Goal: Information Seeking & Learning: Compare options

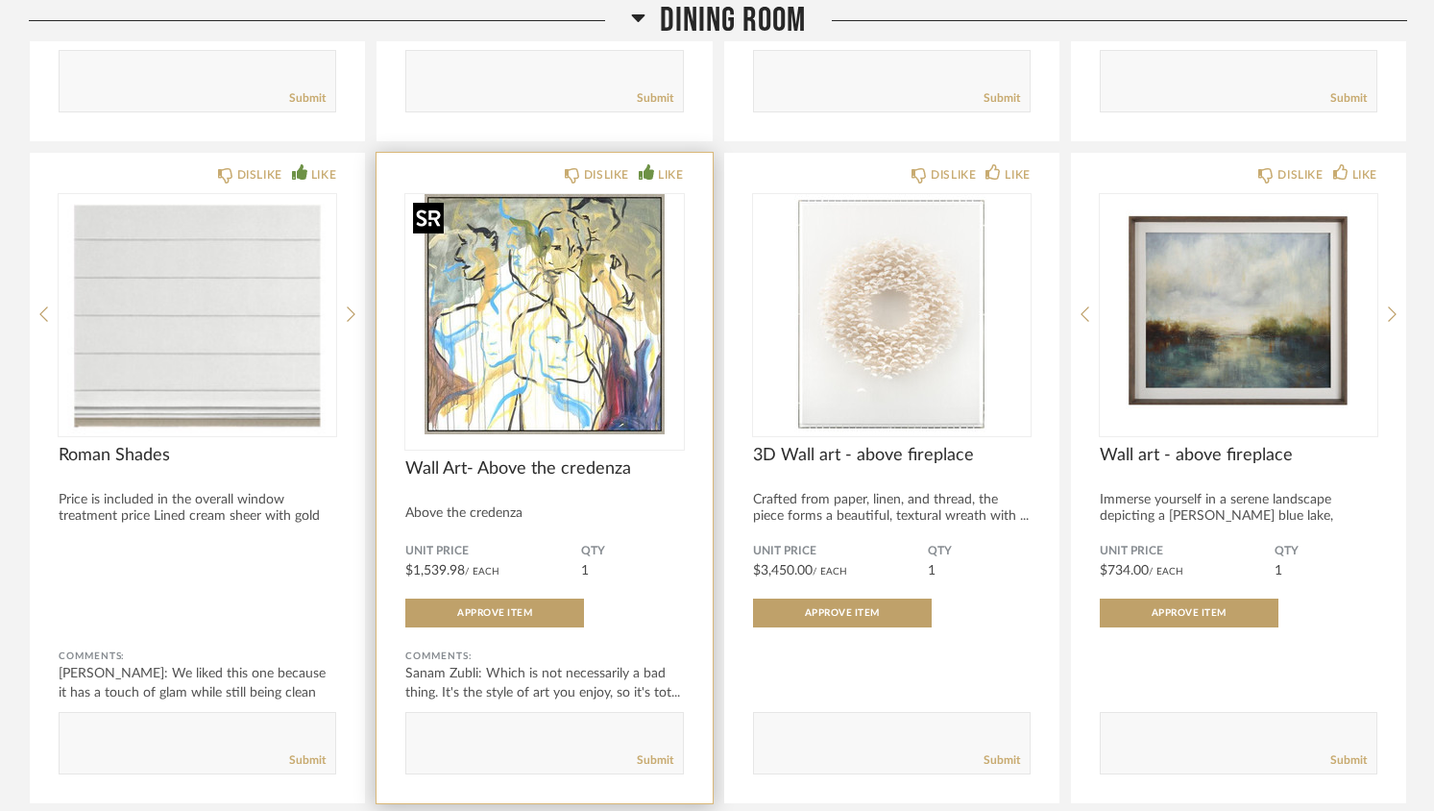
click at [583, 346] on img "0" at bounding box center [544, 314] width 278 height 240
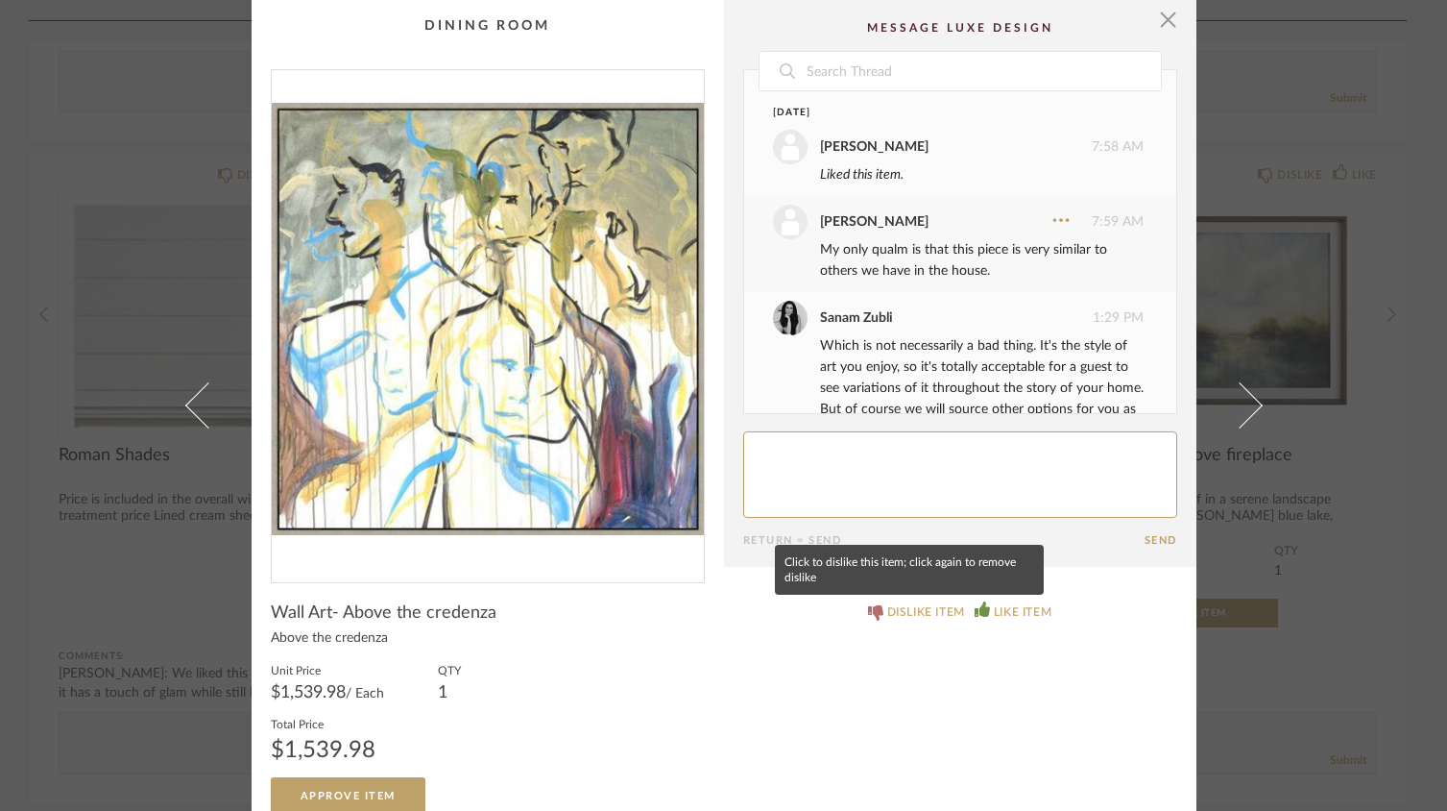
scroll to position [53, 0]
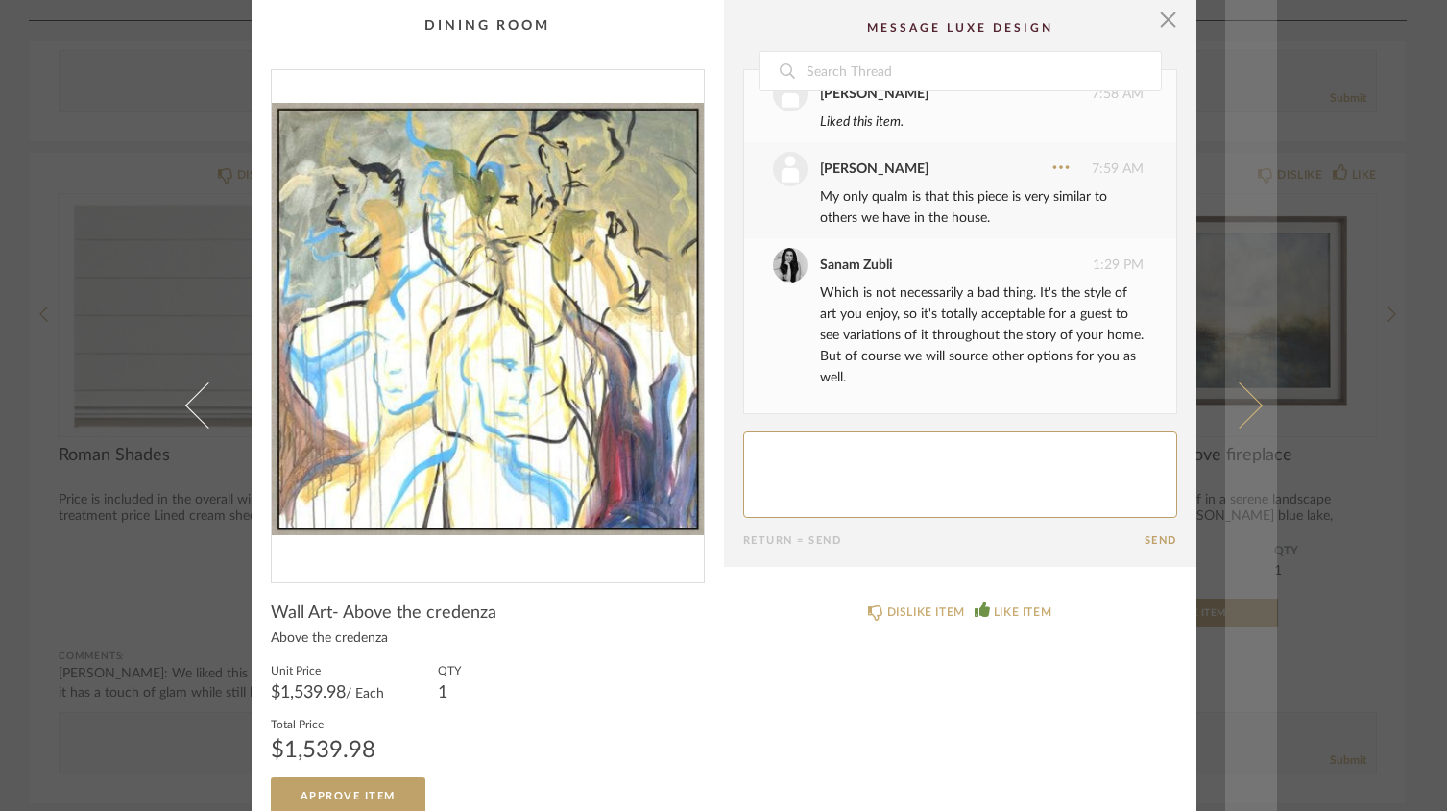
click at [1251, 411] on link at bounding box center [1252, 405] width 52 height 811
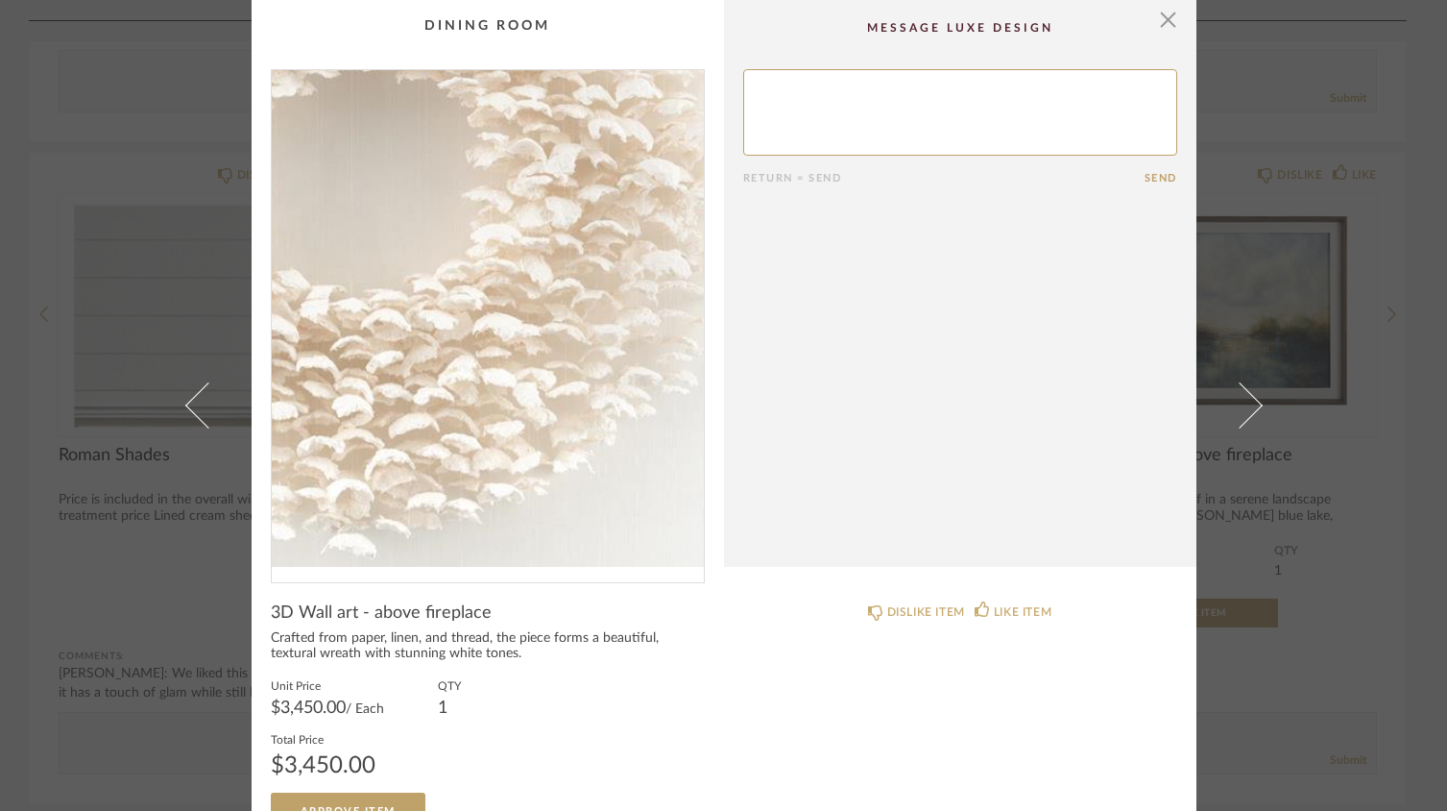
click at [520, 356] on img "0" at bounding box center [488, 318] width 432 height 497
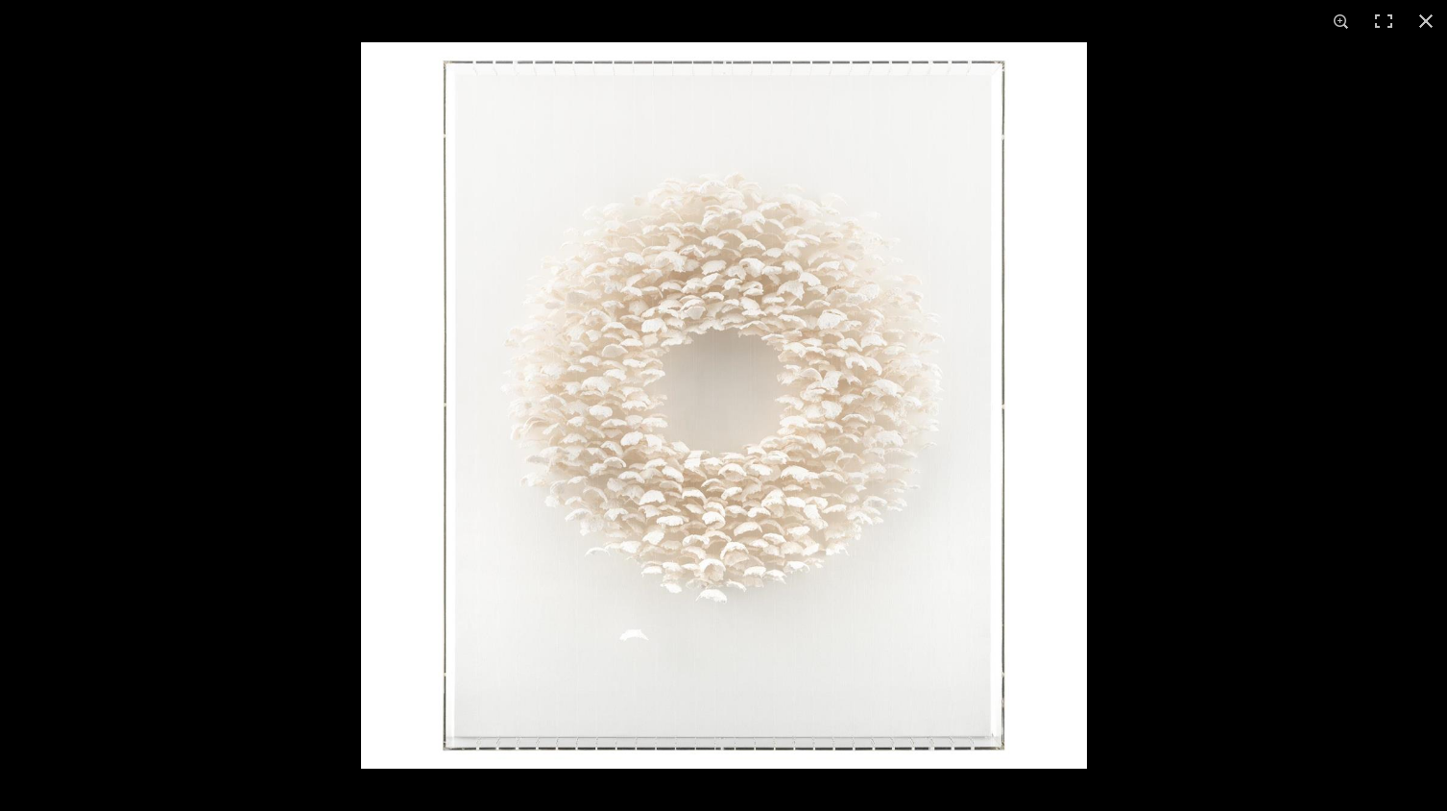
click at [702, 473] on img at bounding box center [724, 405] width 726 height 726
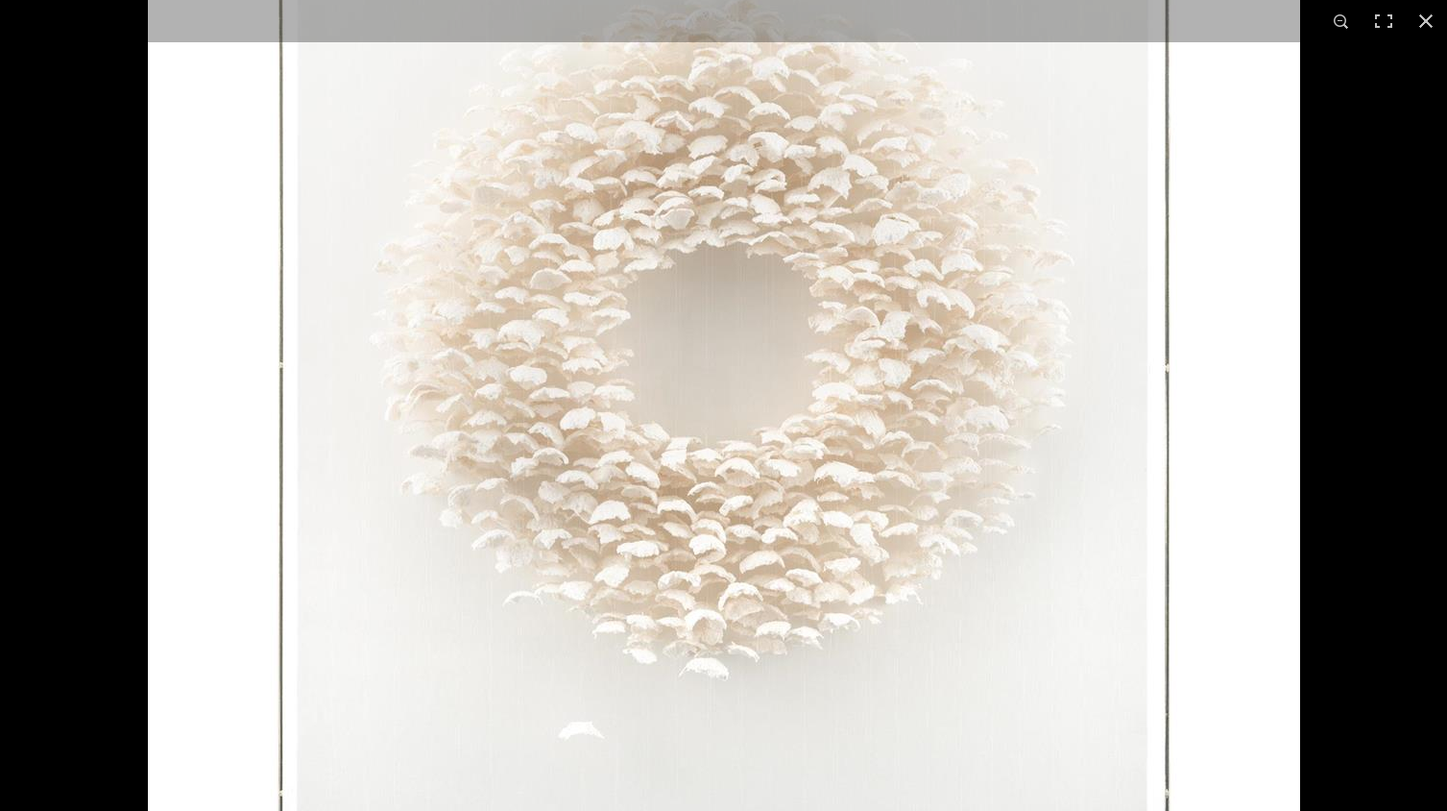
click at [647, 474] on img at bounding box center [724, 366] width 1153 height 1153
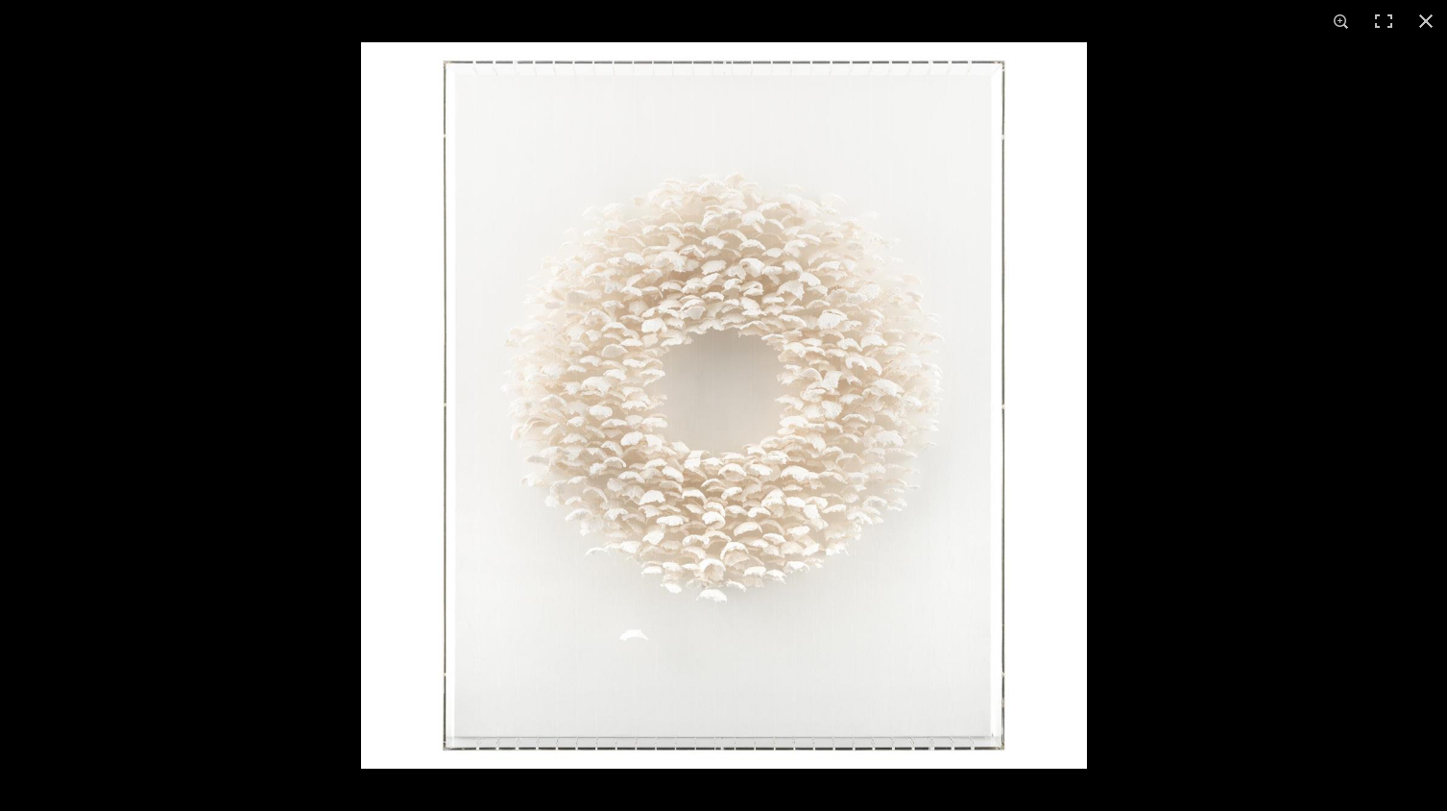
click at [613, 353] on img at bounding box center [724, 405] width 726 height 726
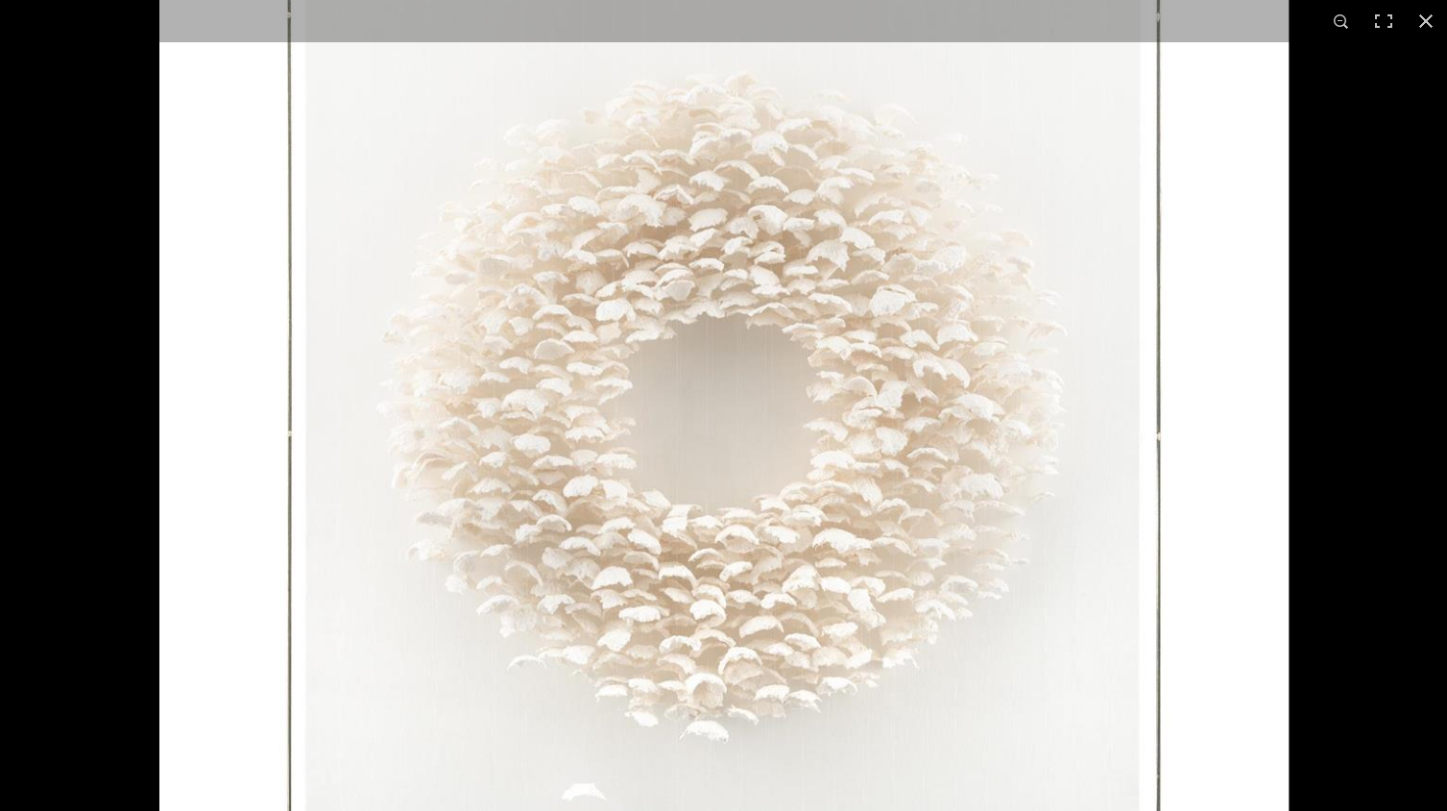
click at [613, 352] on img at bounding box center [724, 434] width 1130 height 1130
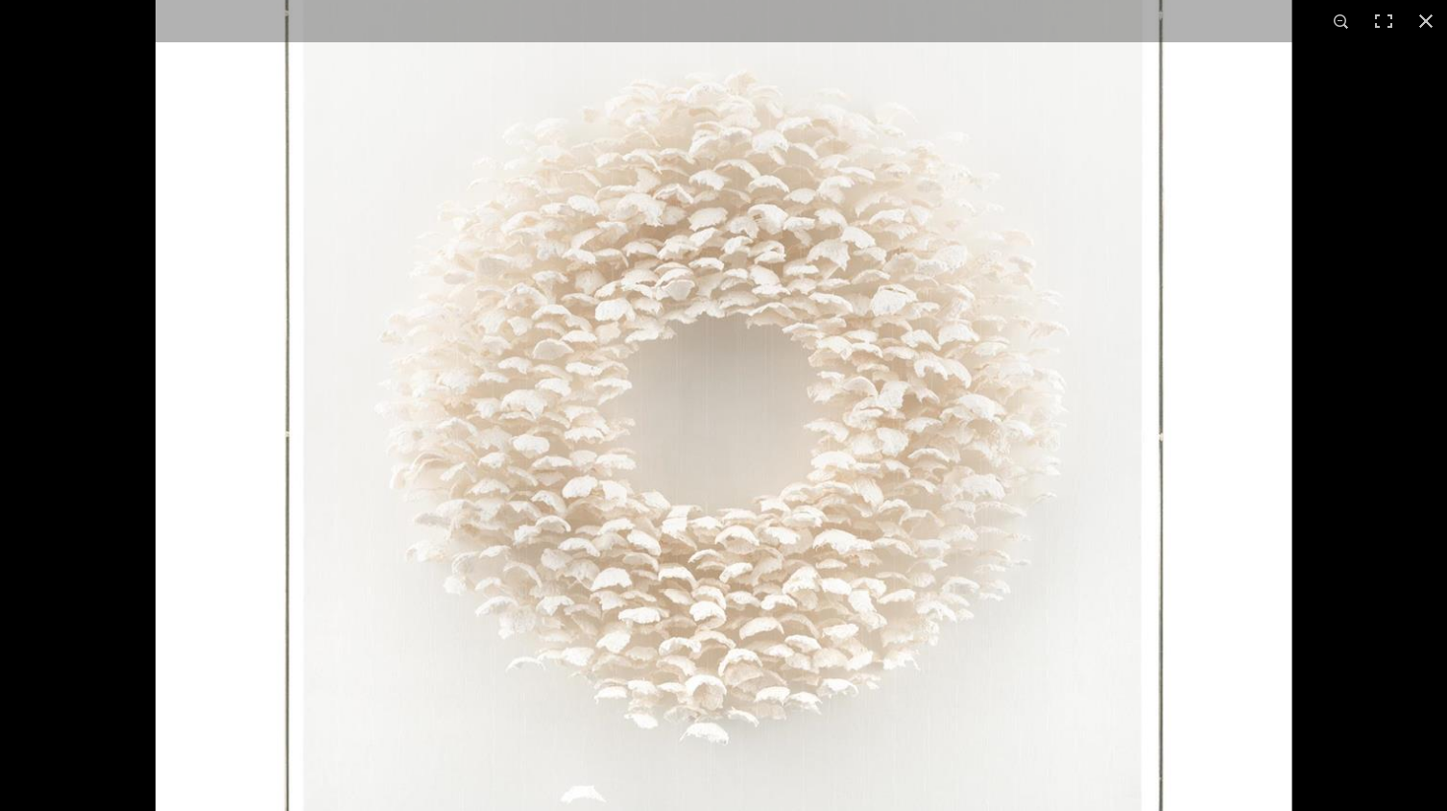
click at [613, 352] on img at bounding box center [724, 434] width 1136 height 1136
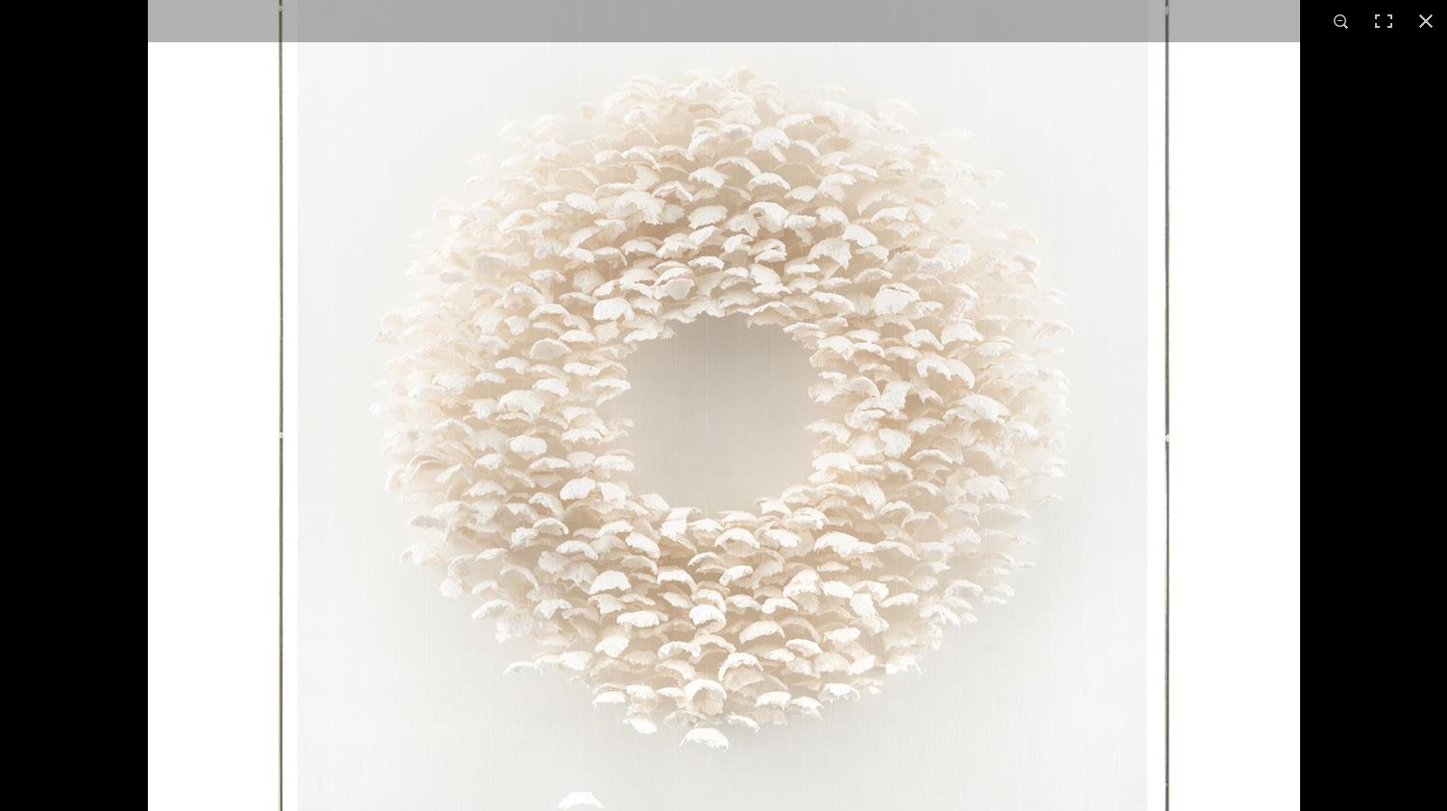
click at [759, 278] on img at bounding box center [724, 436] width 1153 height 1153
click at [1424, 78] on div at bounding box center [871, 267] width 1447 height 811
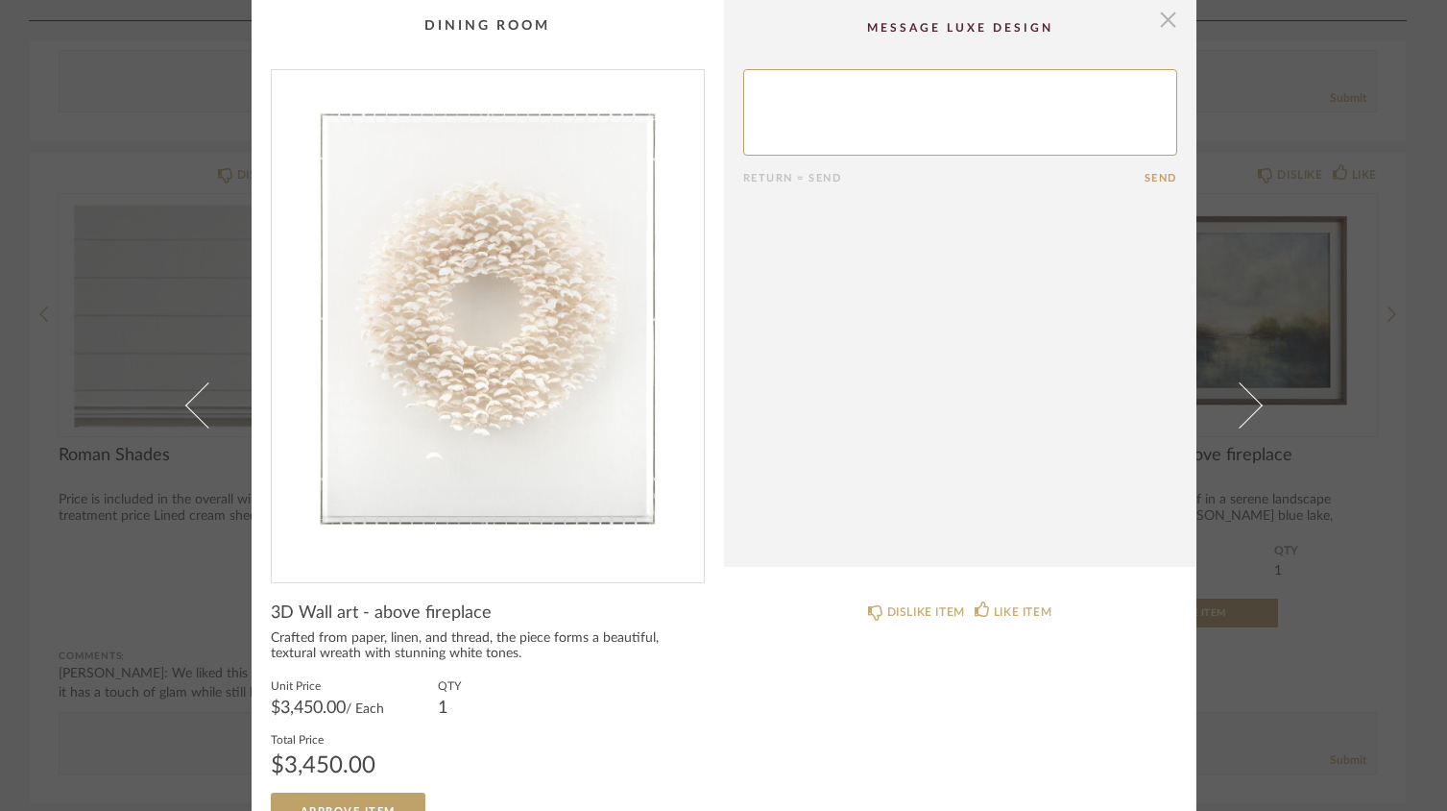
click at [1167, 23] on span "button" at bounding box center [1169, 19] width 38 height 38
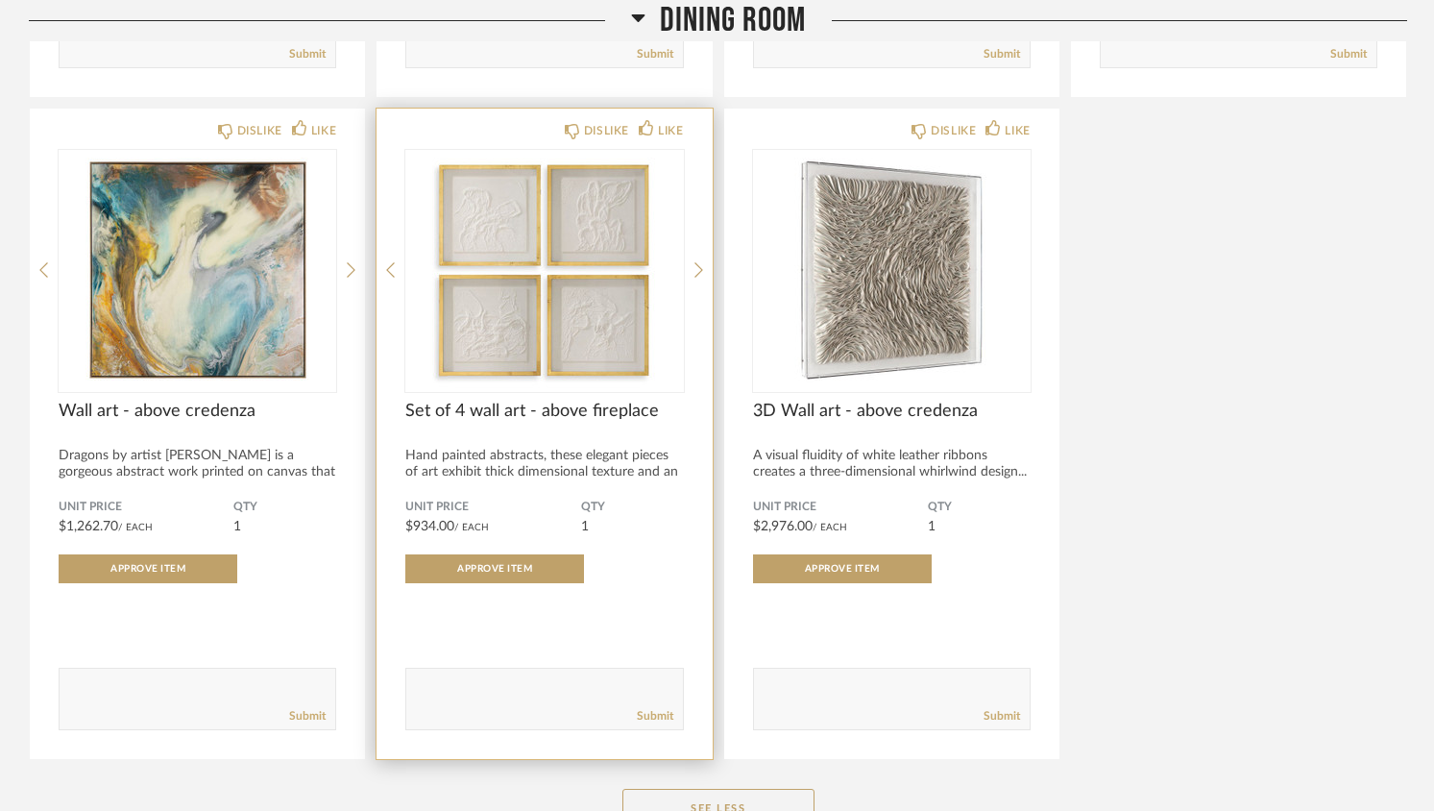
scroll to position [1604, 0]
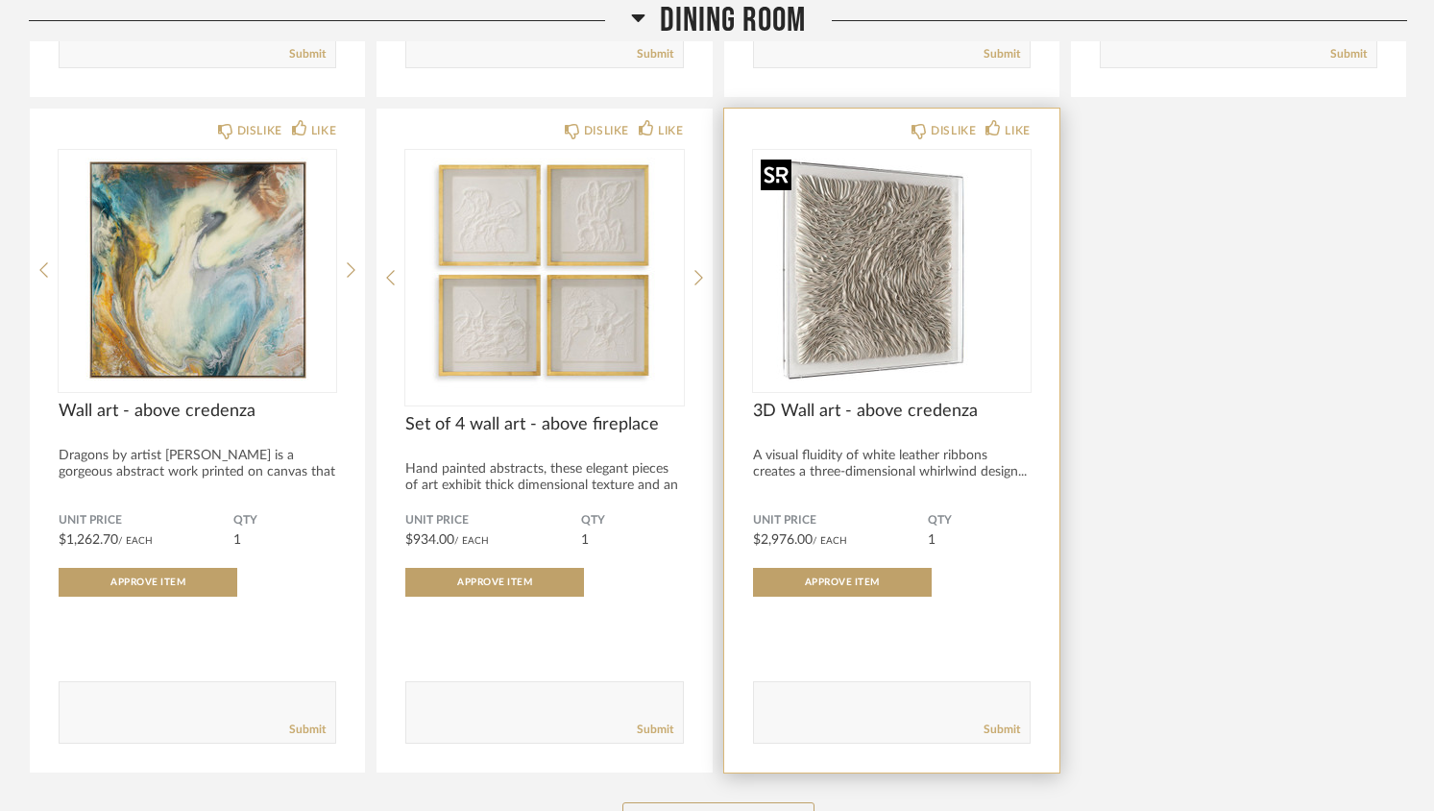
click at [0, 0] on img at bounding box center [0, 0] width 0 height 0
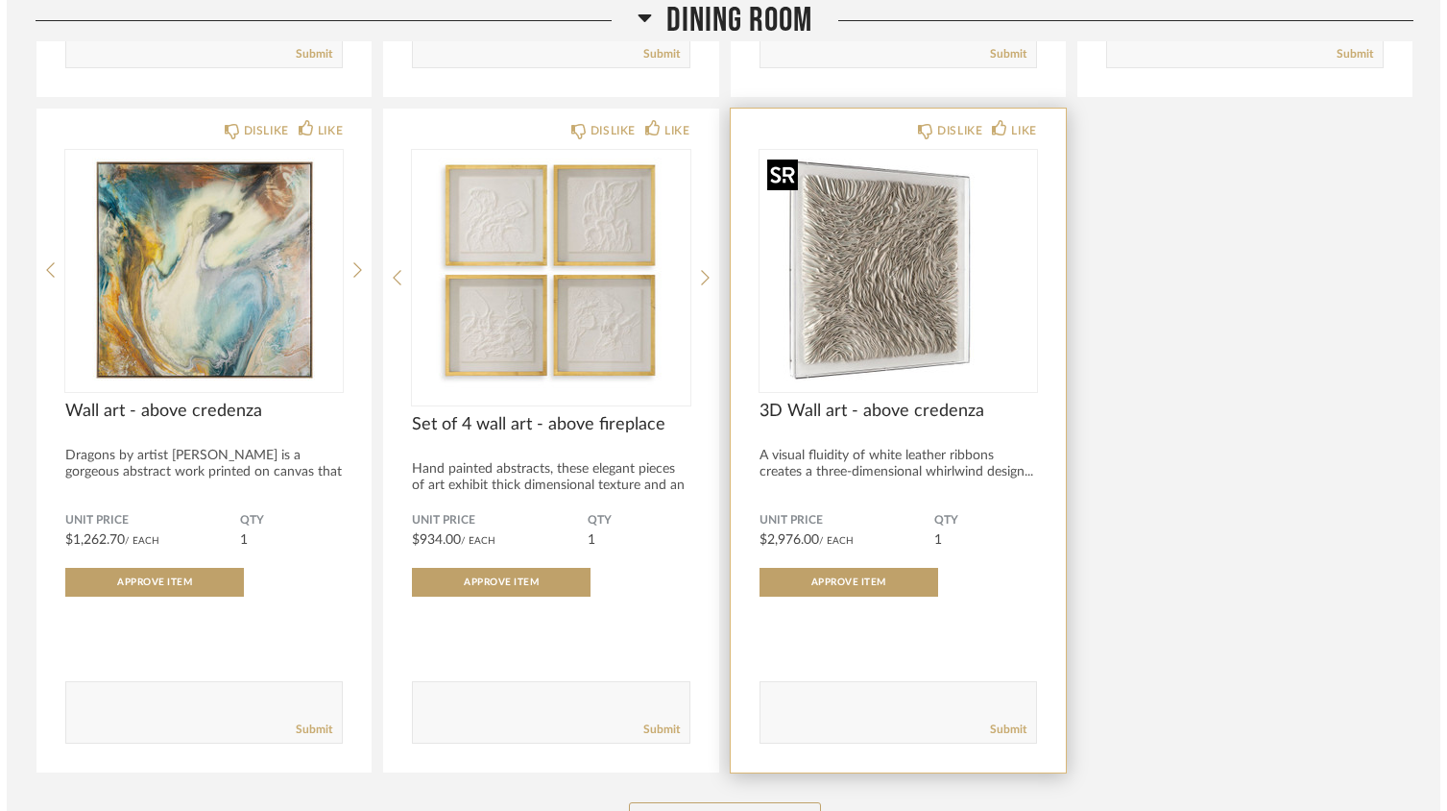
scroll to position [0, 0]
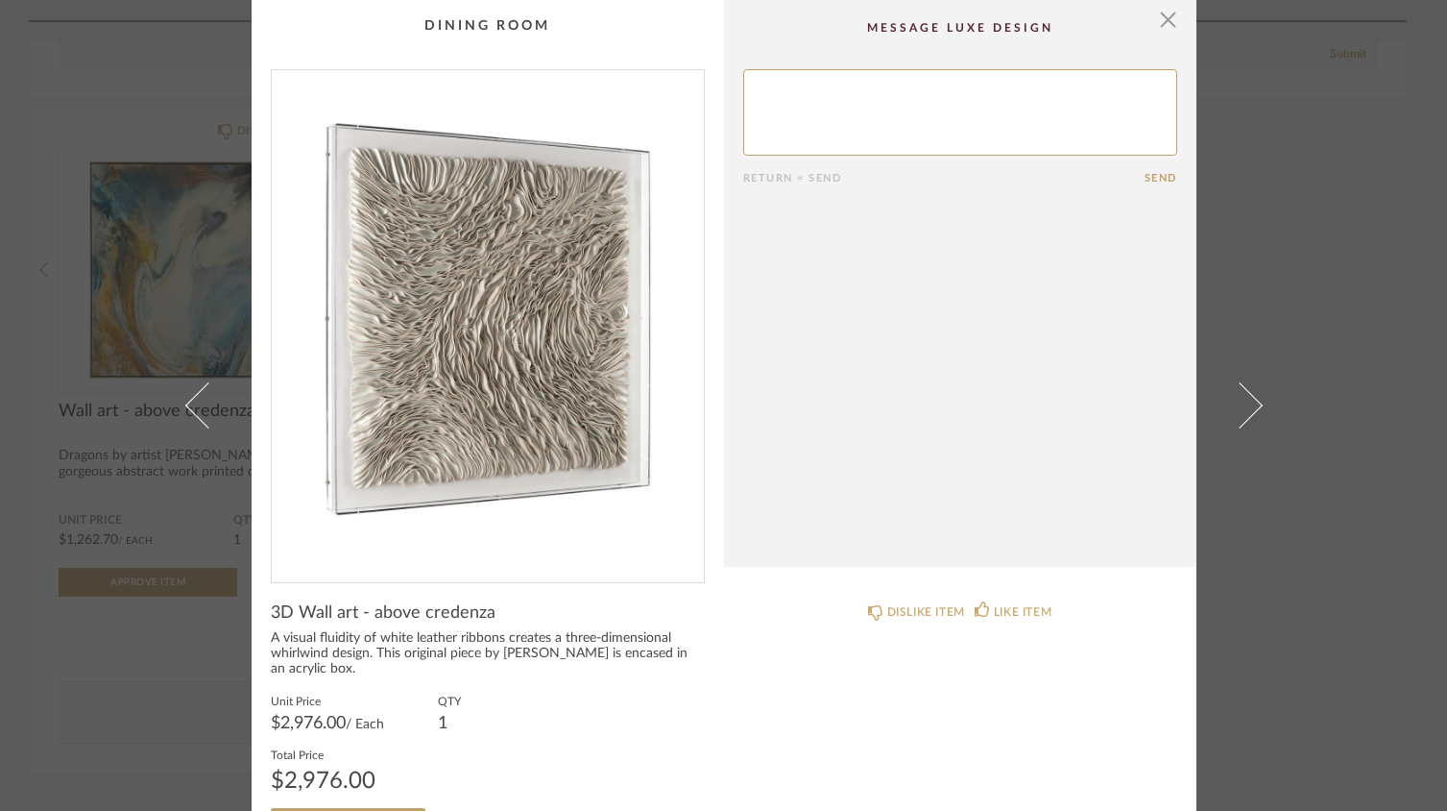
click at [491, 334] on img "0" at bounding box center [488, 318] width 432 height 497
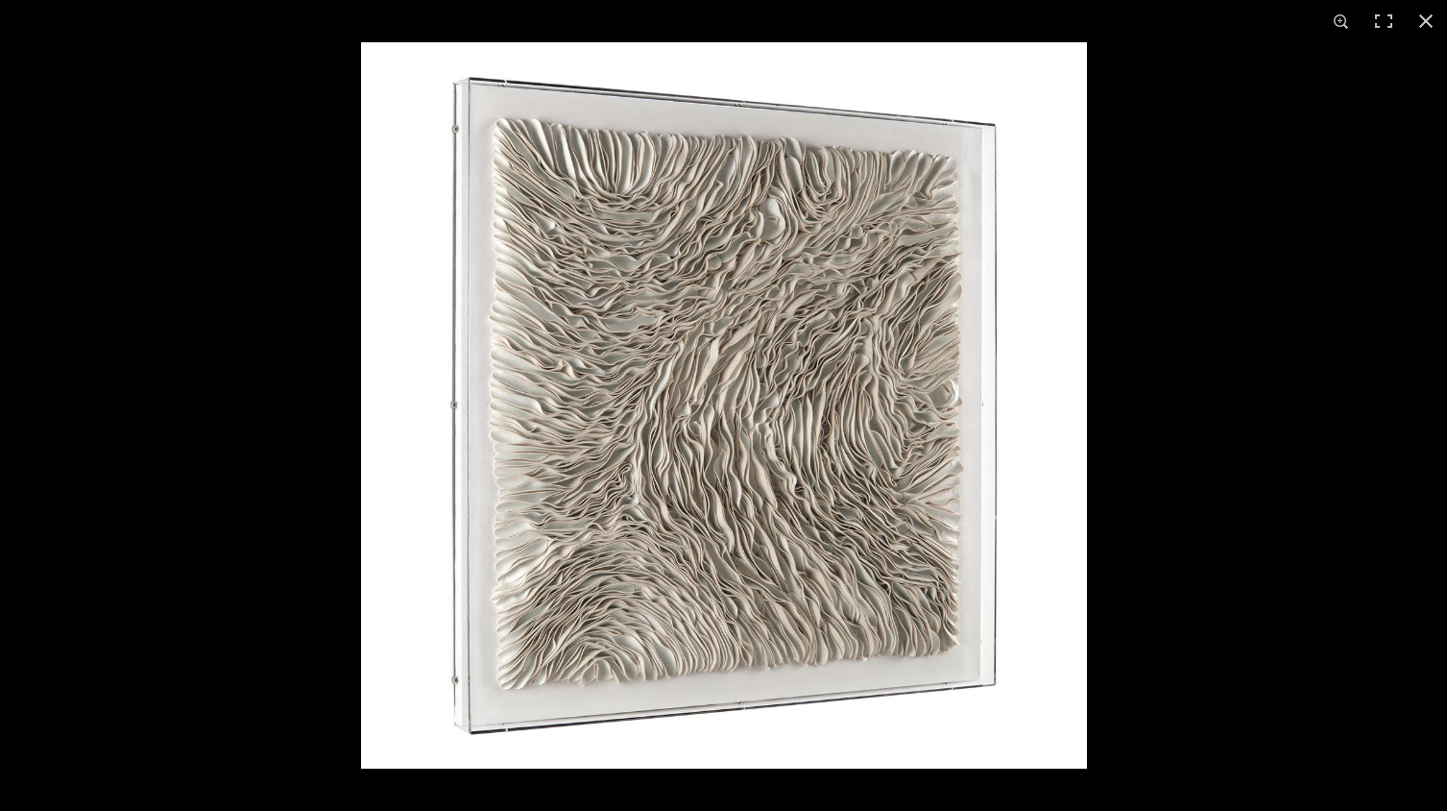
click at [781, 350] on img at bounding box center [724, 405] width 726 height 726
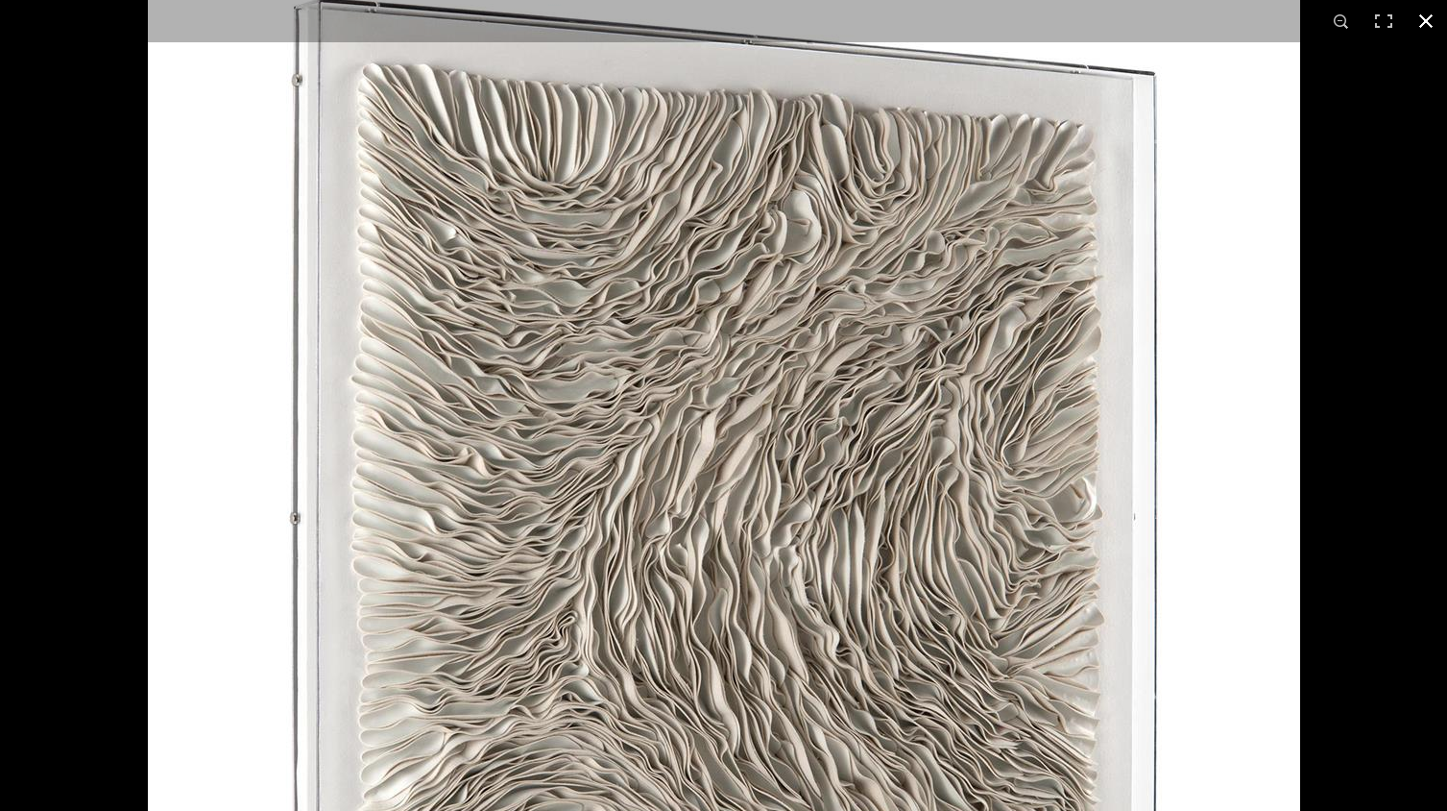
click at [1433, 20] on button at bounding box center [1426, 21] width 42 height 42
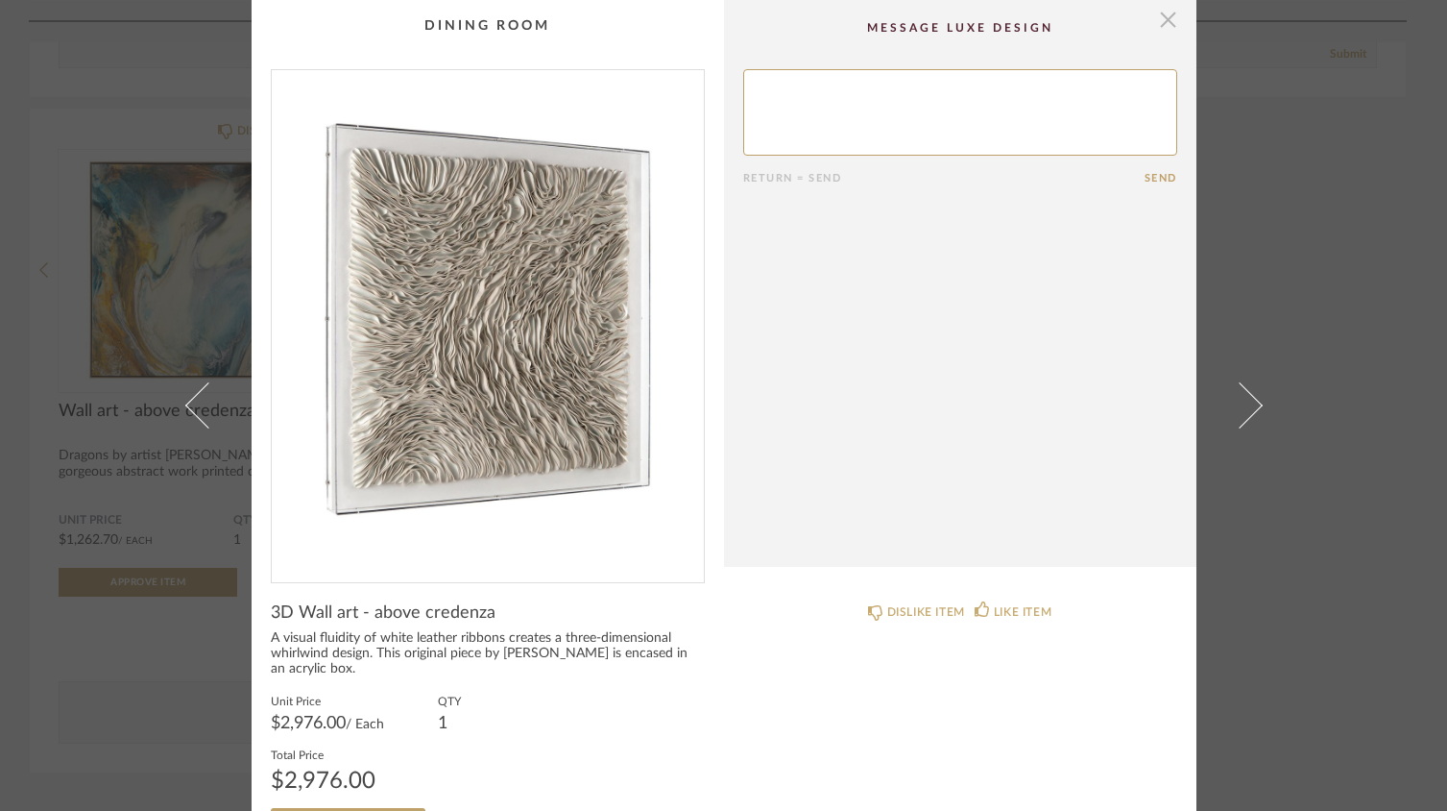
click at [1165, 19] on span "button" at bounding box center [1169, 19] width 38 height 38
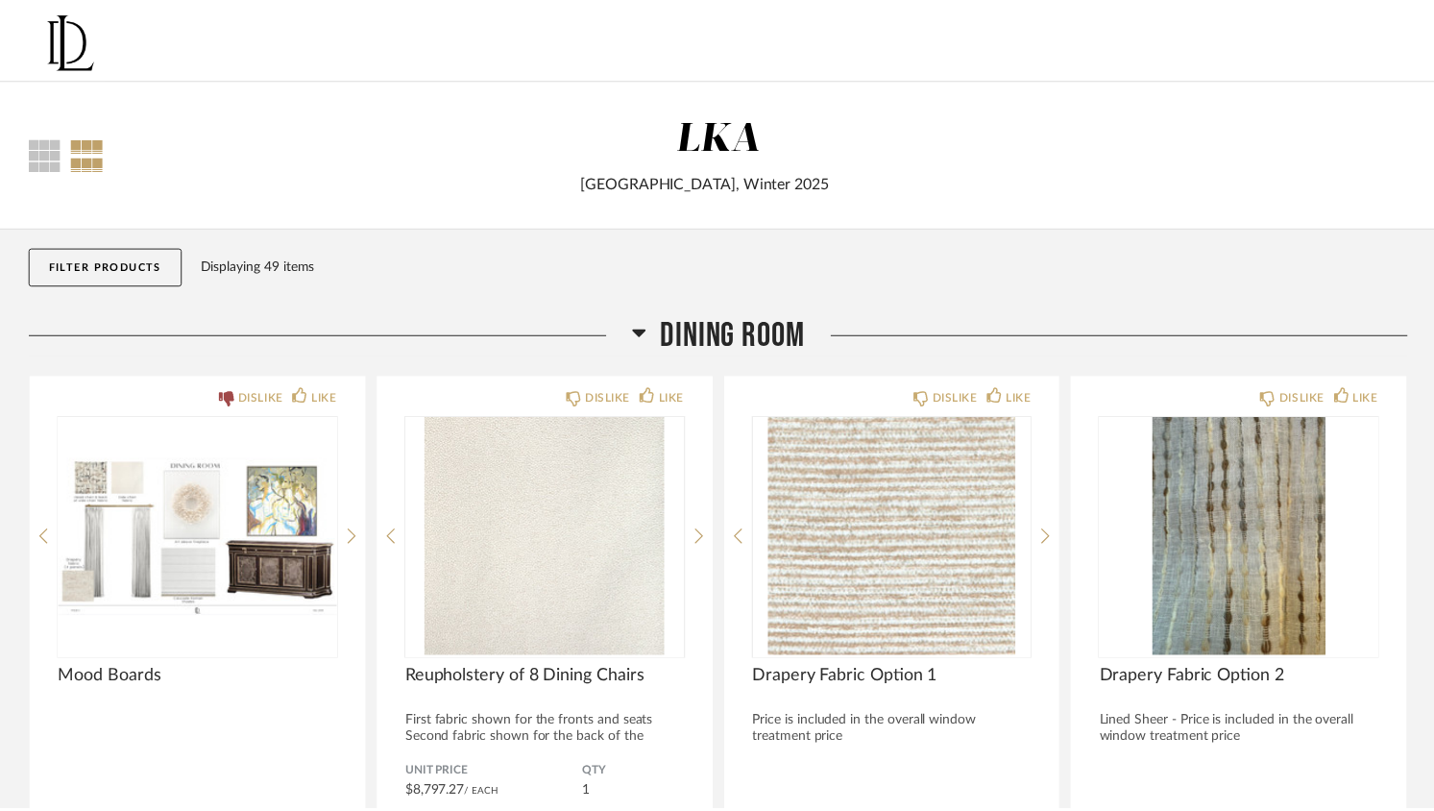
scroll to position [1604, 0]
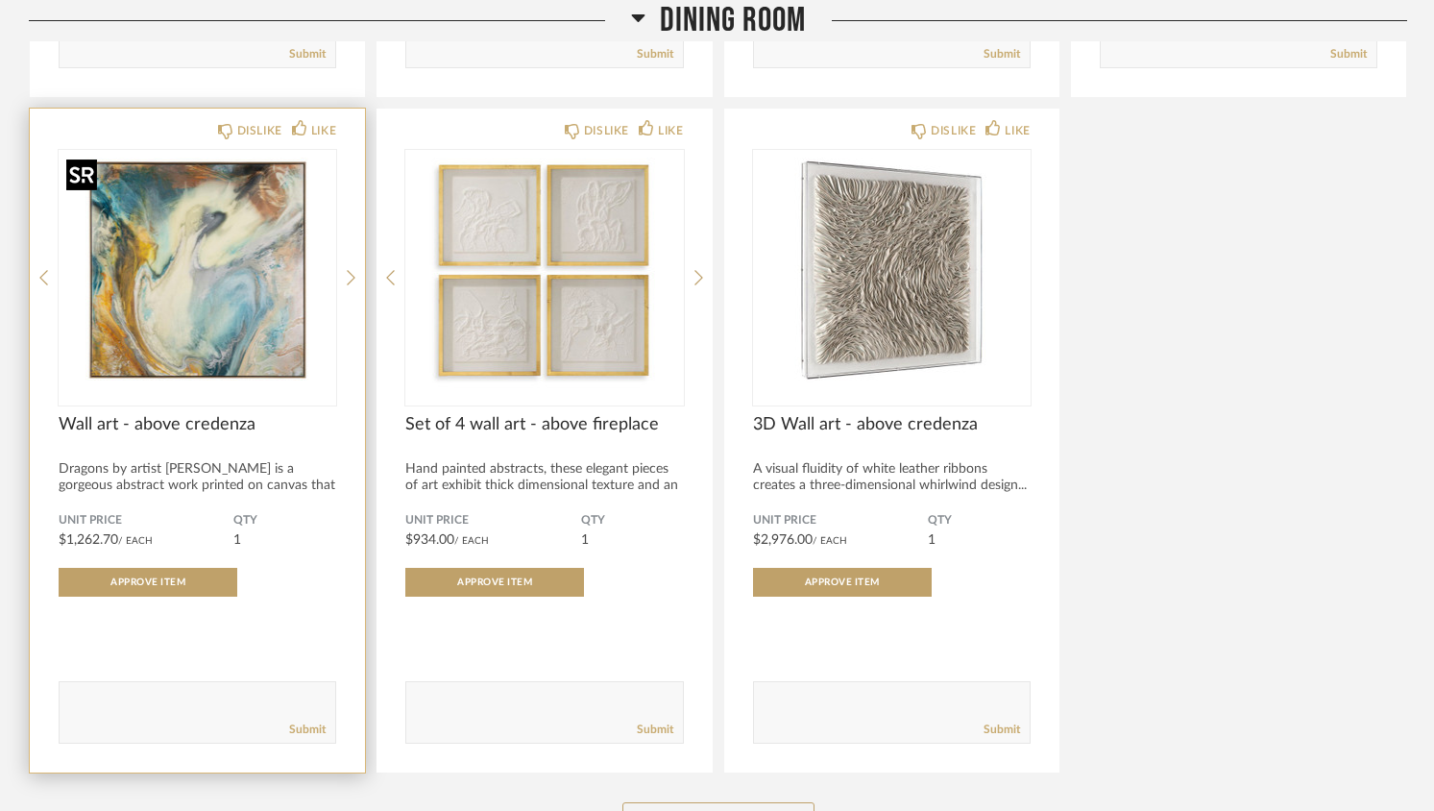
click at [251, 235] on img "0" at bounding box center [198, 270] width 278 height 240
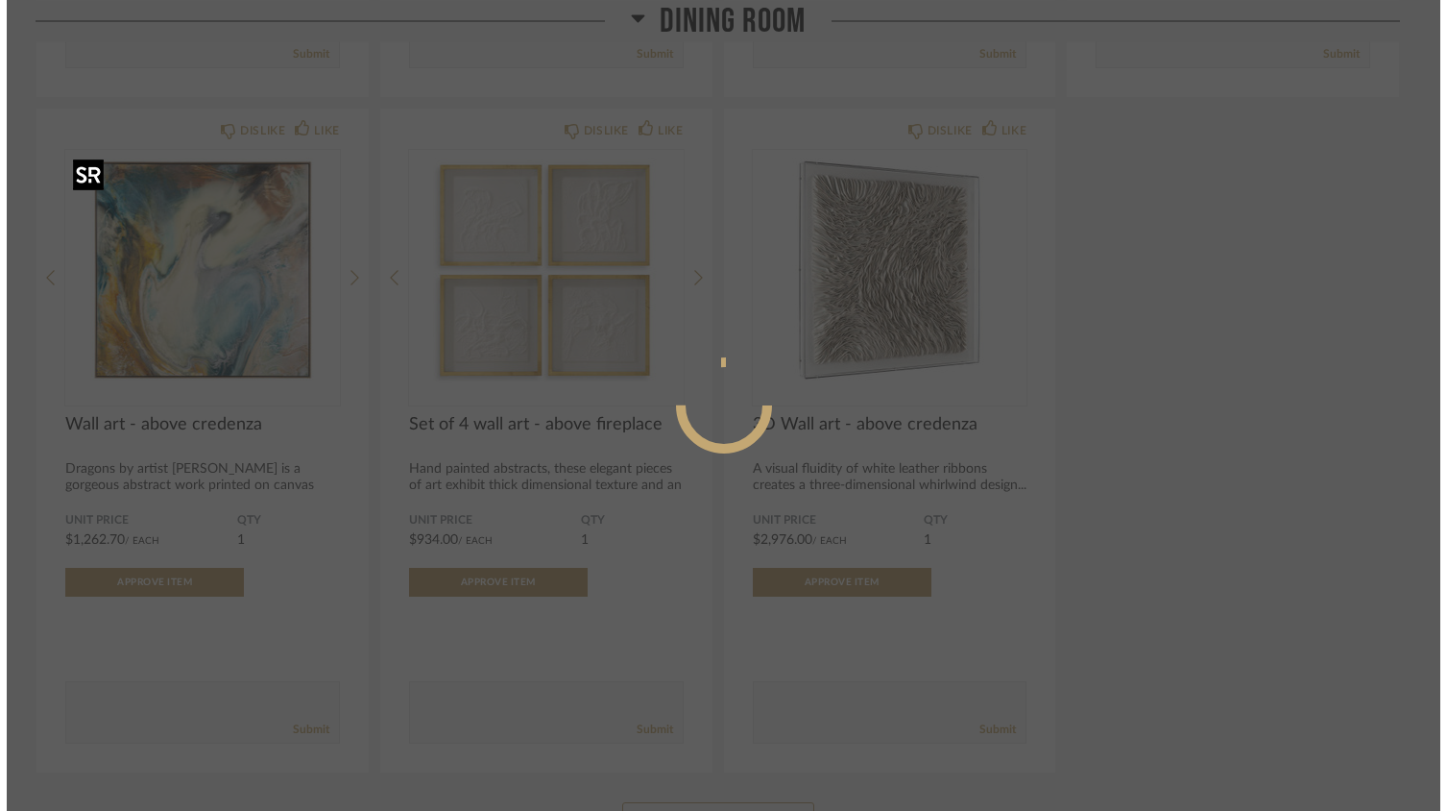
scroll to position [0, 0]
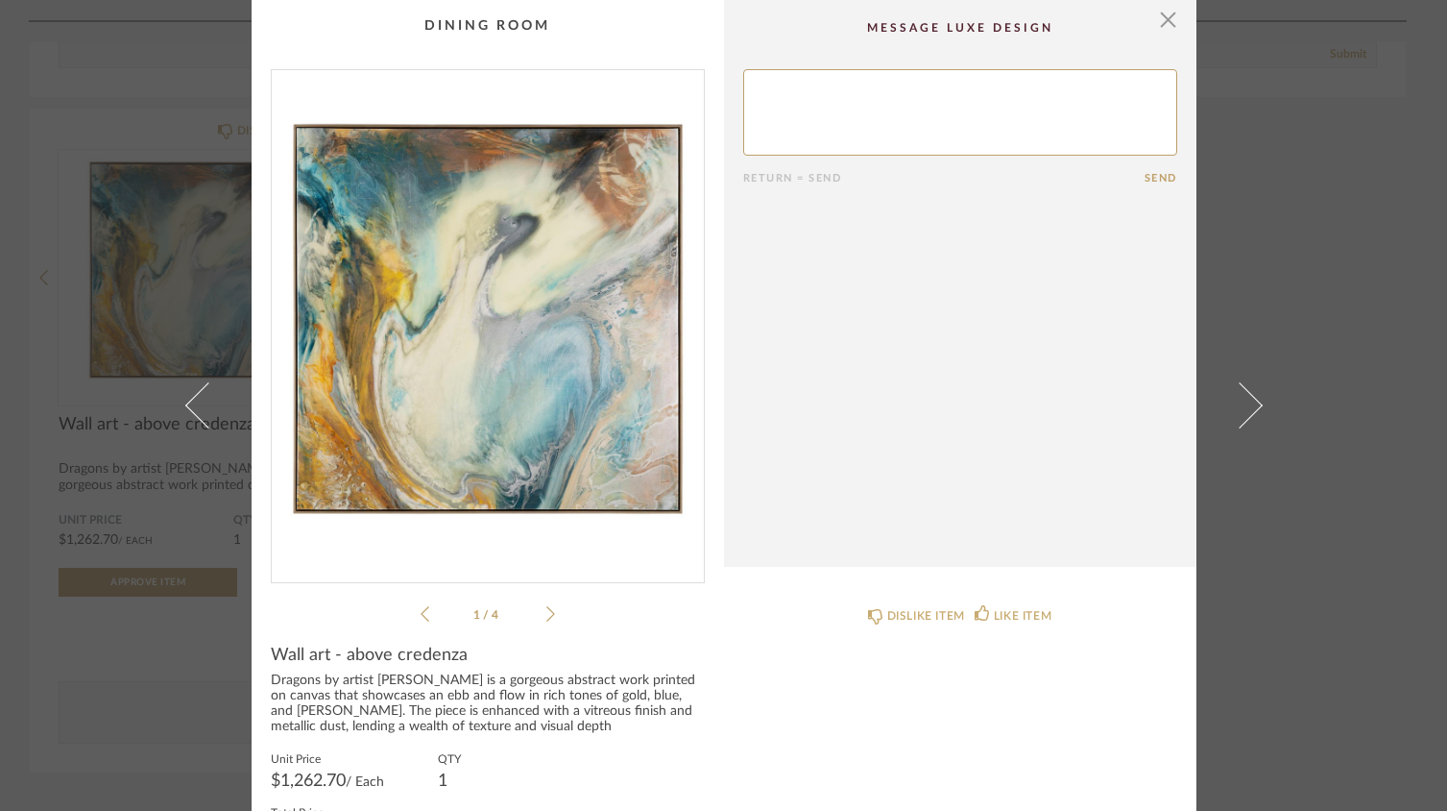
click at [498, 313] on img "0" at bounding box center [488, 318] width 432 height 497
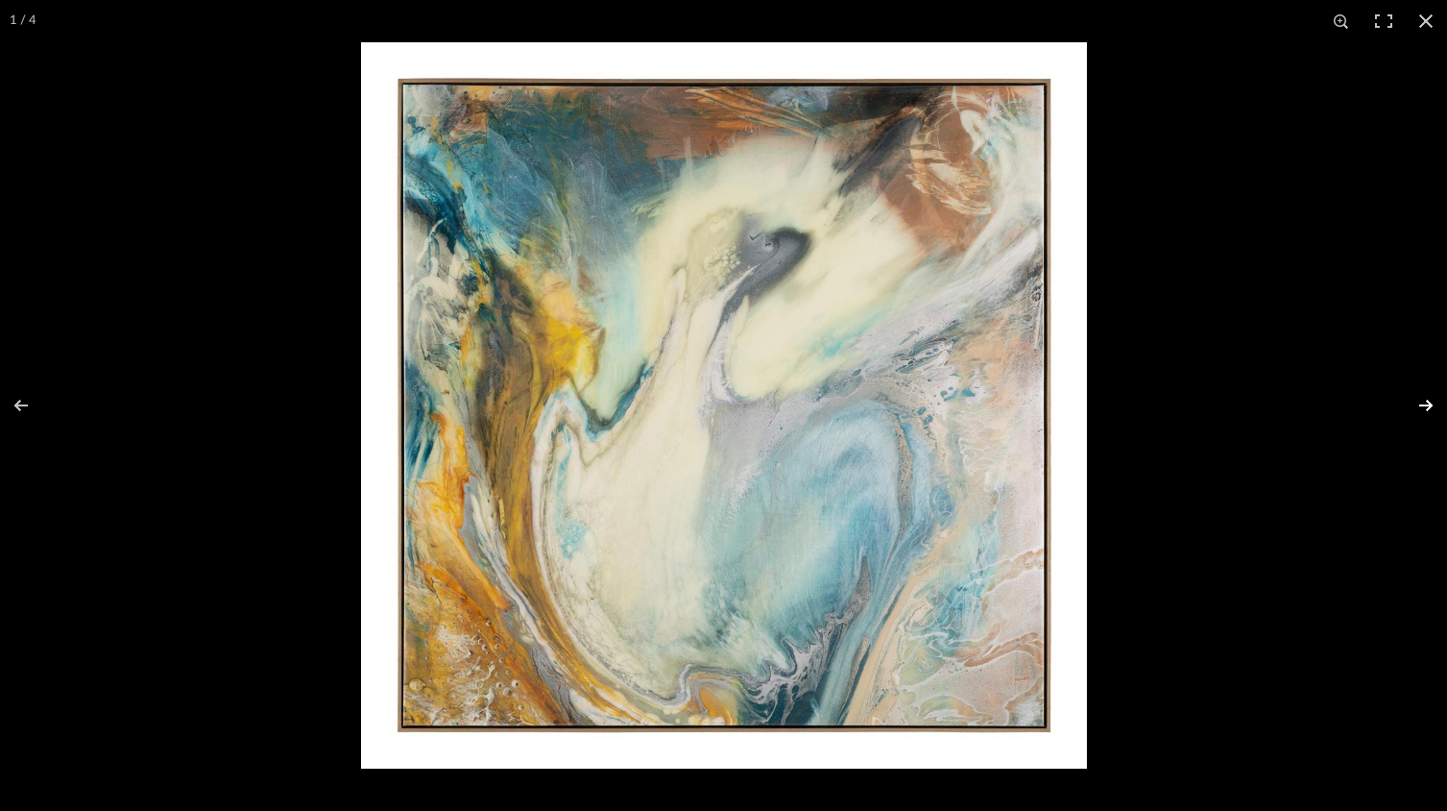
click at [1431, 404] on button at bounding box center [1413, 405] width 67 height 96
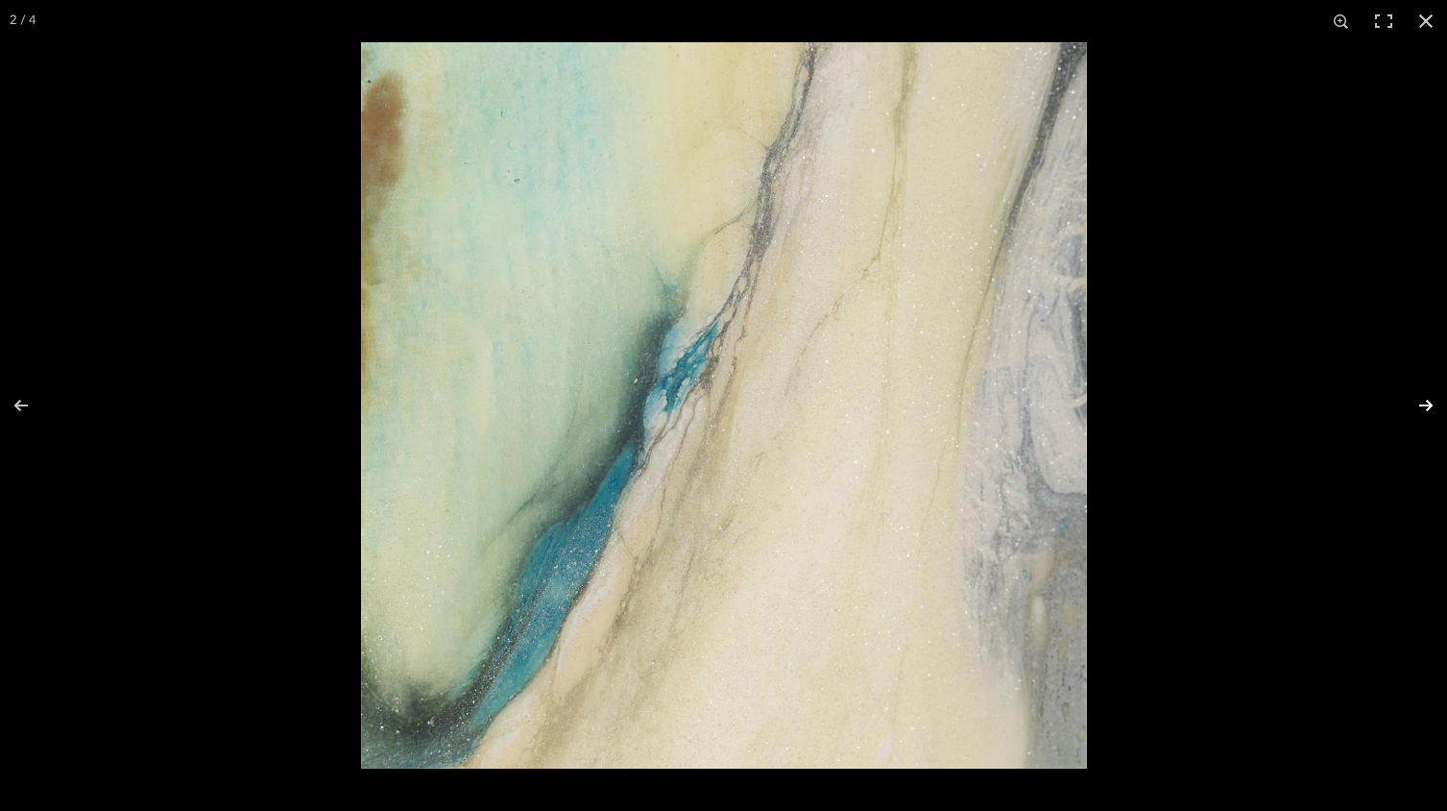
click at [1431, 403] on button at bounding box center [1413, 405] width 67 height 96
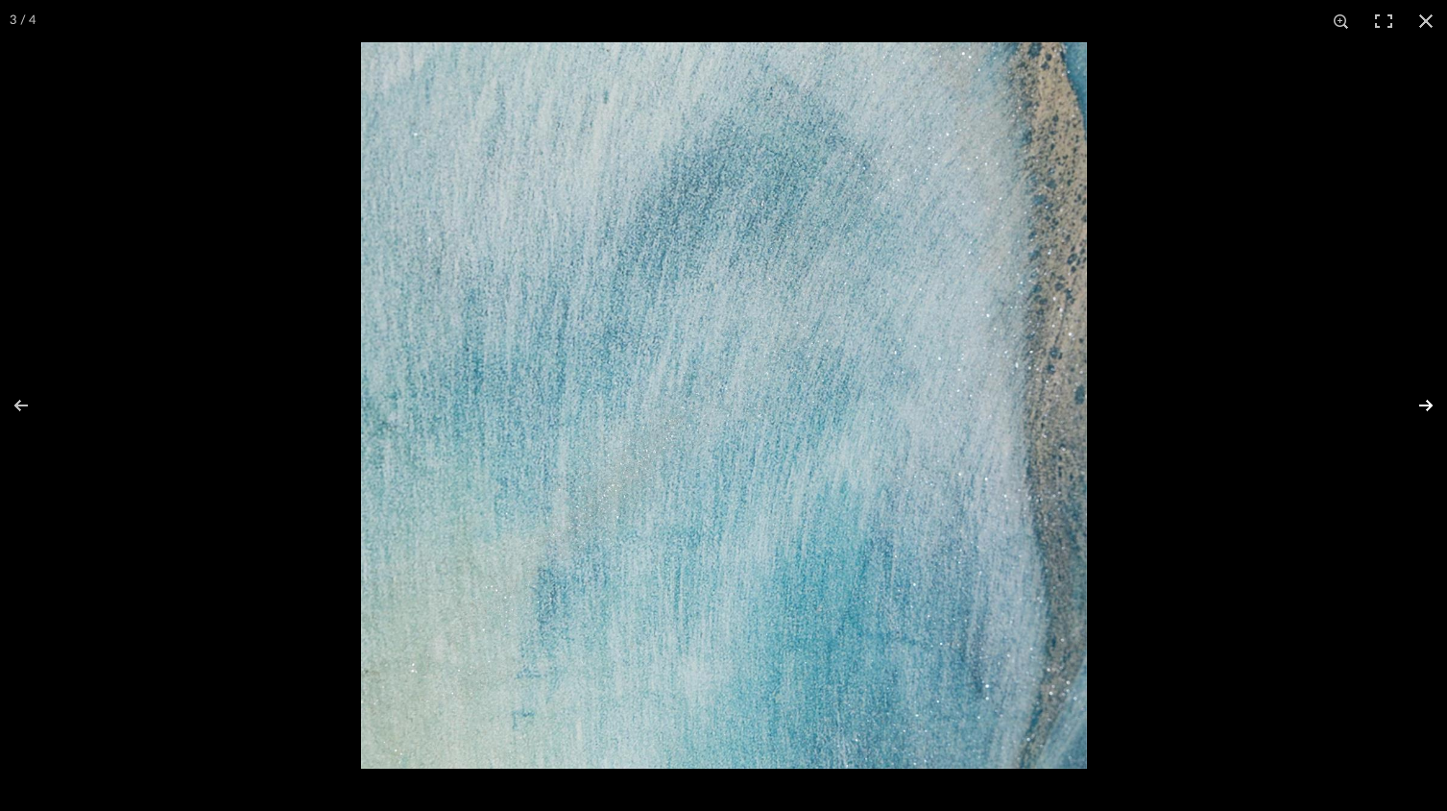
click at [1431, 403] on button at bounding box center [1413, 405] width 67 height 96
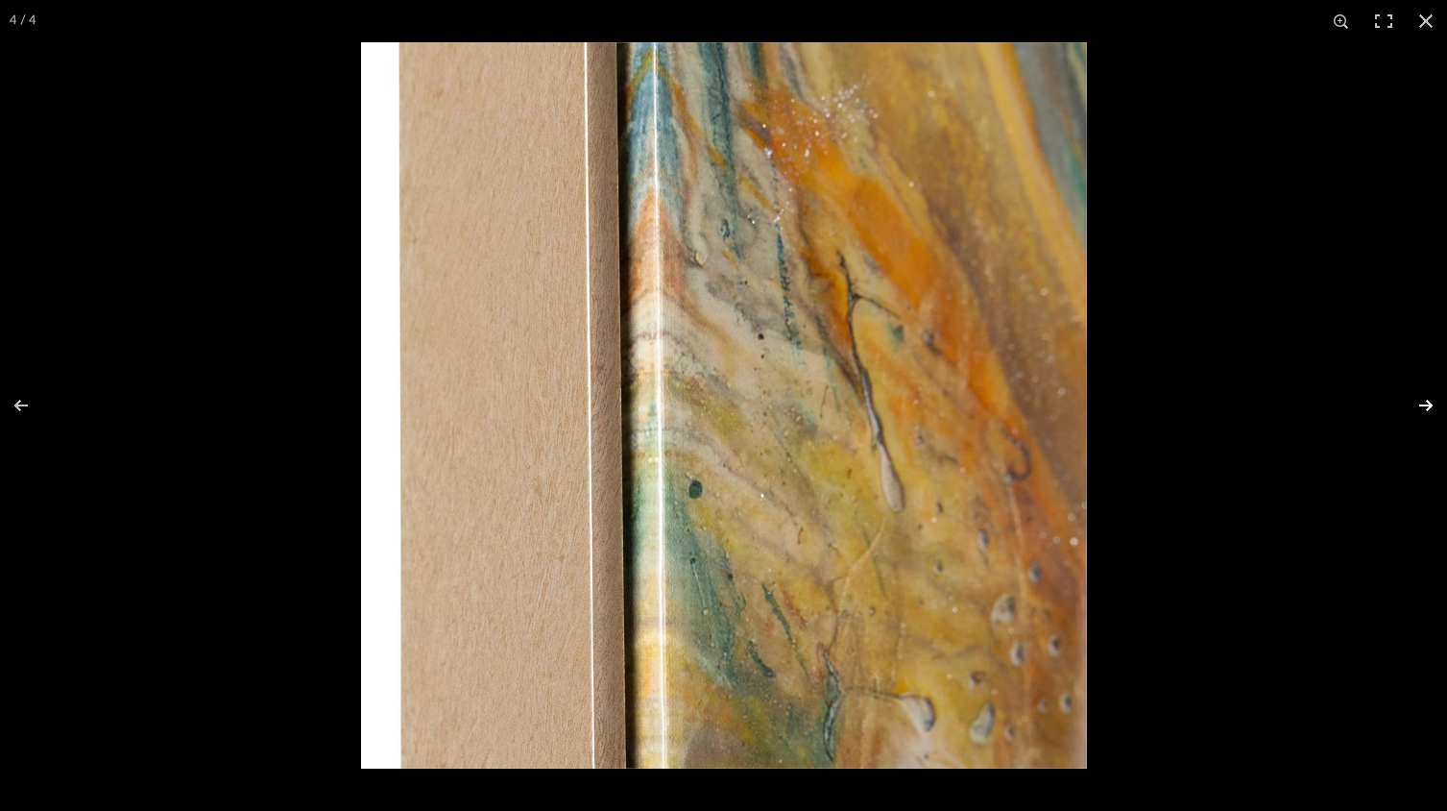
click at [1431, 403] on button at bounding box center [1413, 405] width 67 height 96
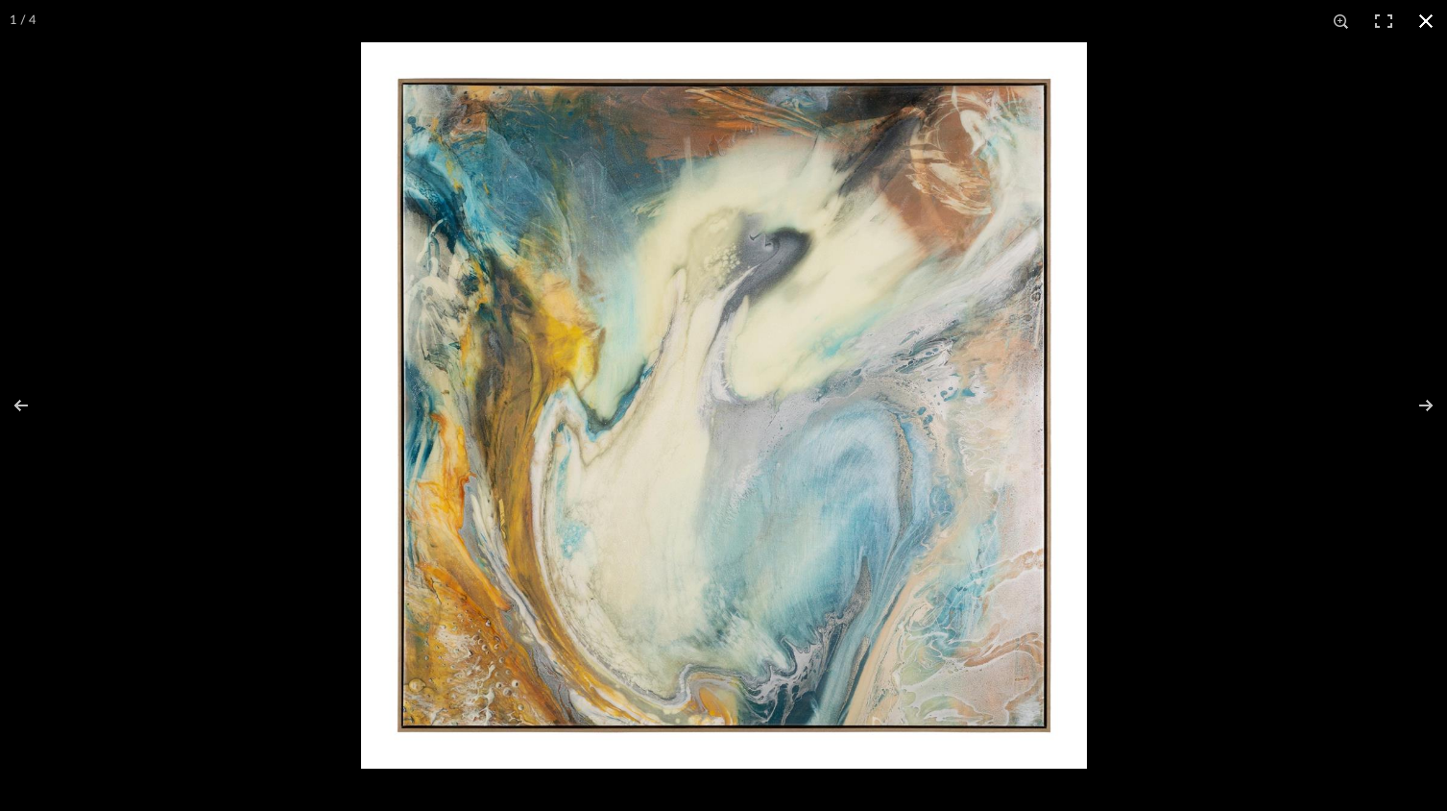
click at [1428, 20] on button at bounding box center [1426, 21] width 42 height 42
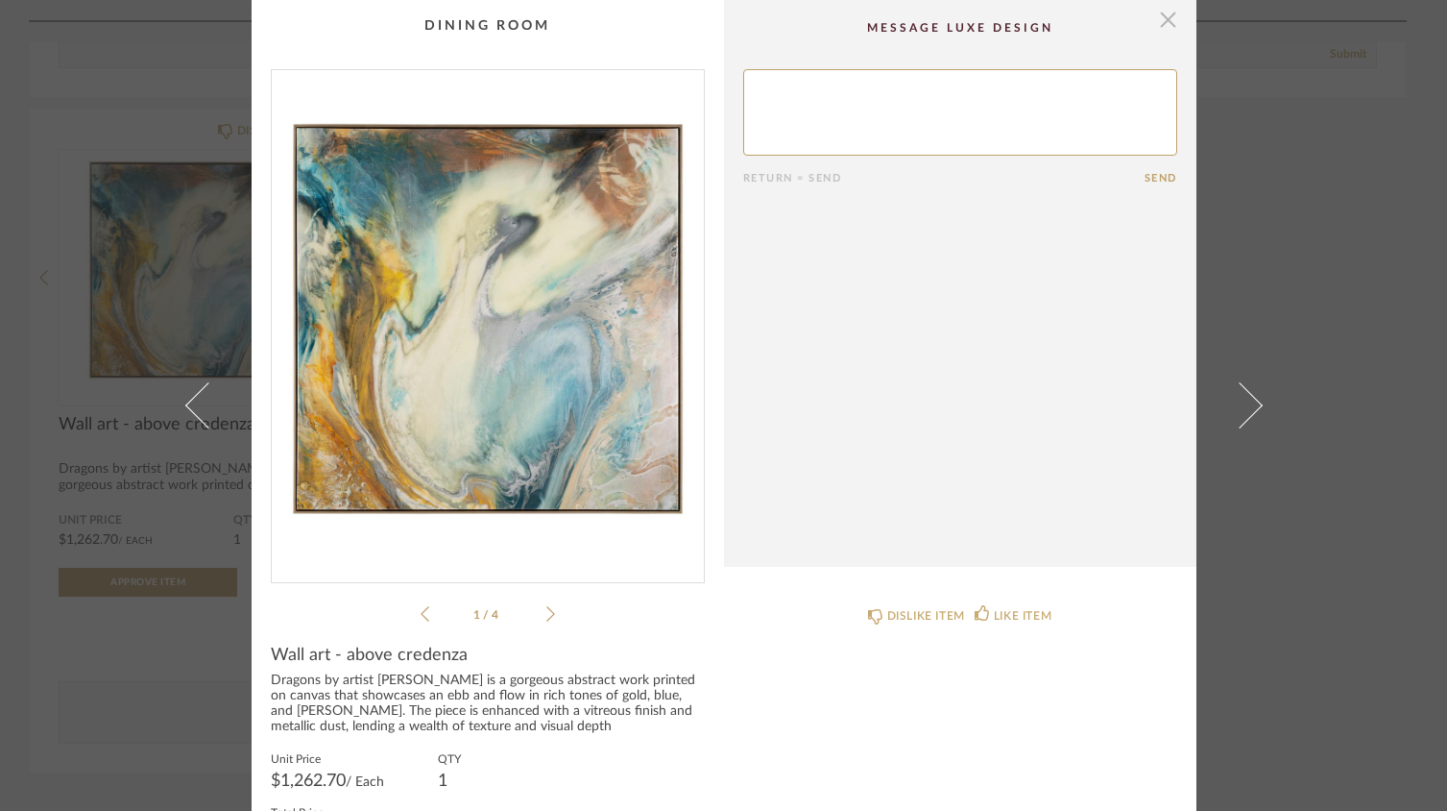
click at [1162, 28] on span "button" at bounding box center [1169, 19] width 38 height 38
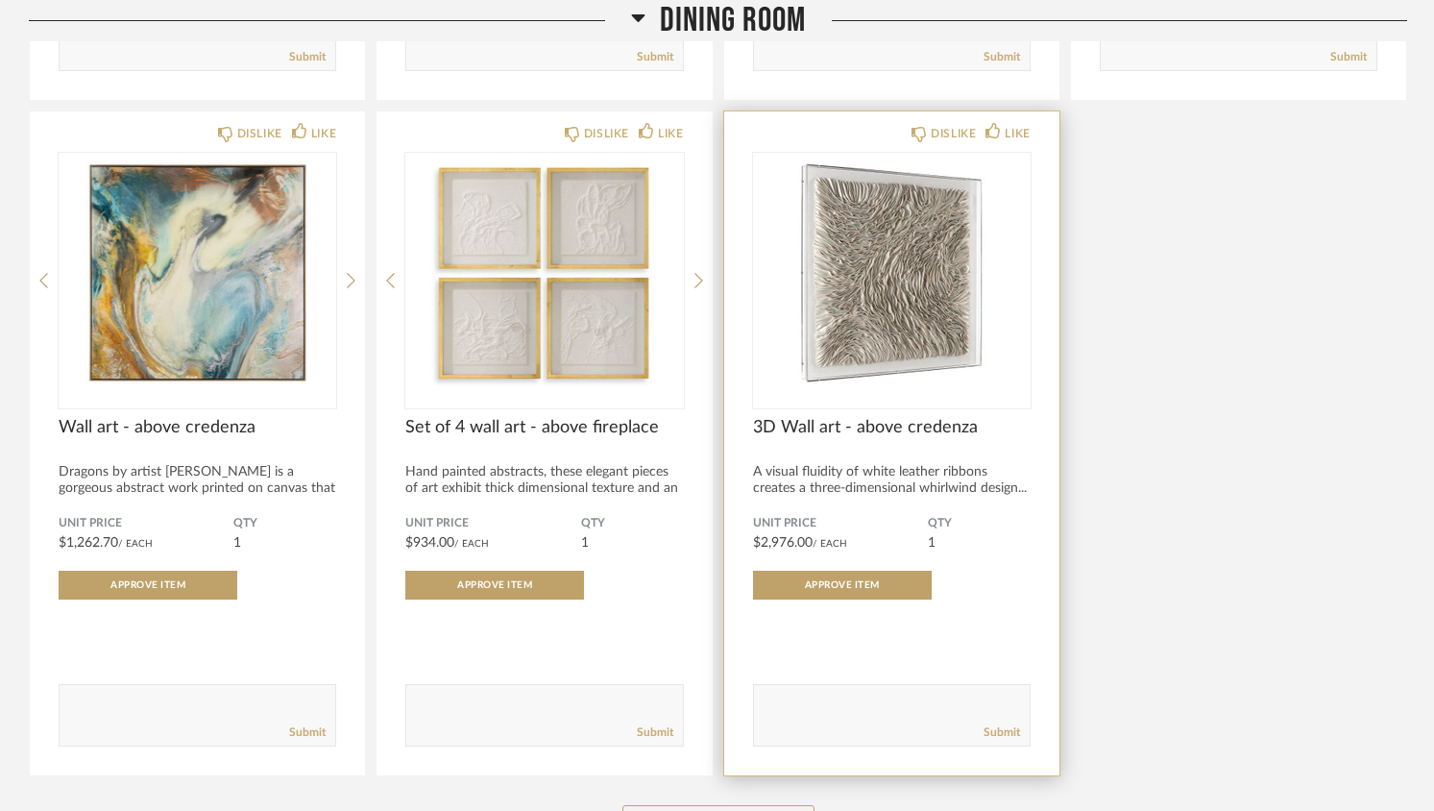
scroll to position [1600, 0]
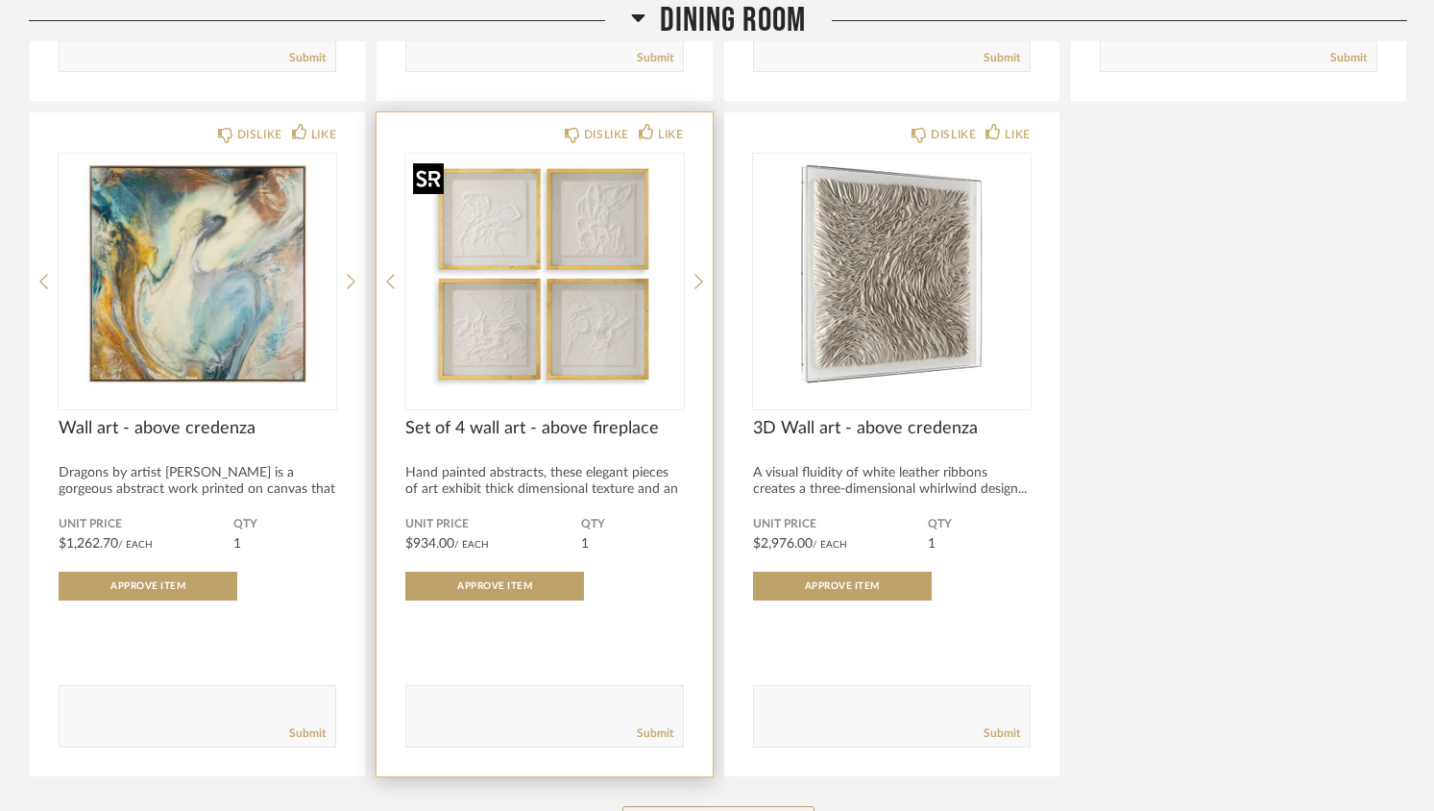
click at [604, 195] on img "0" at bounding box center [544, 274] width 278 height 240
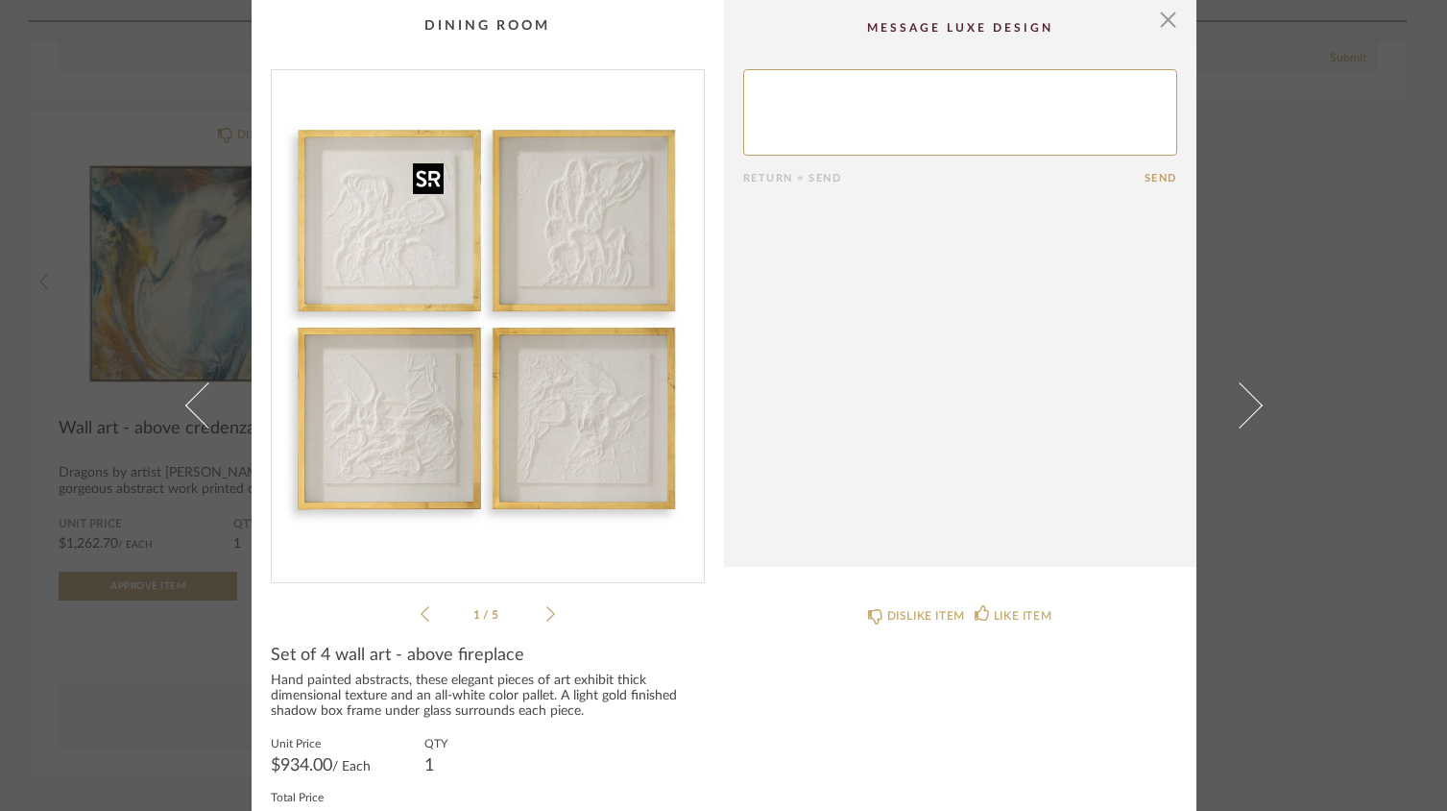
scroll to position [4, 0]
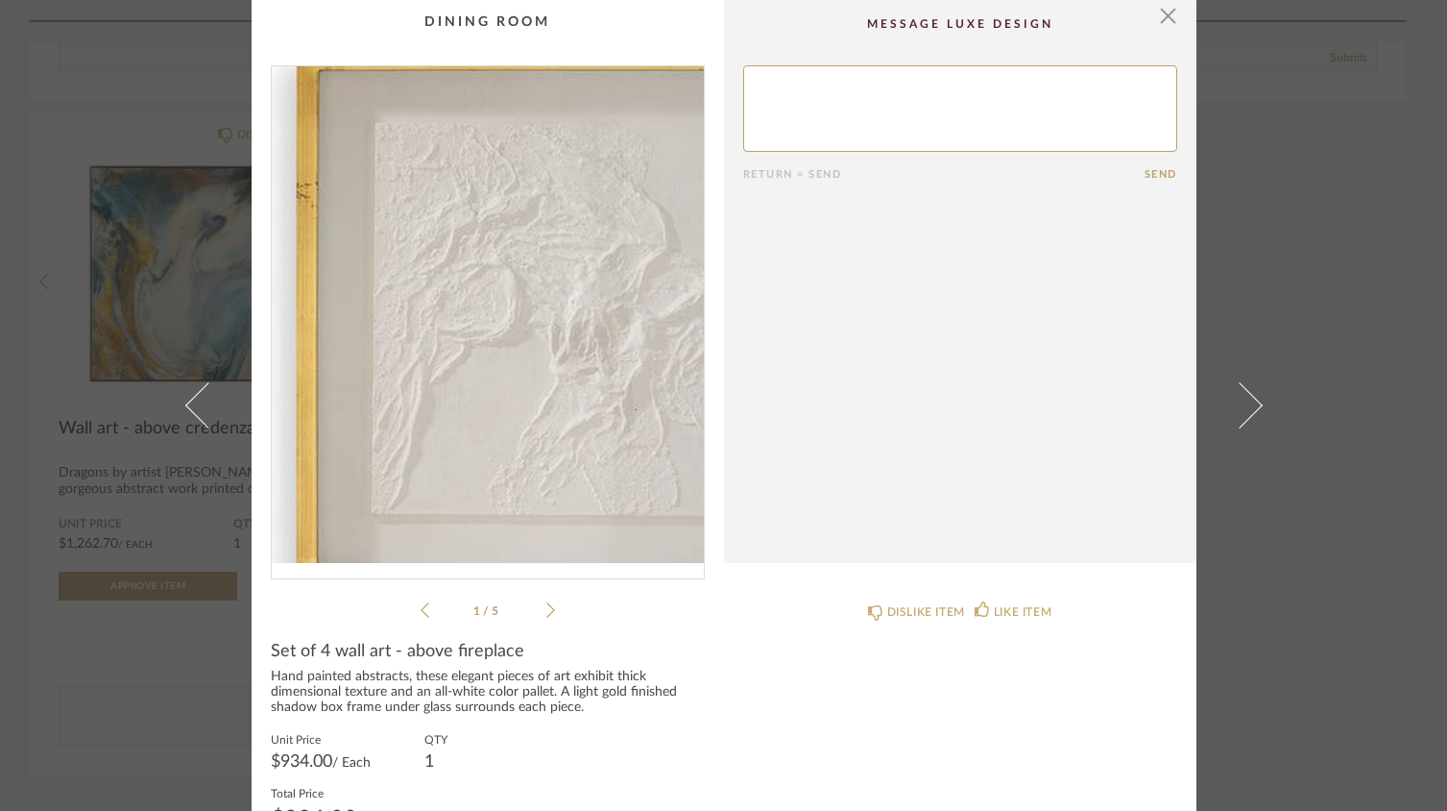
click at [549, 412] on img "0" at bounding box center [488, 314] width 432 height 497
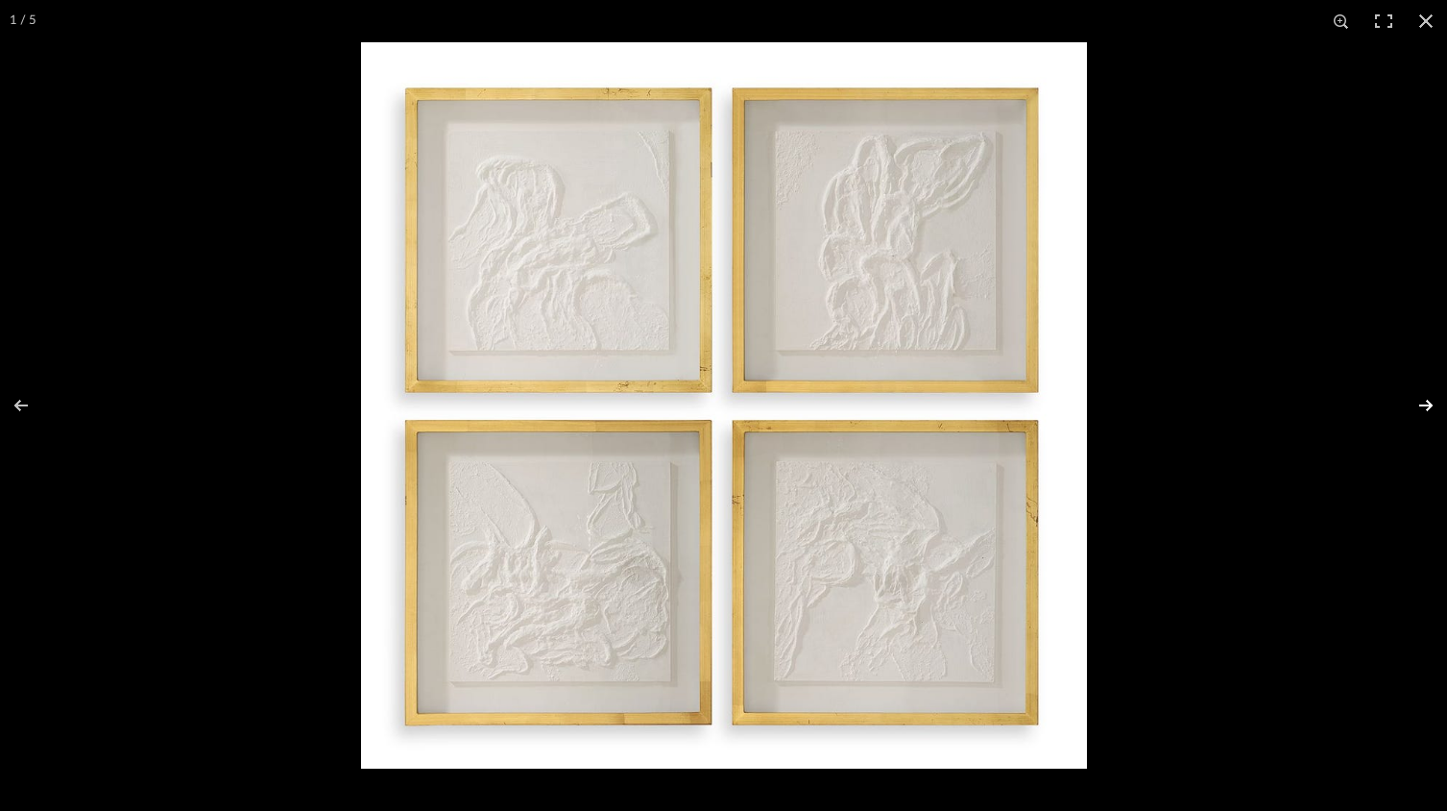
click at [1429, 401] on button at bounding box center [1413, 405] width 67 height 96
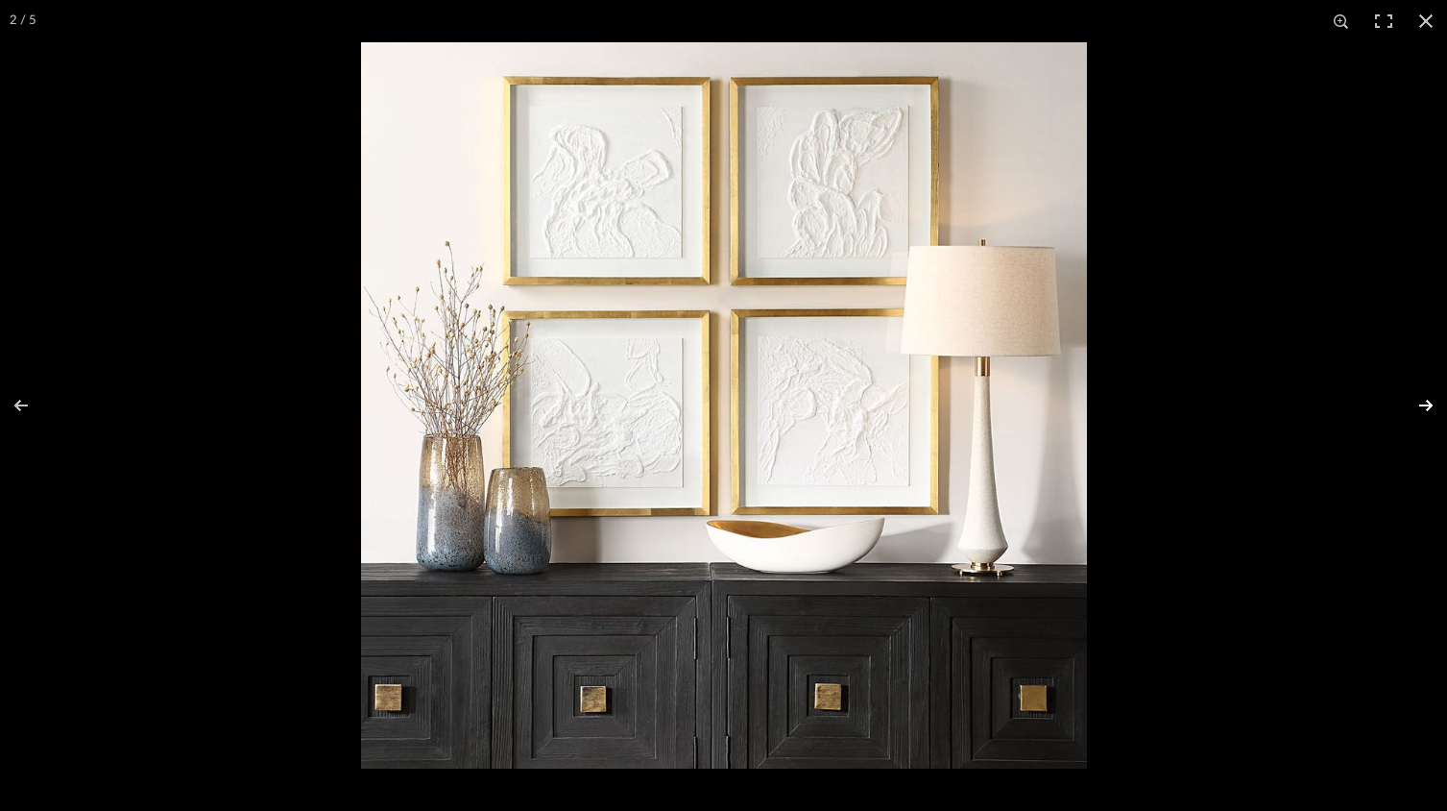
click at [1429, 401] on button at bounding box center [1413, 405] width 67 height 96
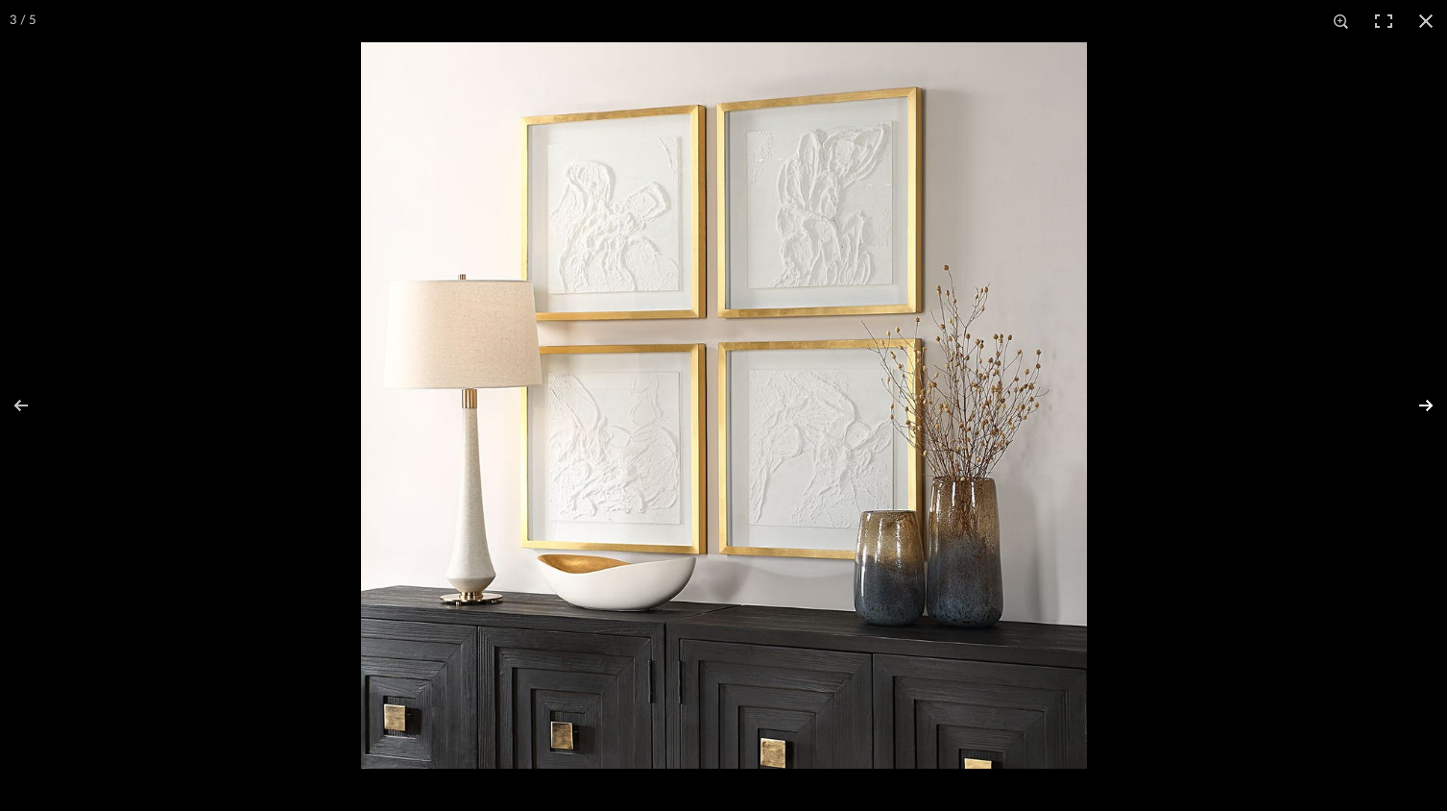
click at [1429, 401] on button at bounding box center [1413, 405] width 67 height 96
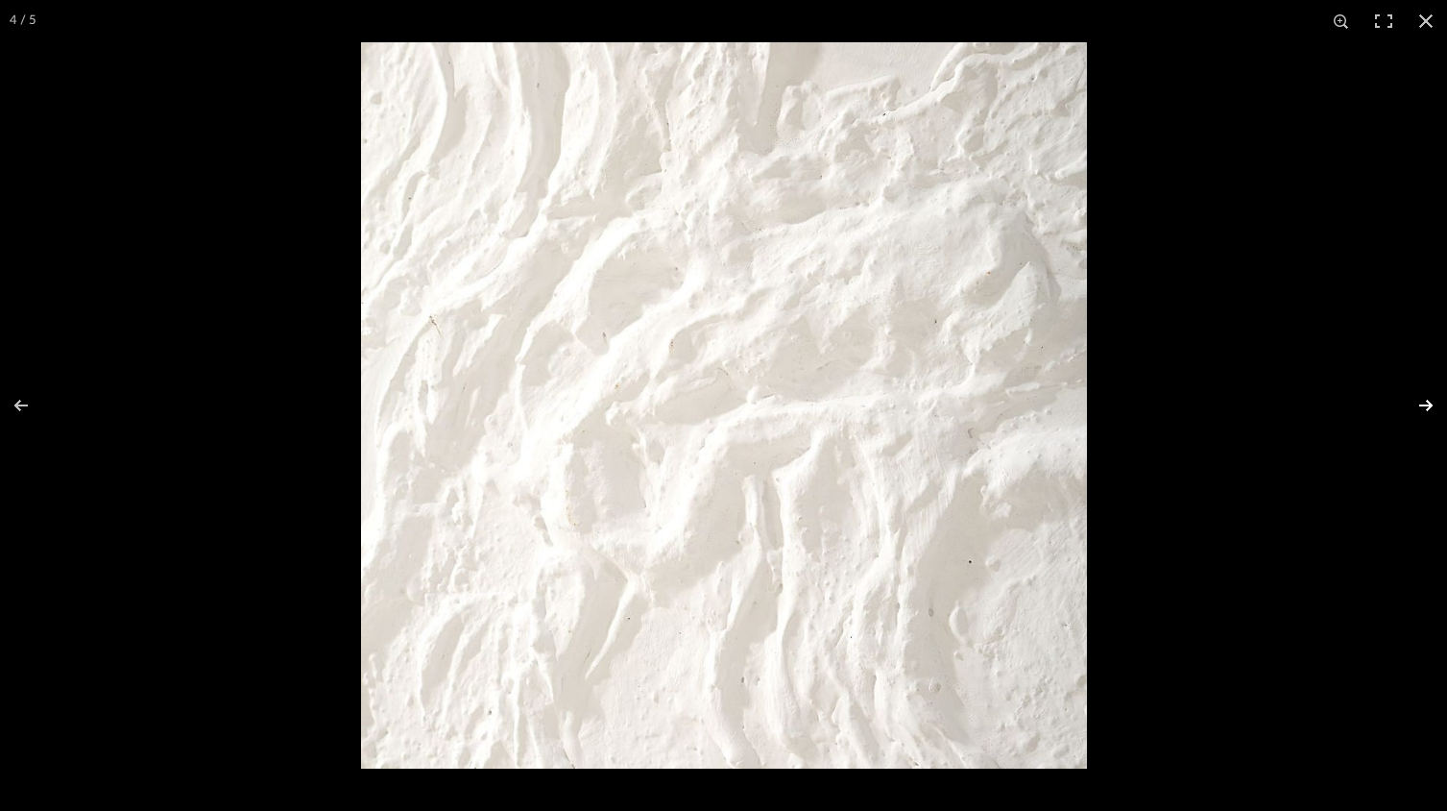
click at [1429, 401] on button at bounding box center [1413, 405] width 67 height 96
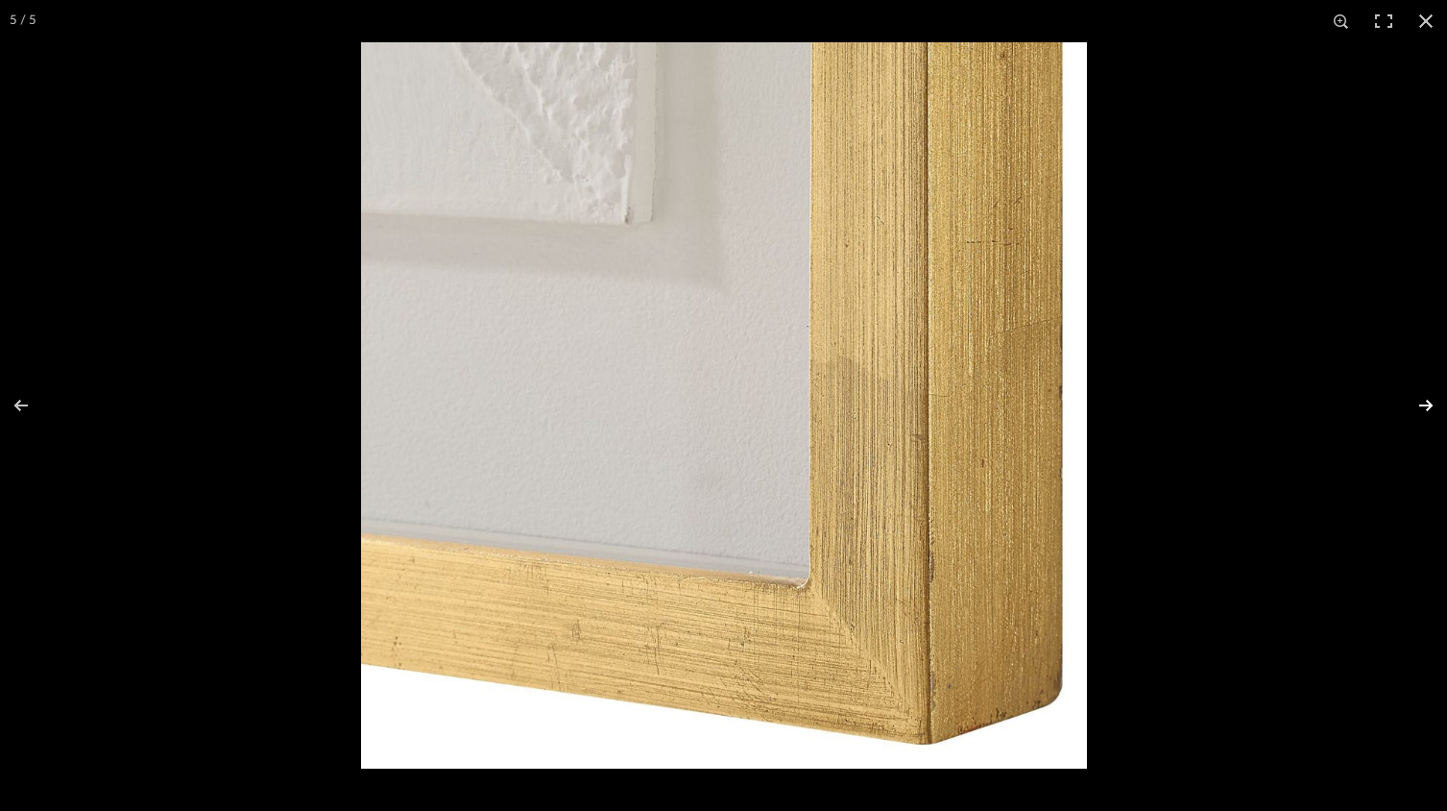
click at [1429, 401] on button at bounding box center [1413, 405] width 67 height 96
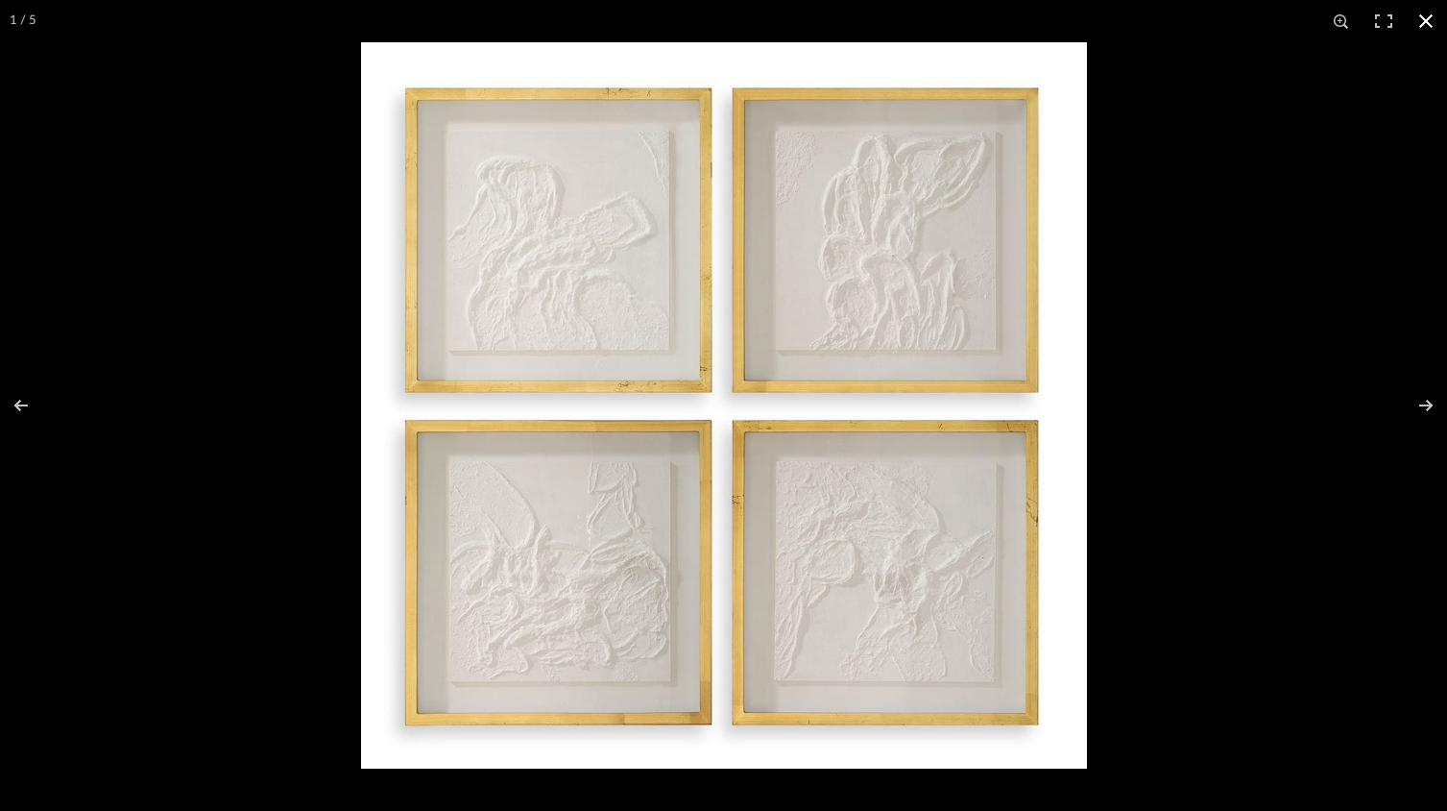
click at [1428, 17] on button at bounding box center [1426, 21] width 42 height 42
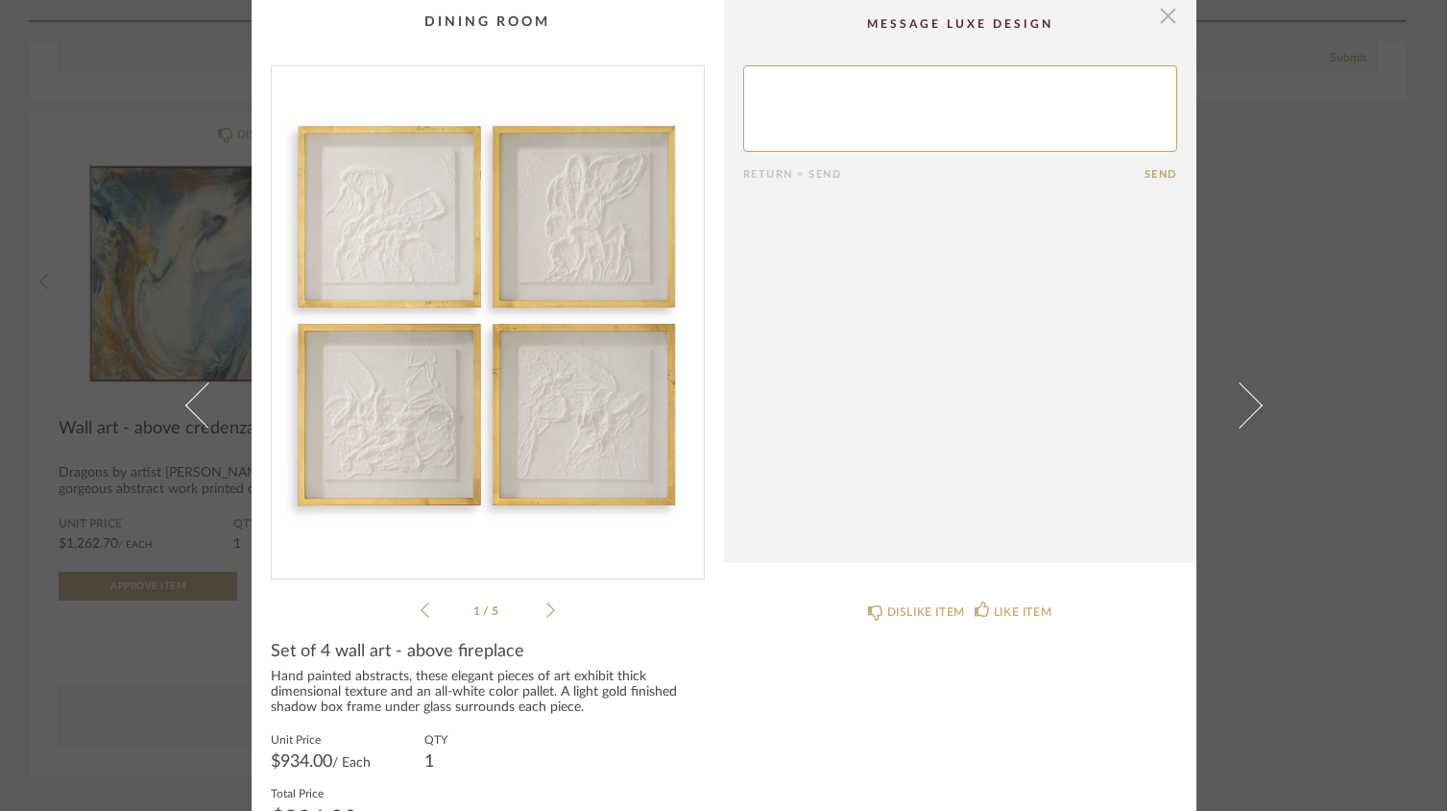
click at [1168, 21] on span "button" at bounding box center [1169, 15] width 38 height 38
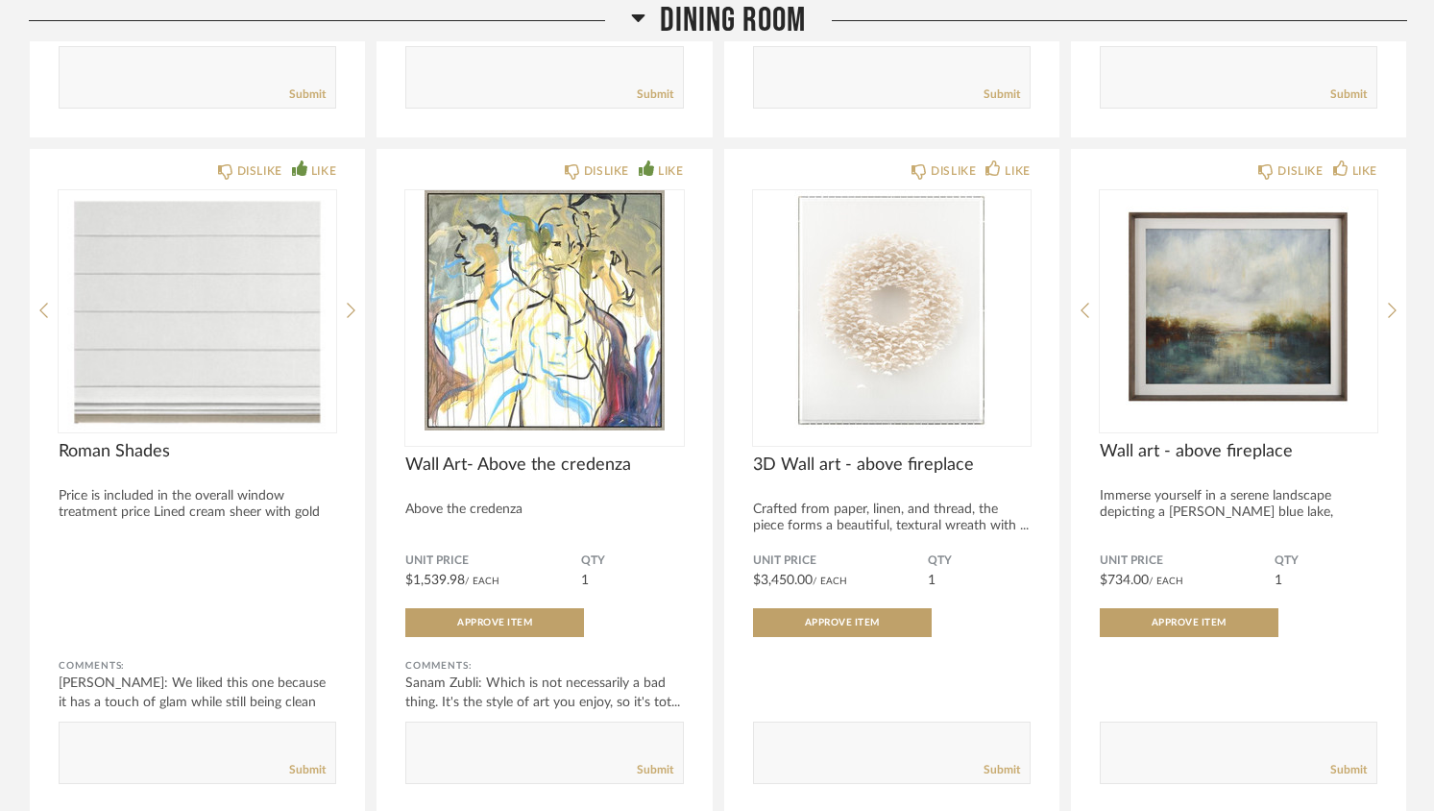
scroll to position [787, 0]
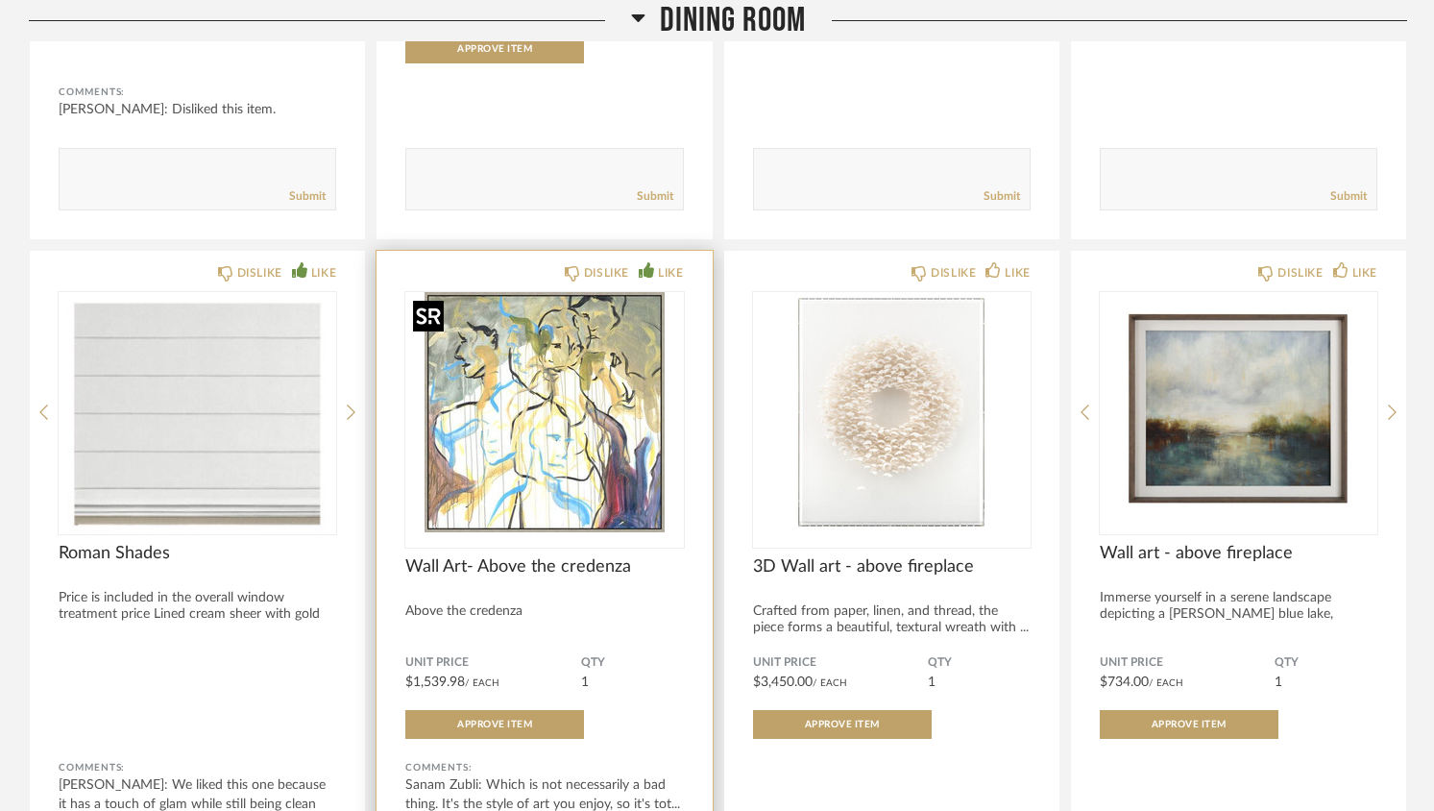
click at [481, 393] on img "0" at bounding box center [544, 412] width 278 height 240
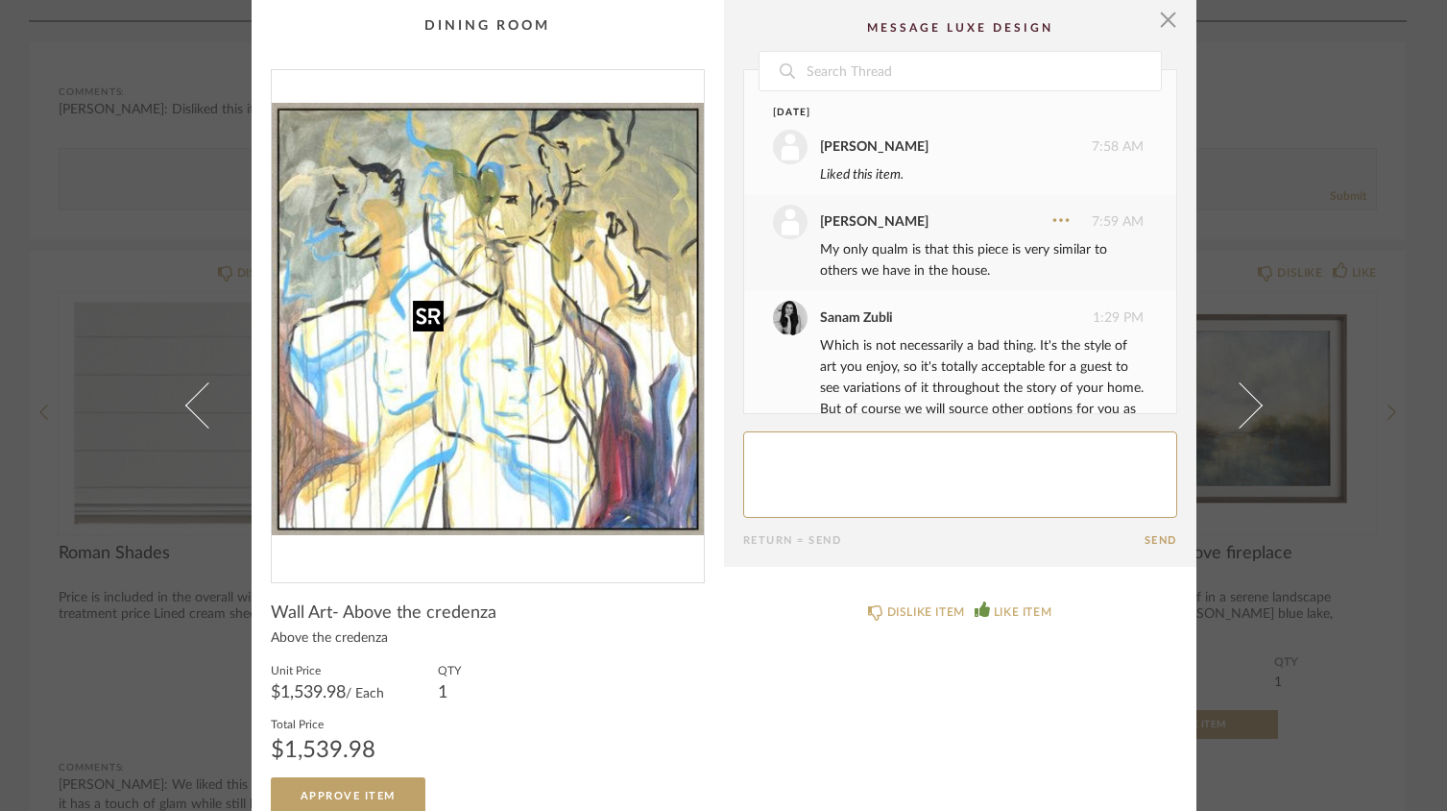
scroll to position [53, 0]
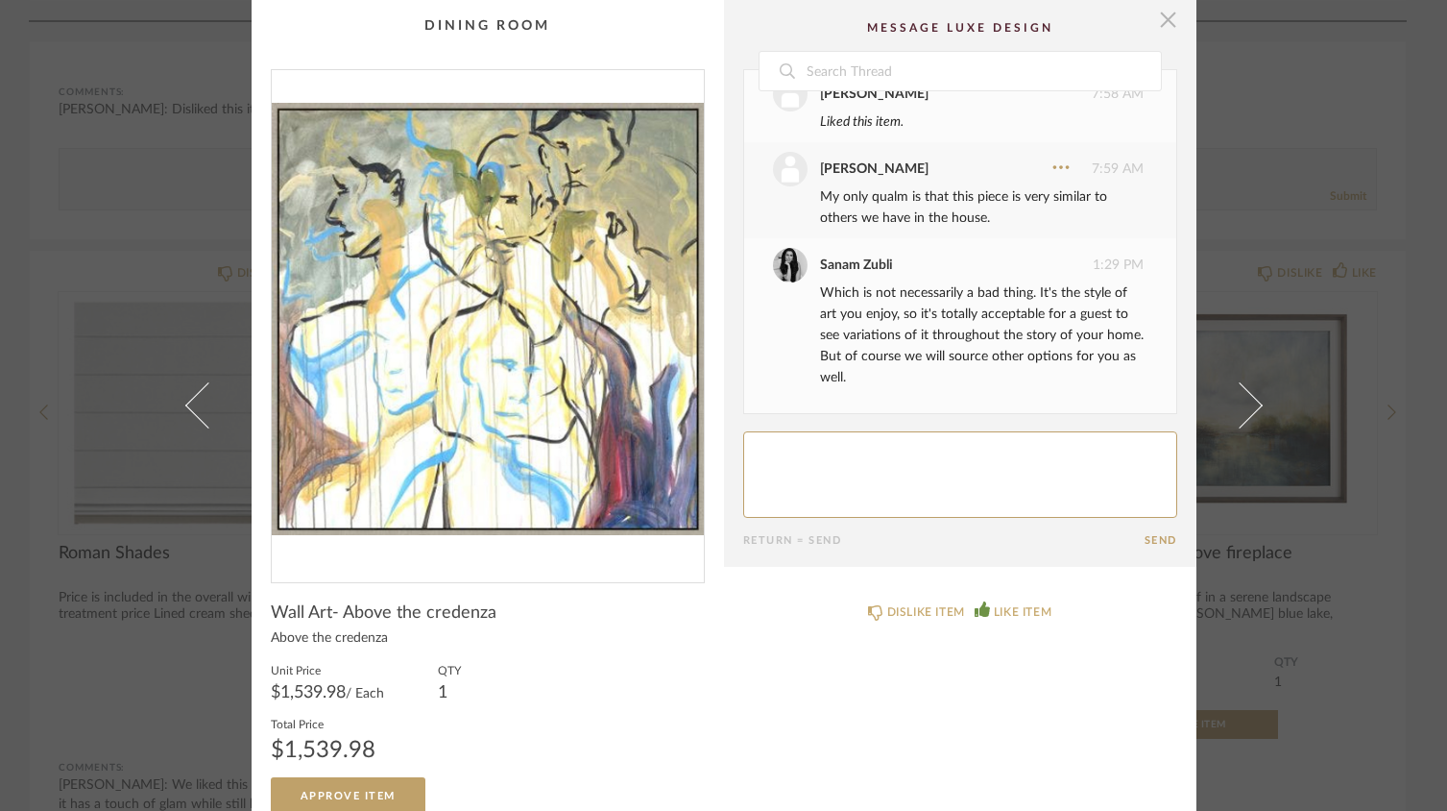
click at [1167, 17] on span "button" at bounding box center [1169, 19] width 38 height 38
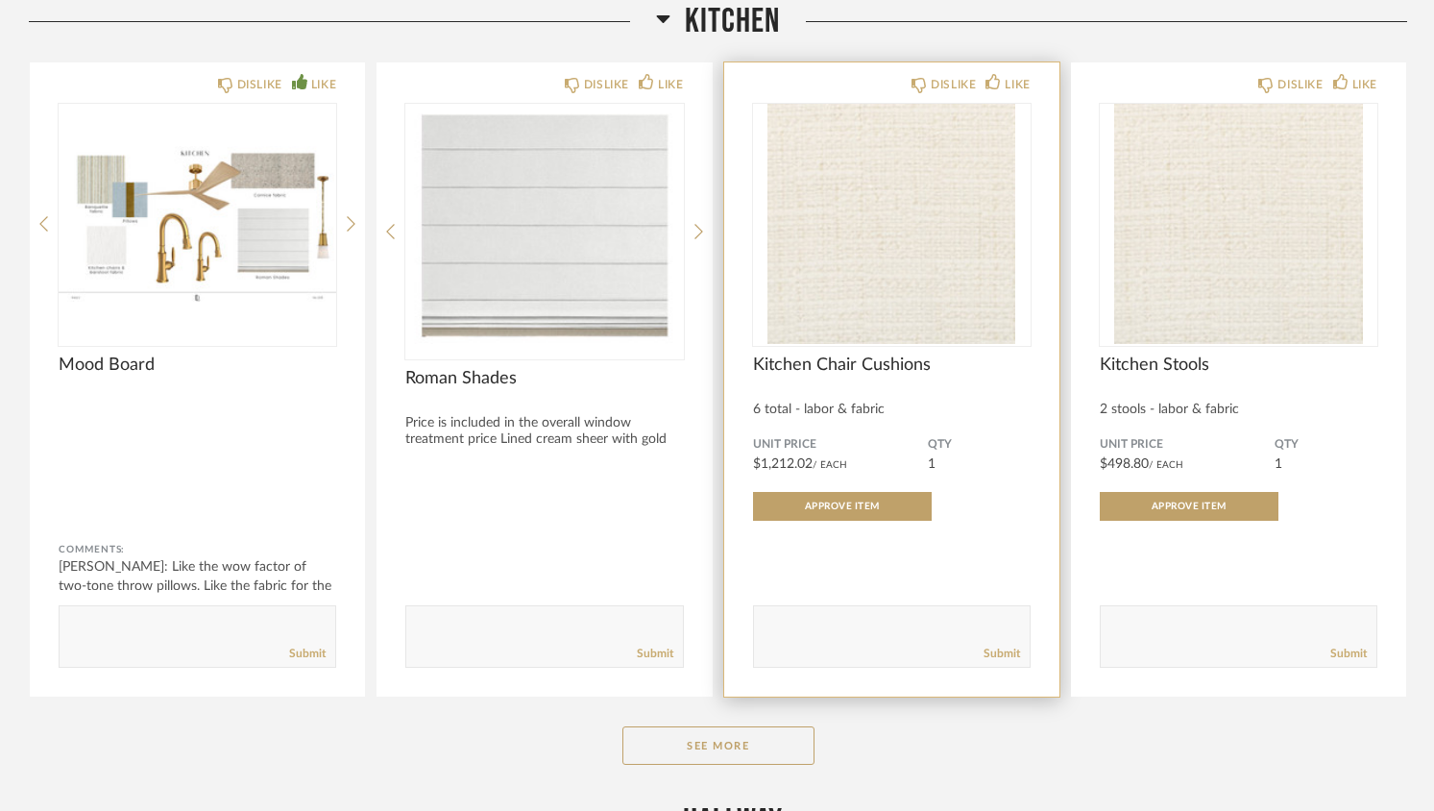
scroll to position [2505, 0]
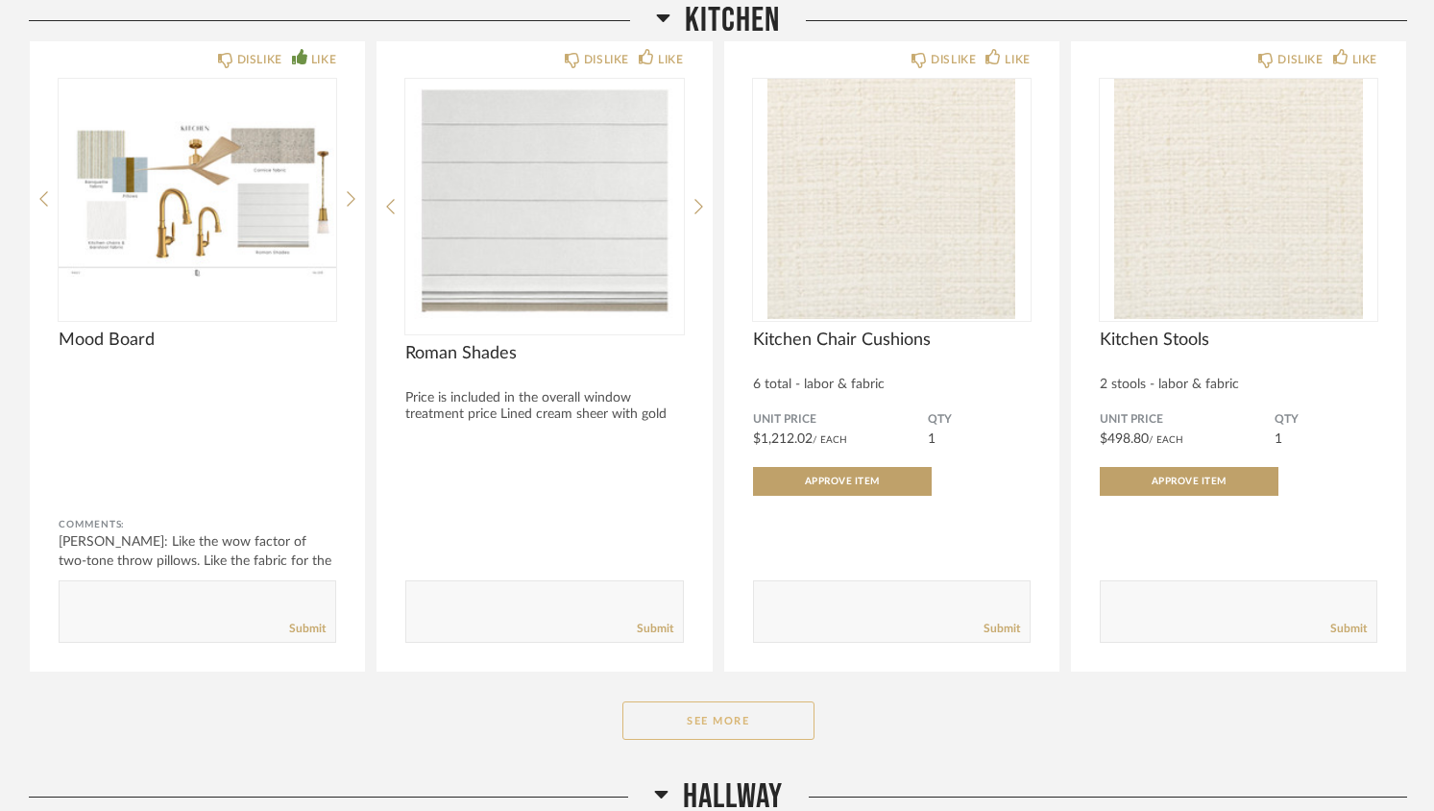
click at [688, 713] on button "See More" at bounding box center [718, 720] width 192 height 38
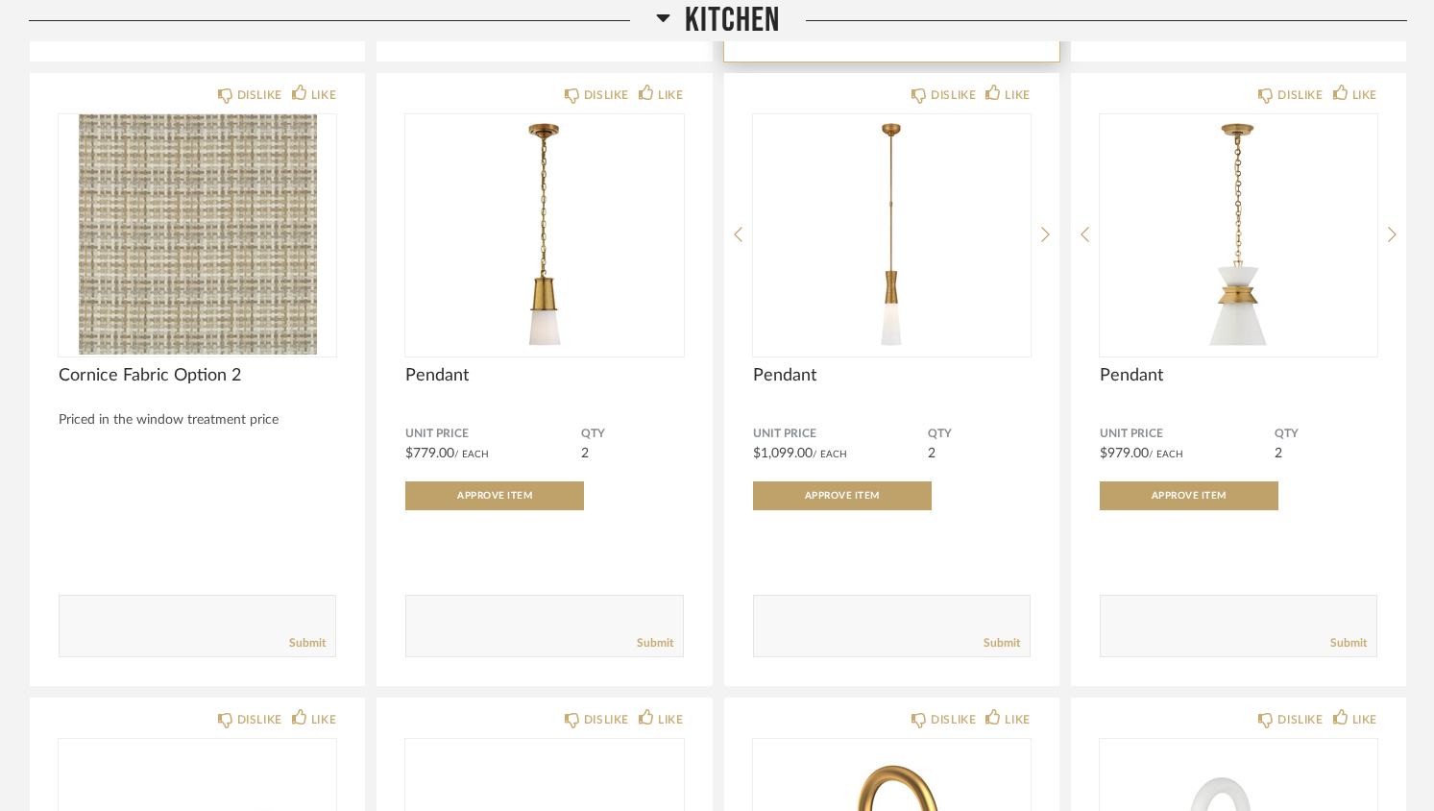
scroll to position [3750, 0]
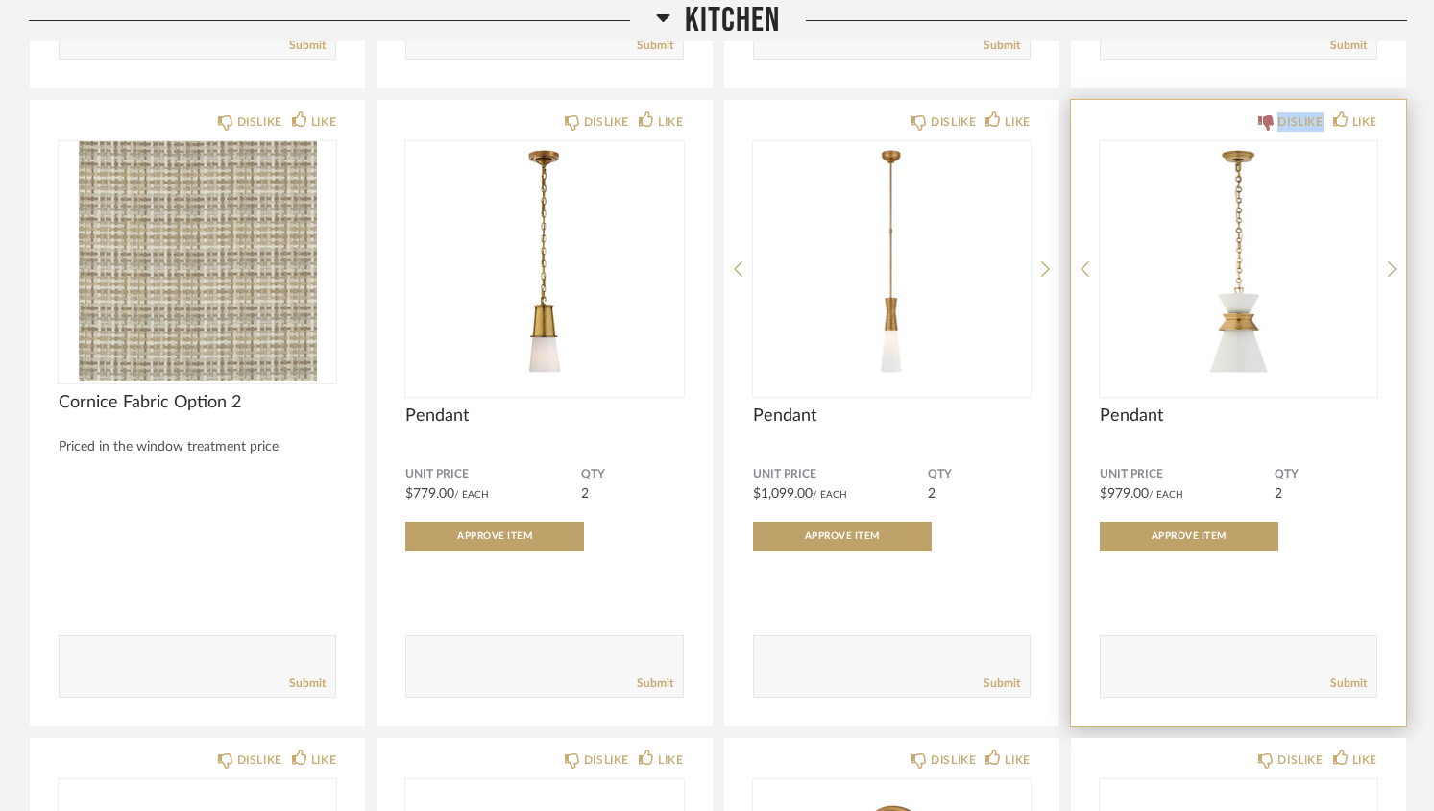
click at [1305, 124] on div "DISLIKE" at bounding box center [1299, 121] width 45 height 19
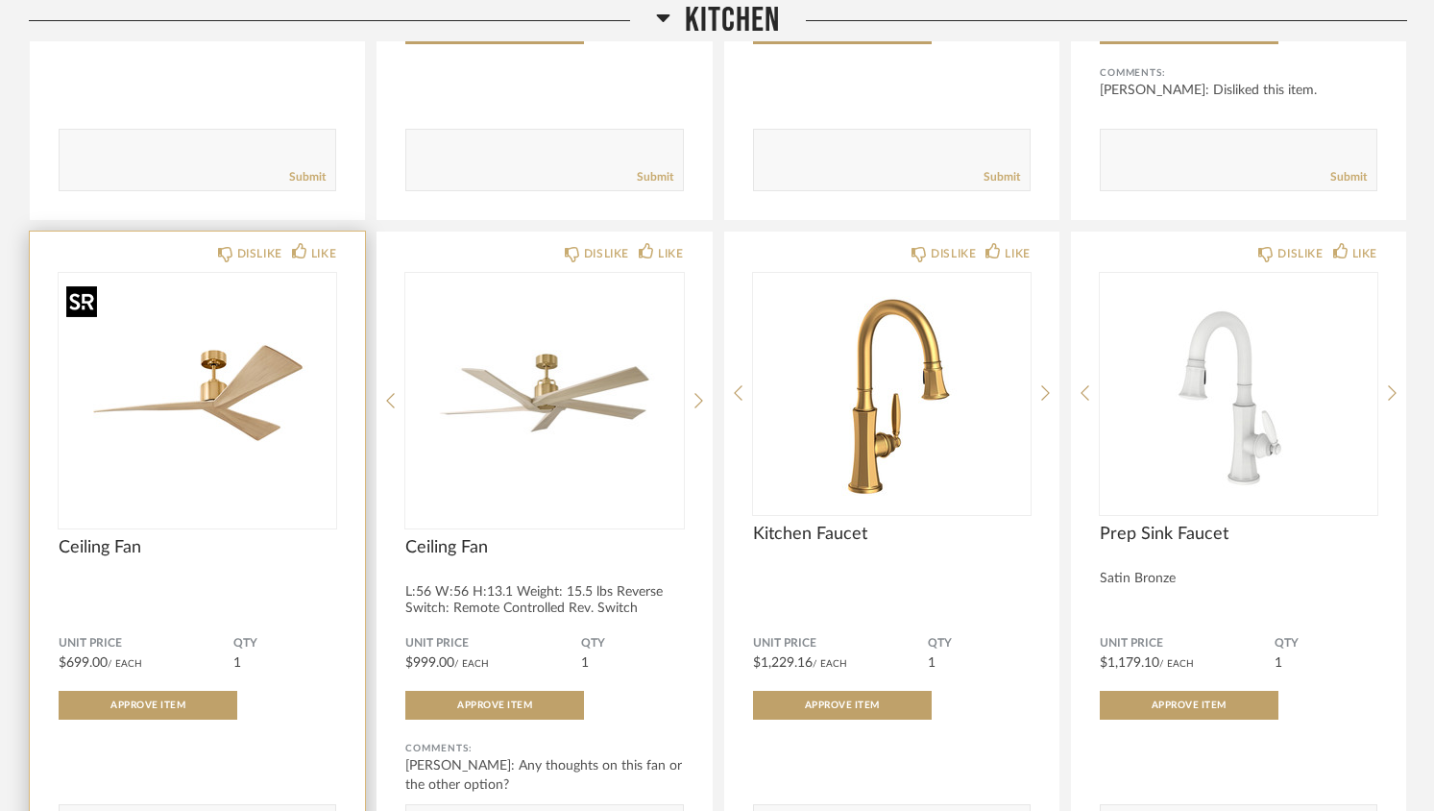
scroll to position [4304, 0]
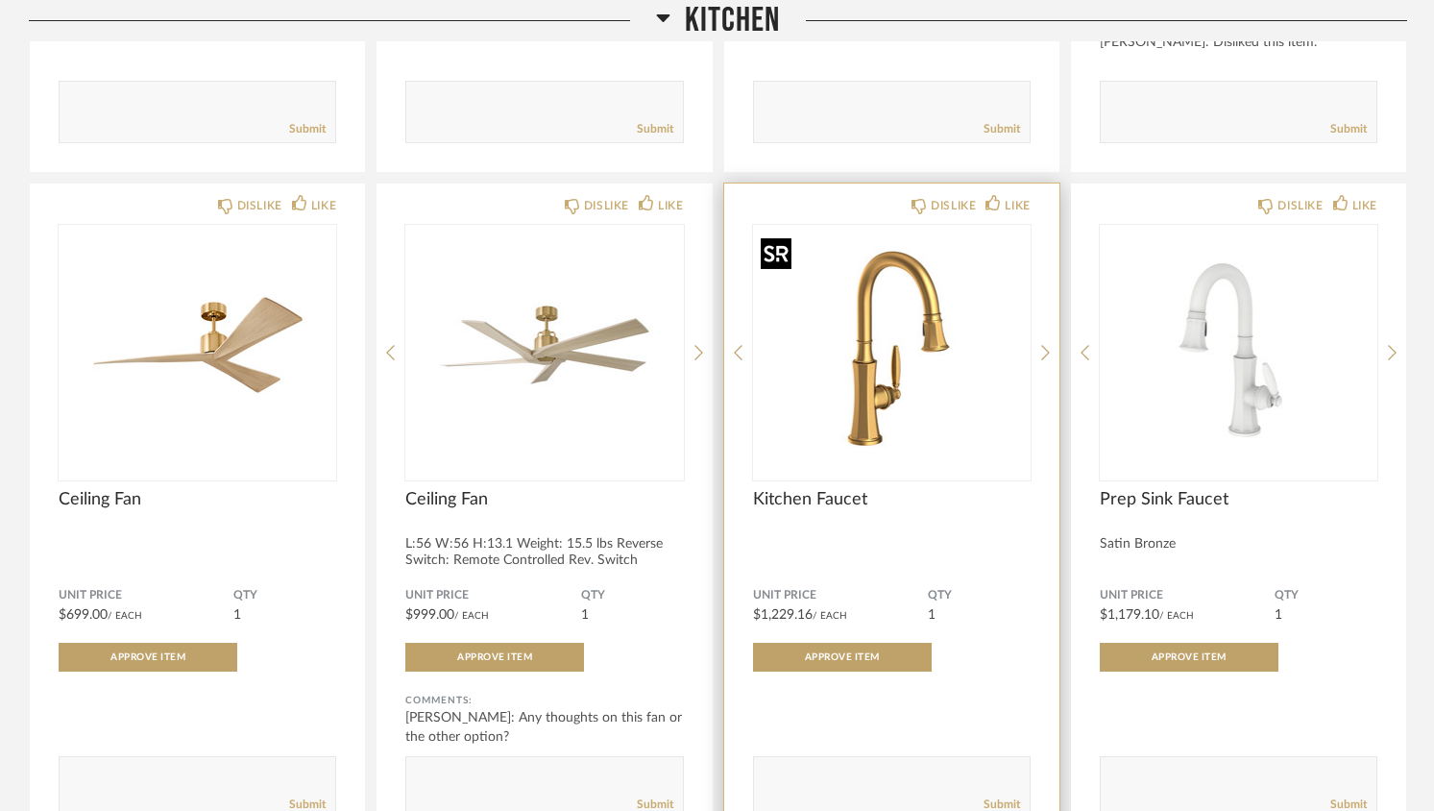
click at [0, 0] on img at bounding box center [0, 0] width 0 height 0
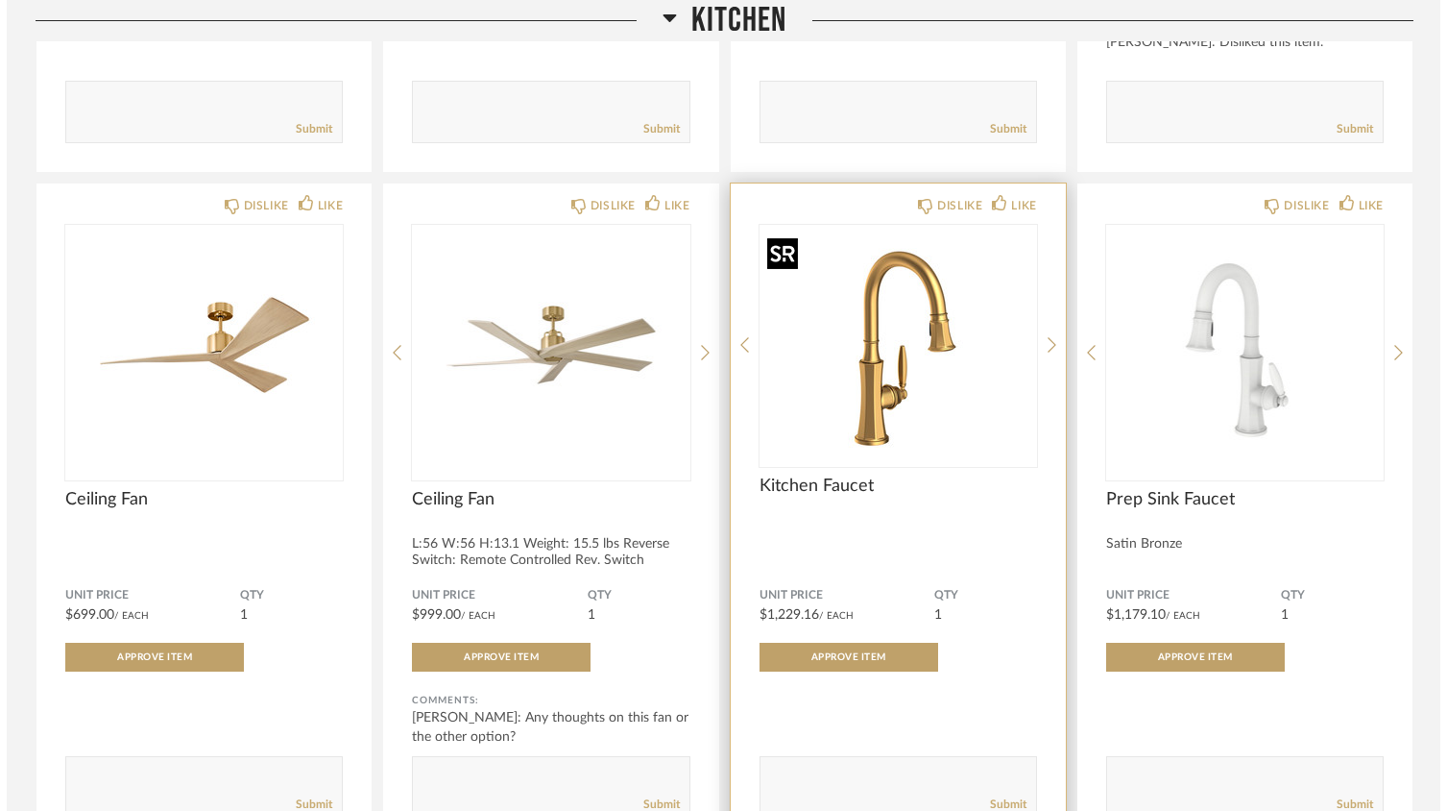
scroll to position [0, 0]
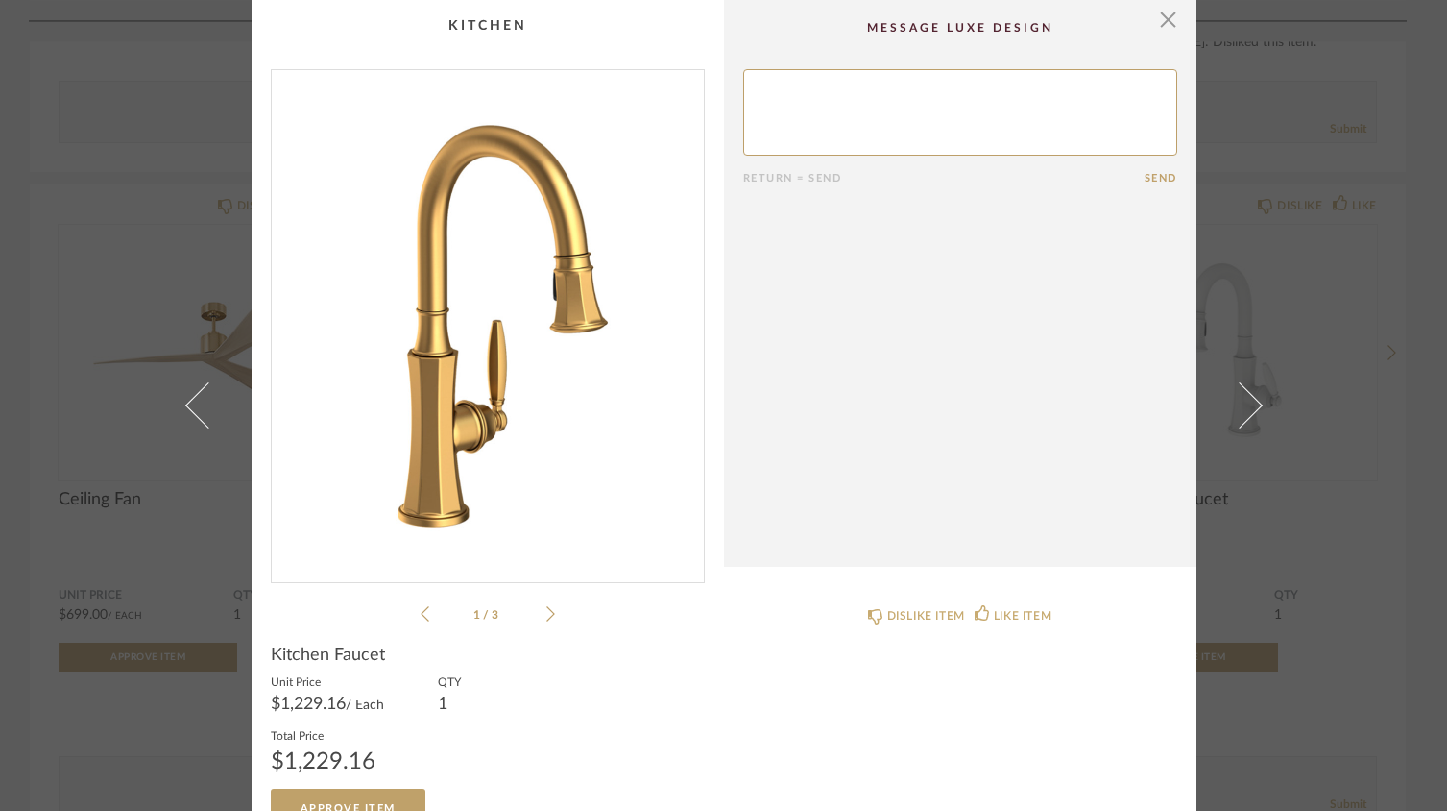
click at [547, 612] on icon at bounding box center [551, 613] width 9 height 17
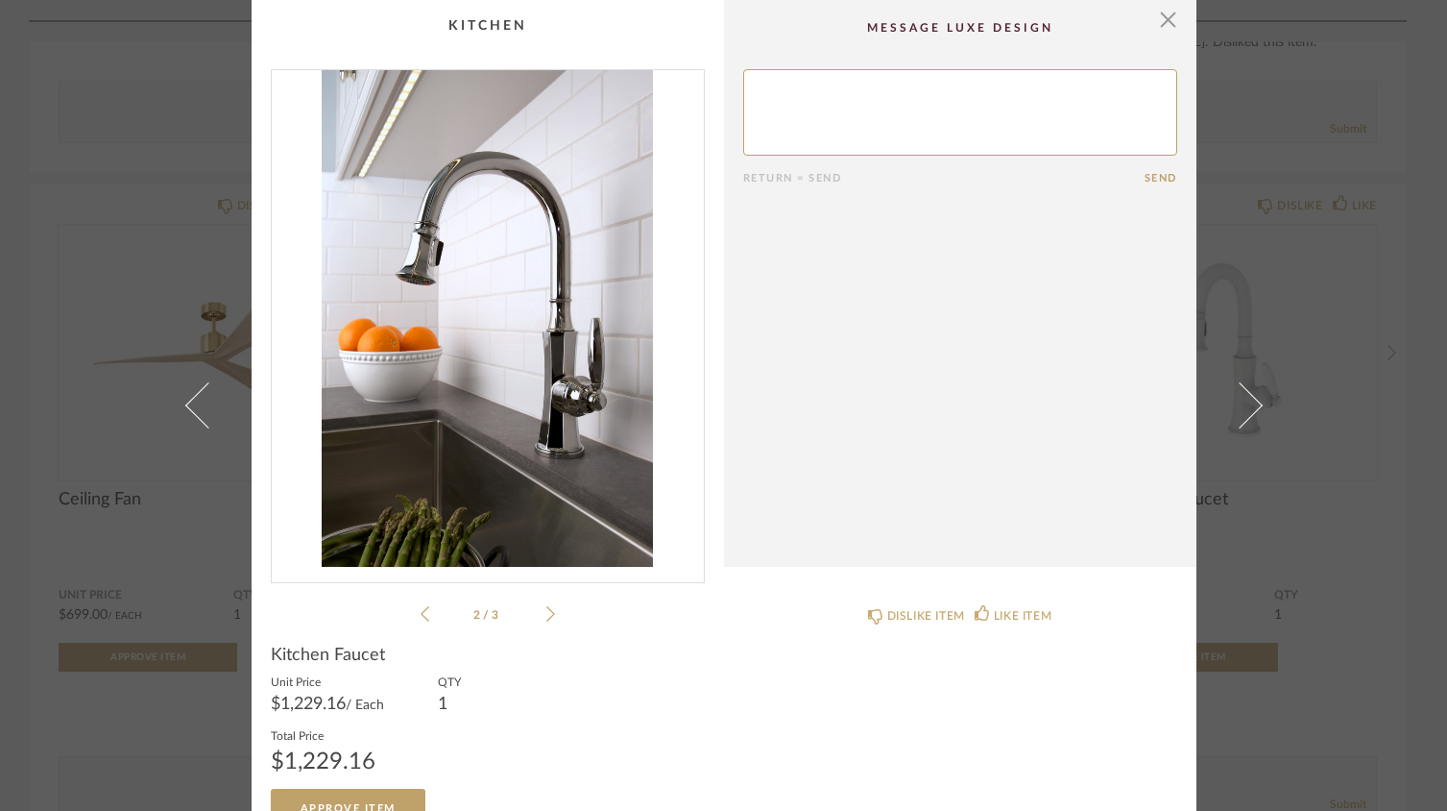
click at [547, 610] on icon at bounding box center [551, 613] width 9 height 17
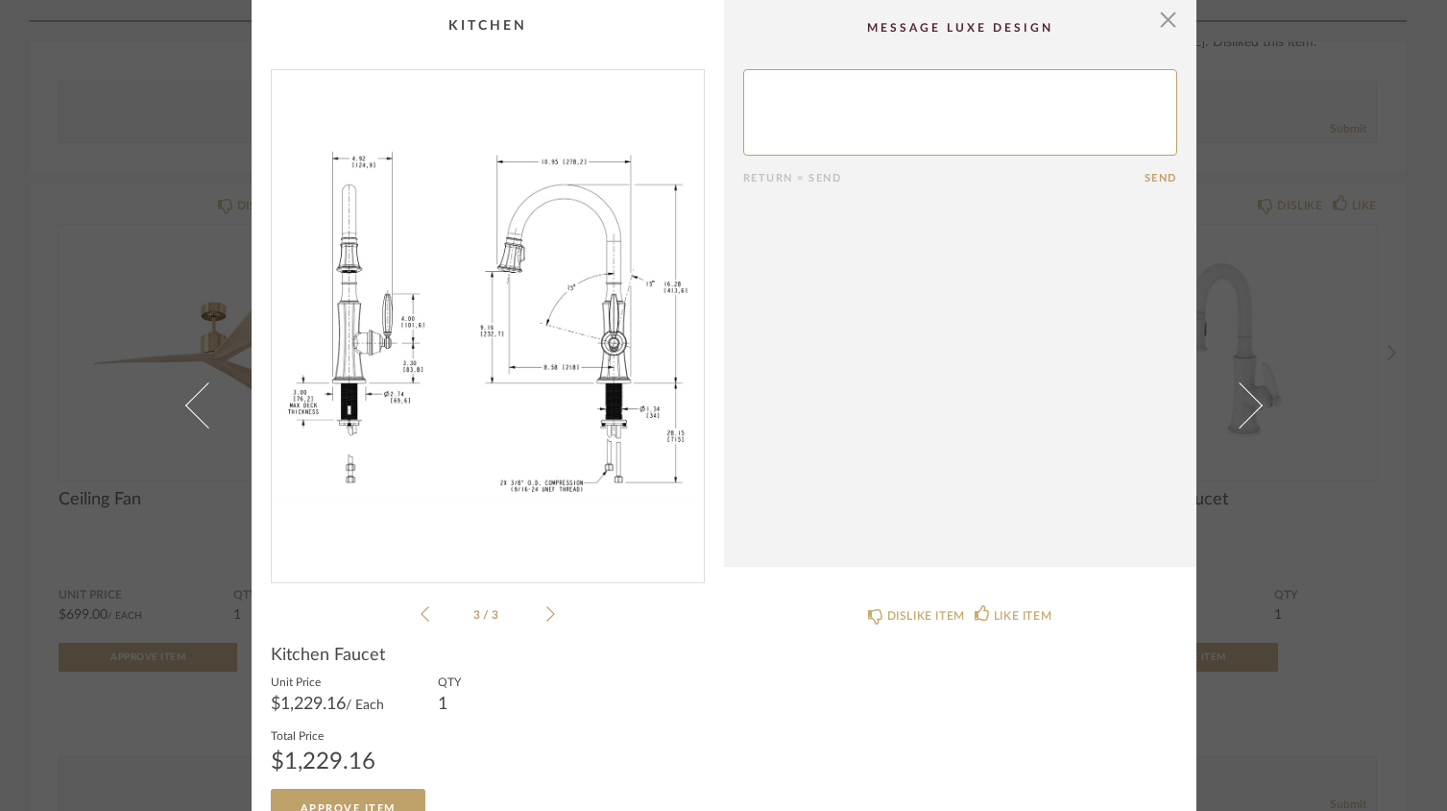
click at [516, 282] on img "2" at bounding box center [488, 318] width 432 height 497
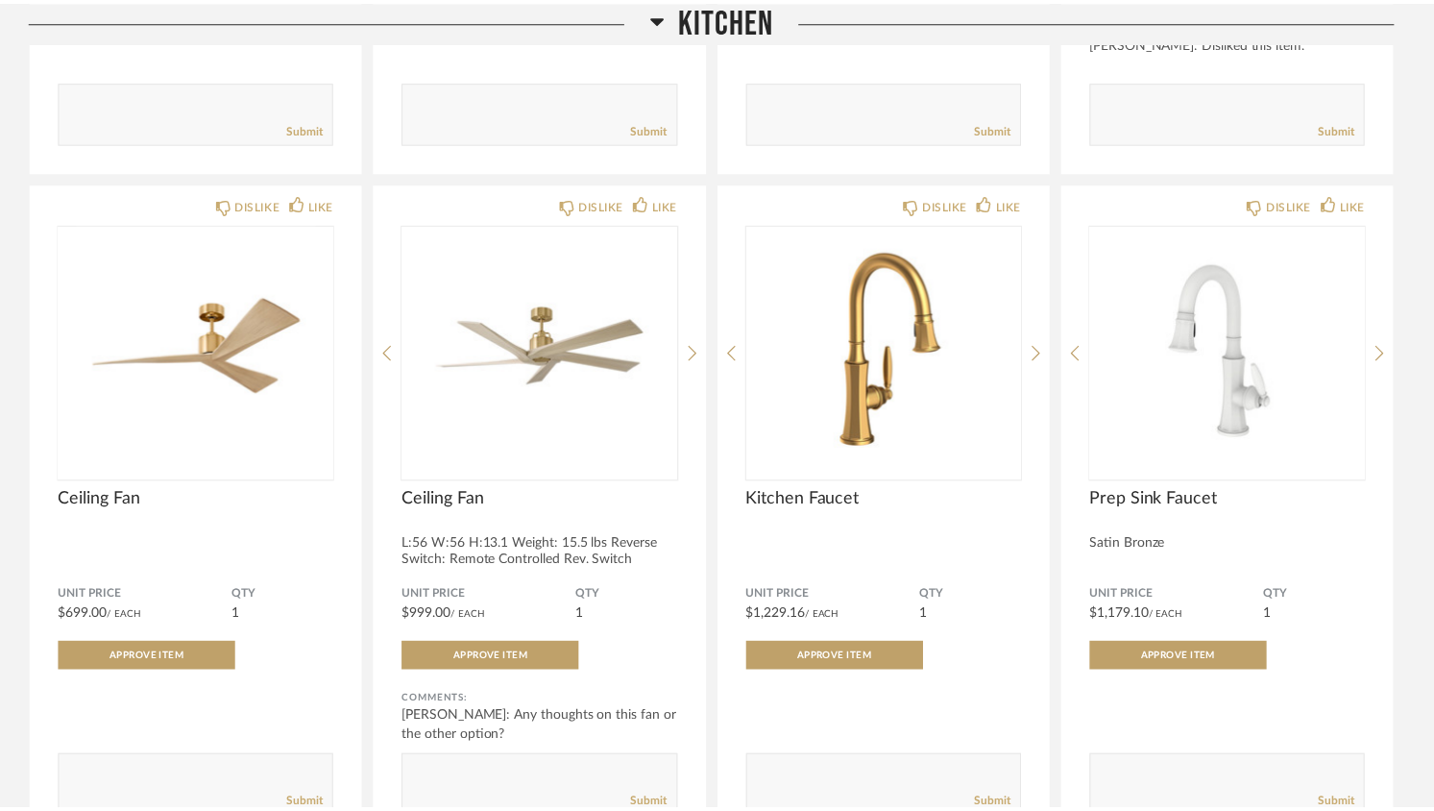
scroll to position [4304, 0]
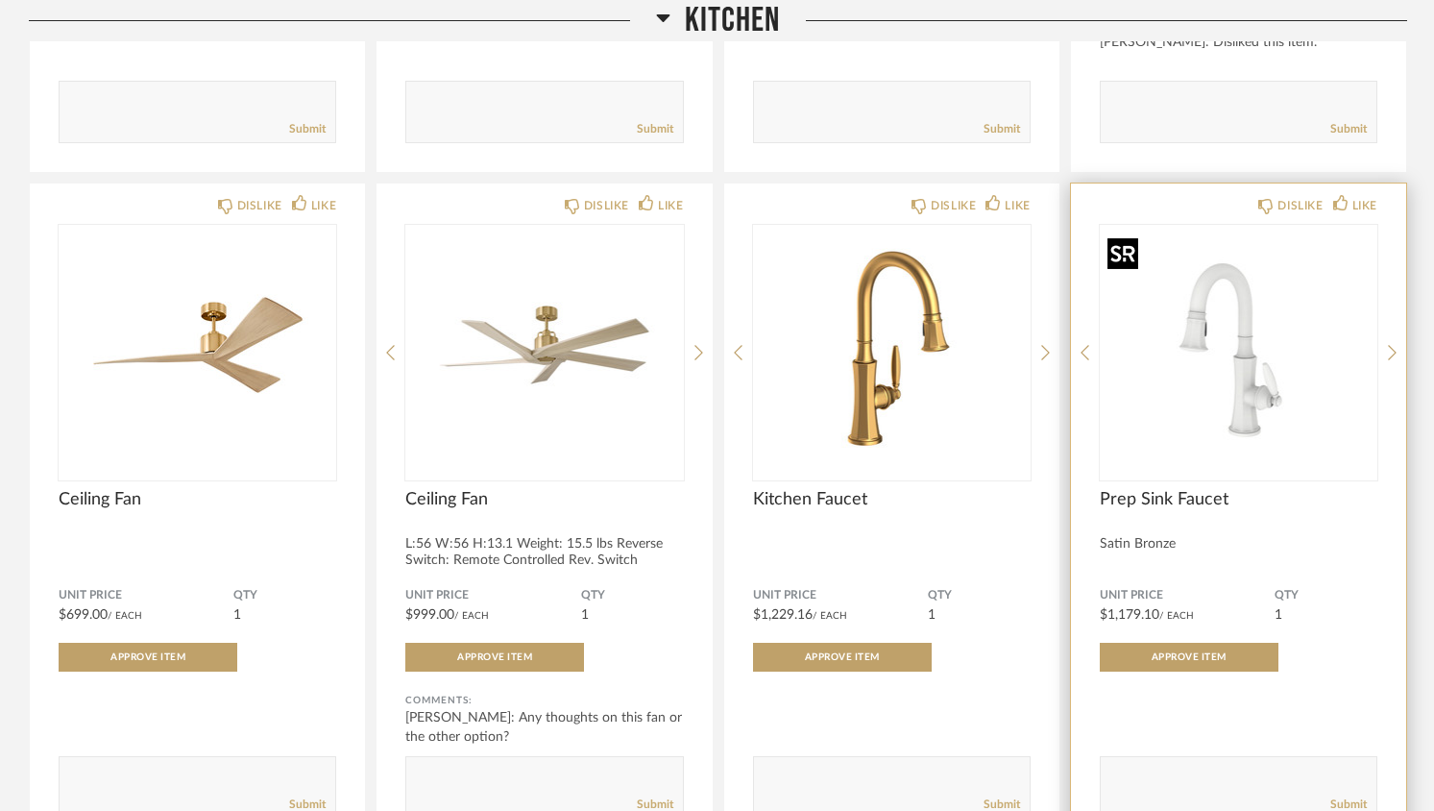
click at [1270, 398] on img "0" at bounding box center [1239, 345] width 278 height 240
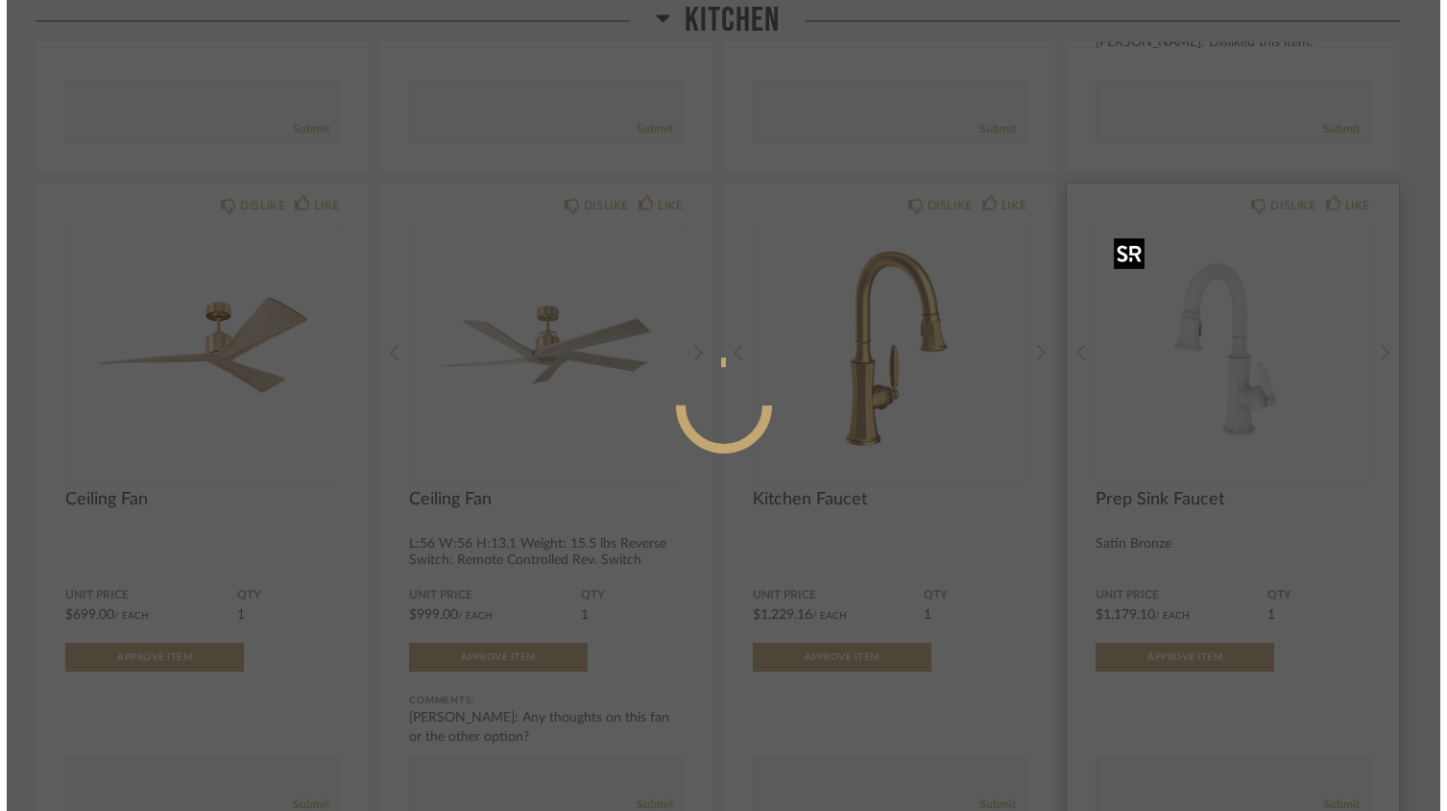
scroll to position [0, 0]
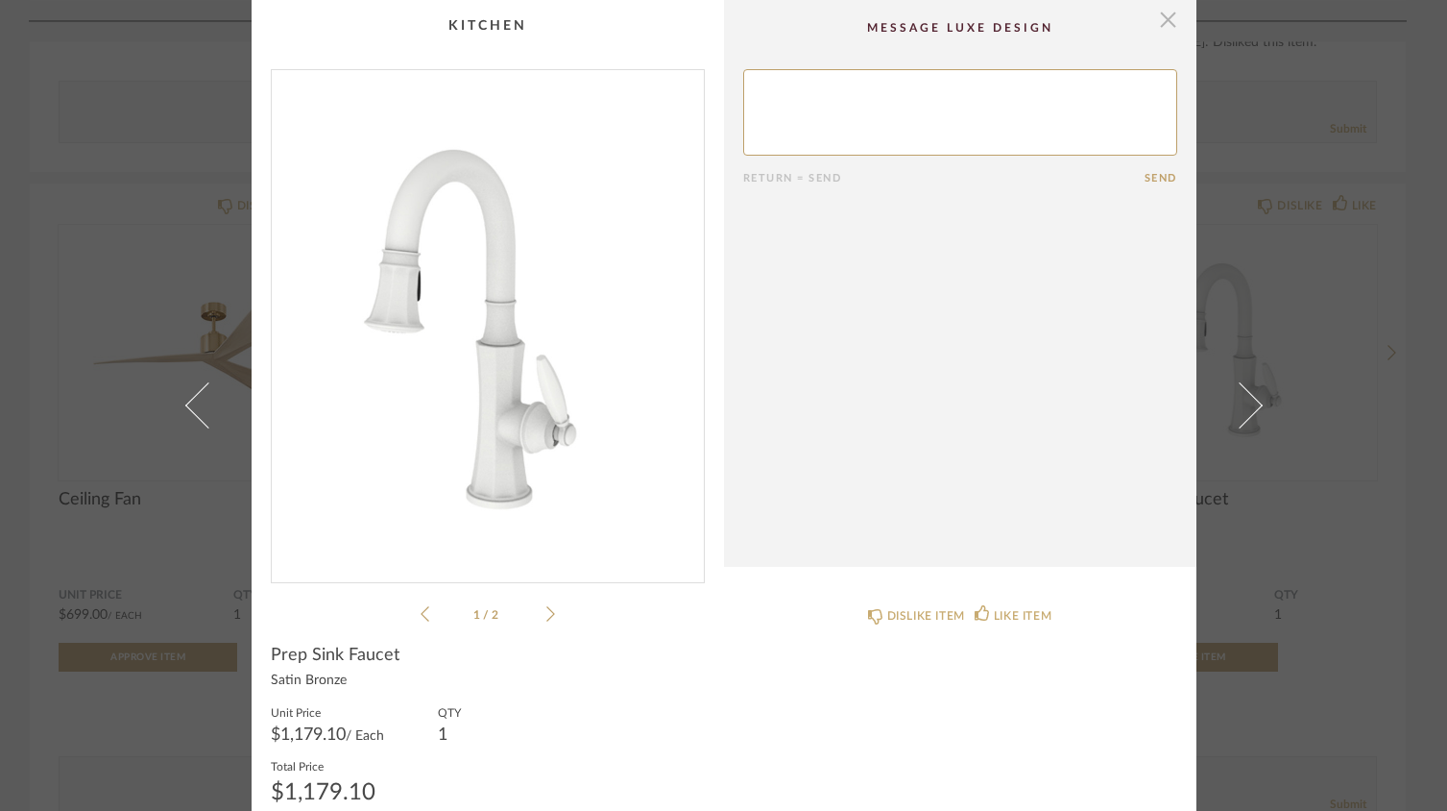
click at [1159, 19] on span "button" at bounding box center [1169, 19] width 38 height 38
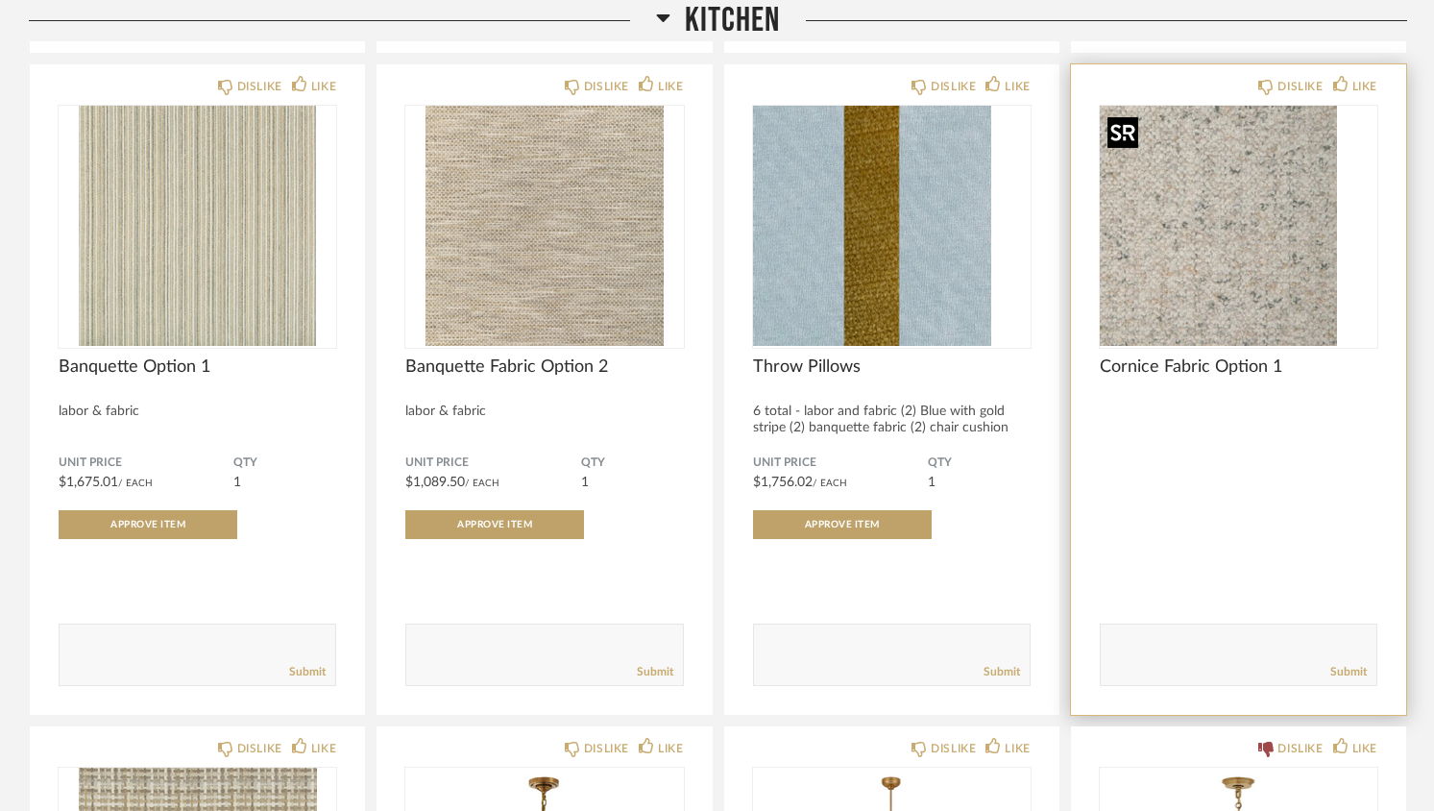
scroll to position [3122, 0]
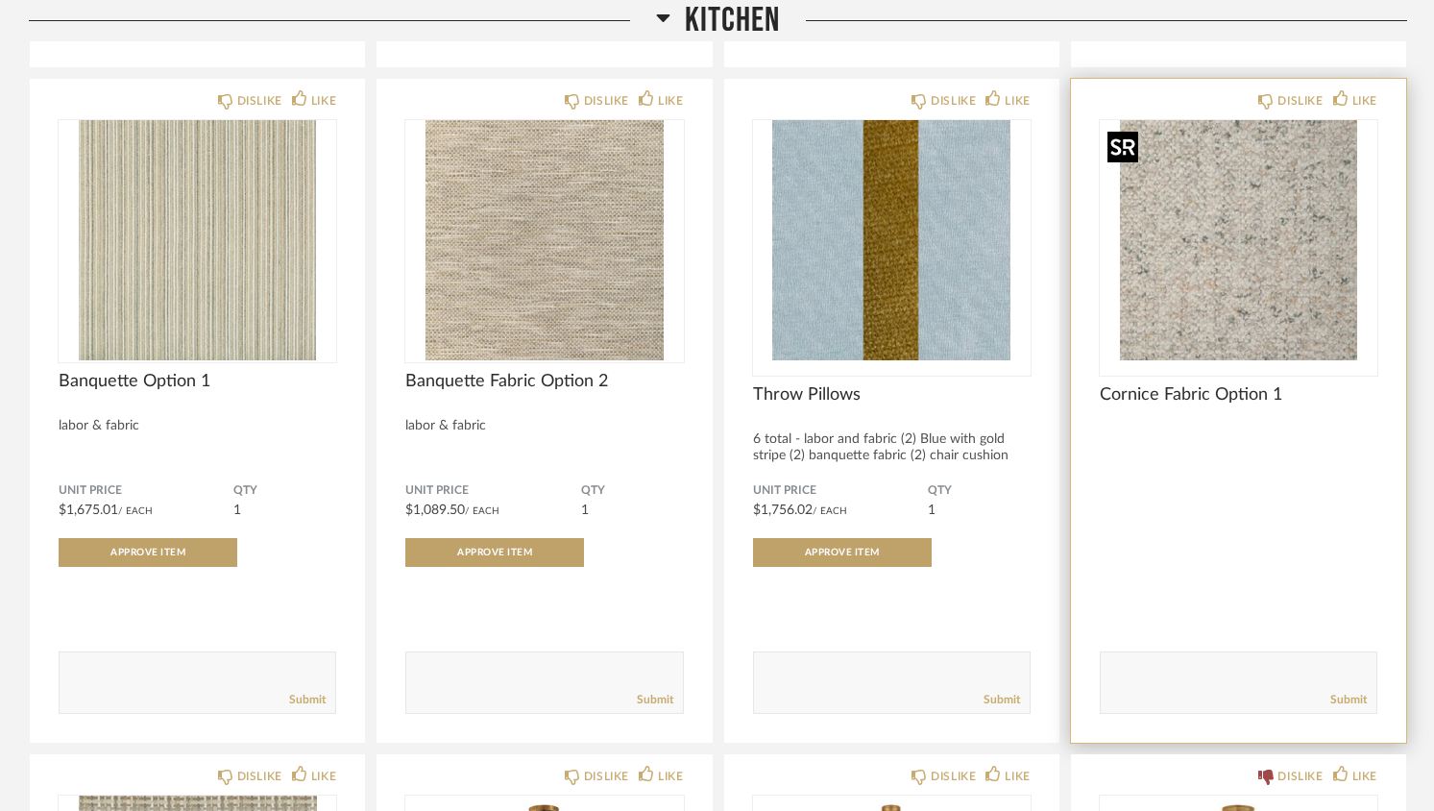
click at [0, 0] on img at bounding box center [0, 0] width 0 height 0
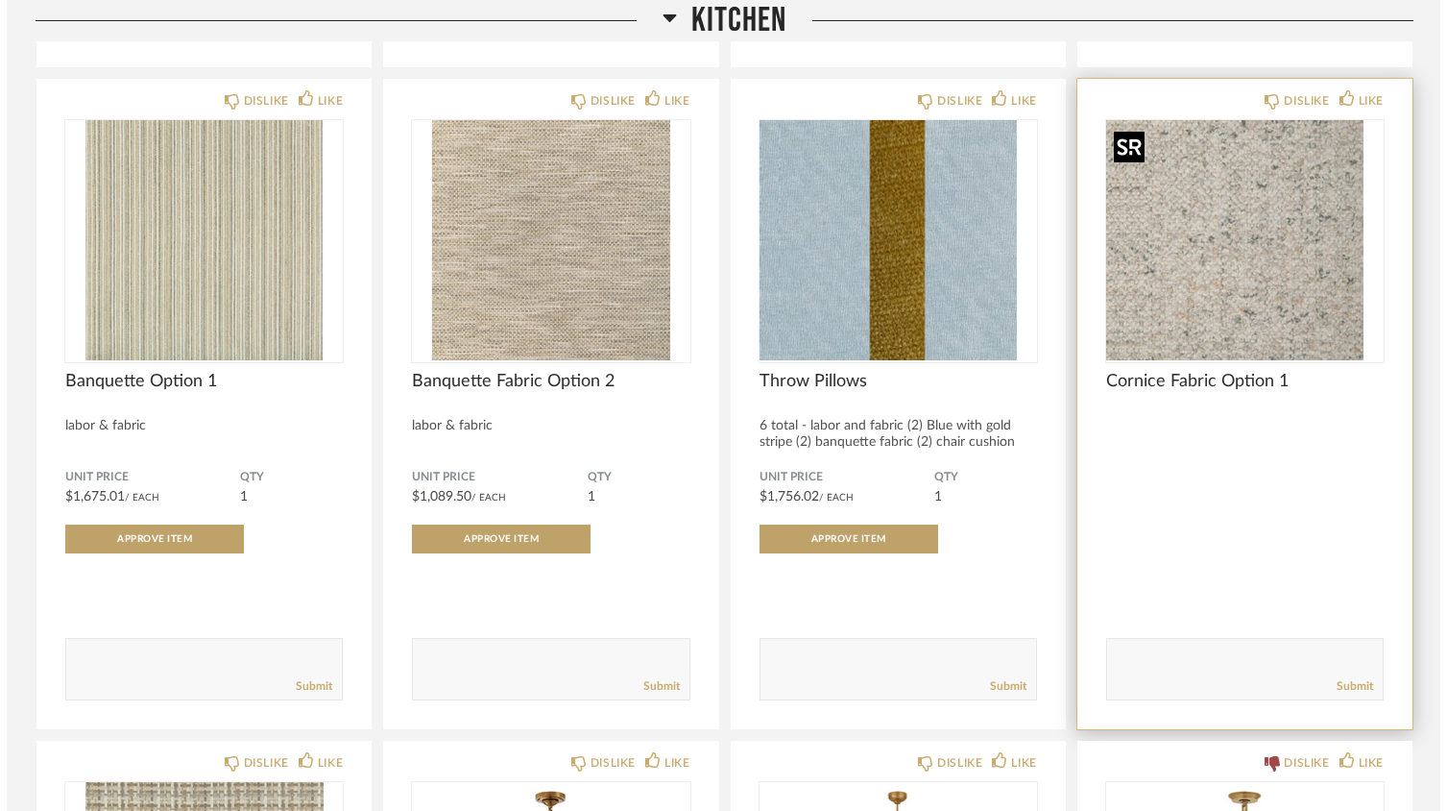
scroll to position [0, 0]
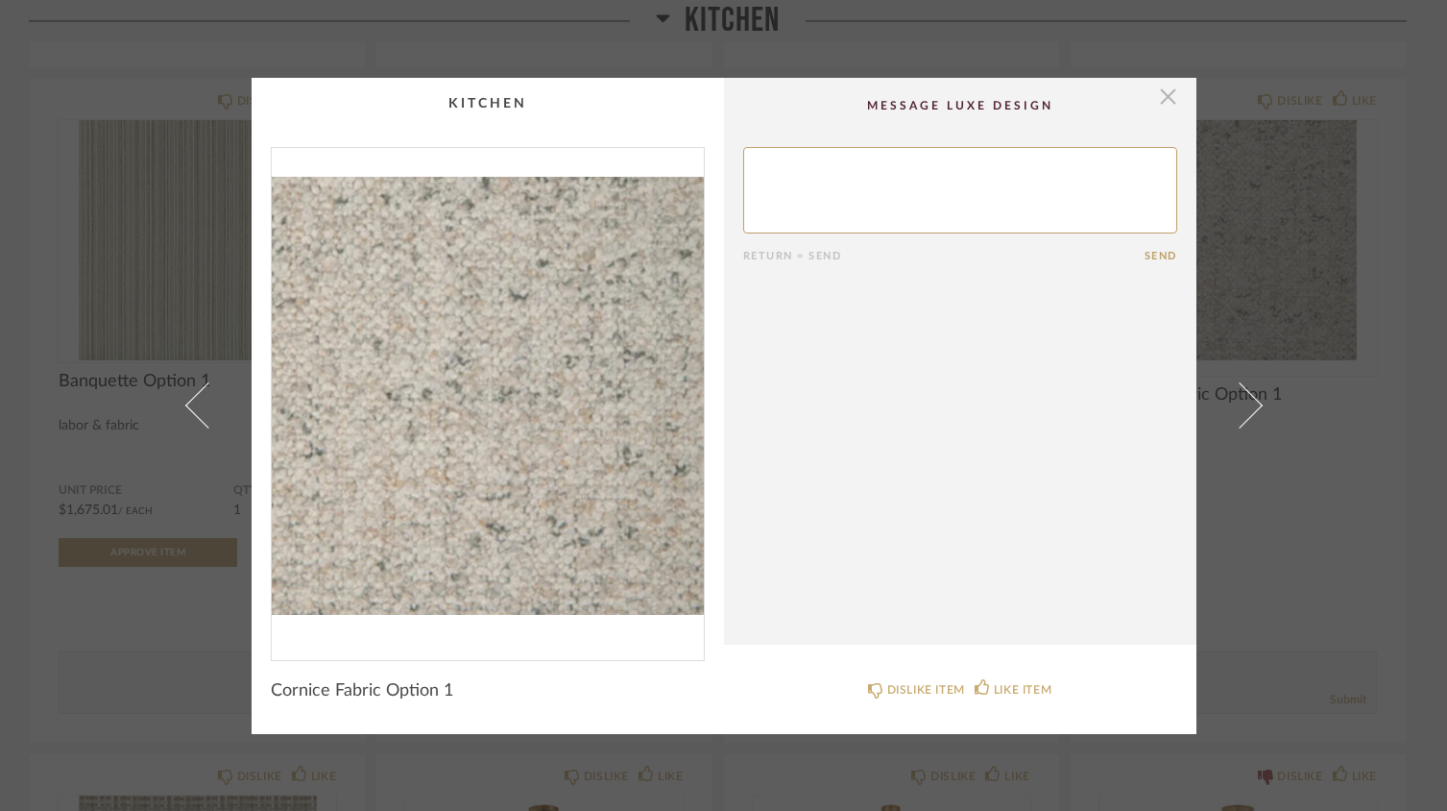
click at [1160, 102] on span "button" at bounding box center [1169, 97] width 38 height 38
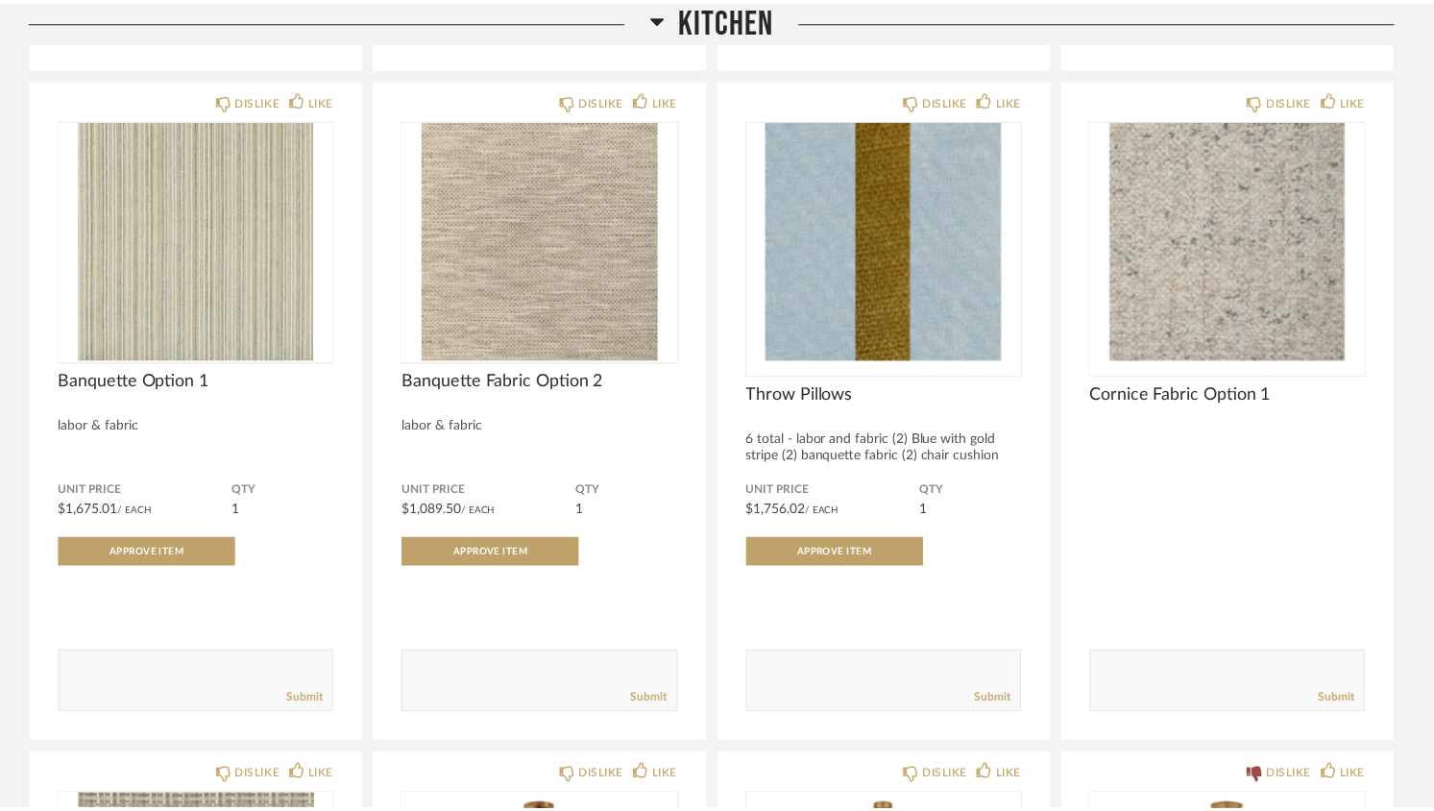
scroll to position [3122, 0]
